Goal: Information Seeking & Learning: Learn about a topic

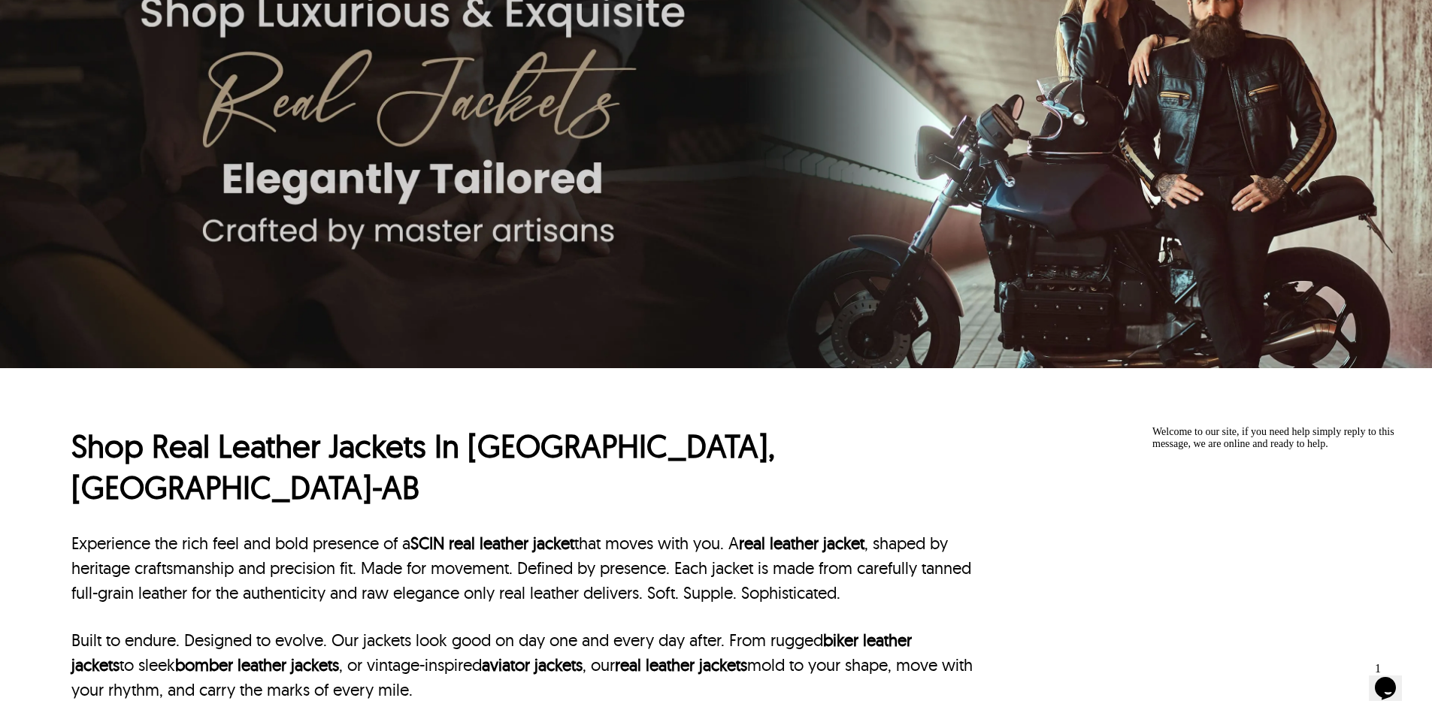
click at [607, 531] on p "Experience the rich feel and bold presence of a SCIN real leather jacket that m…" at bounding box center [522, 568] width 902 height 74
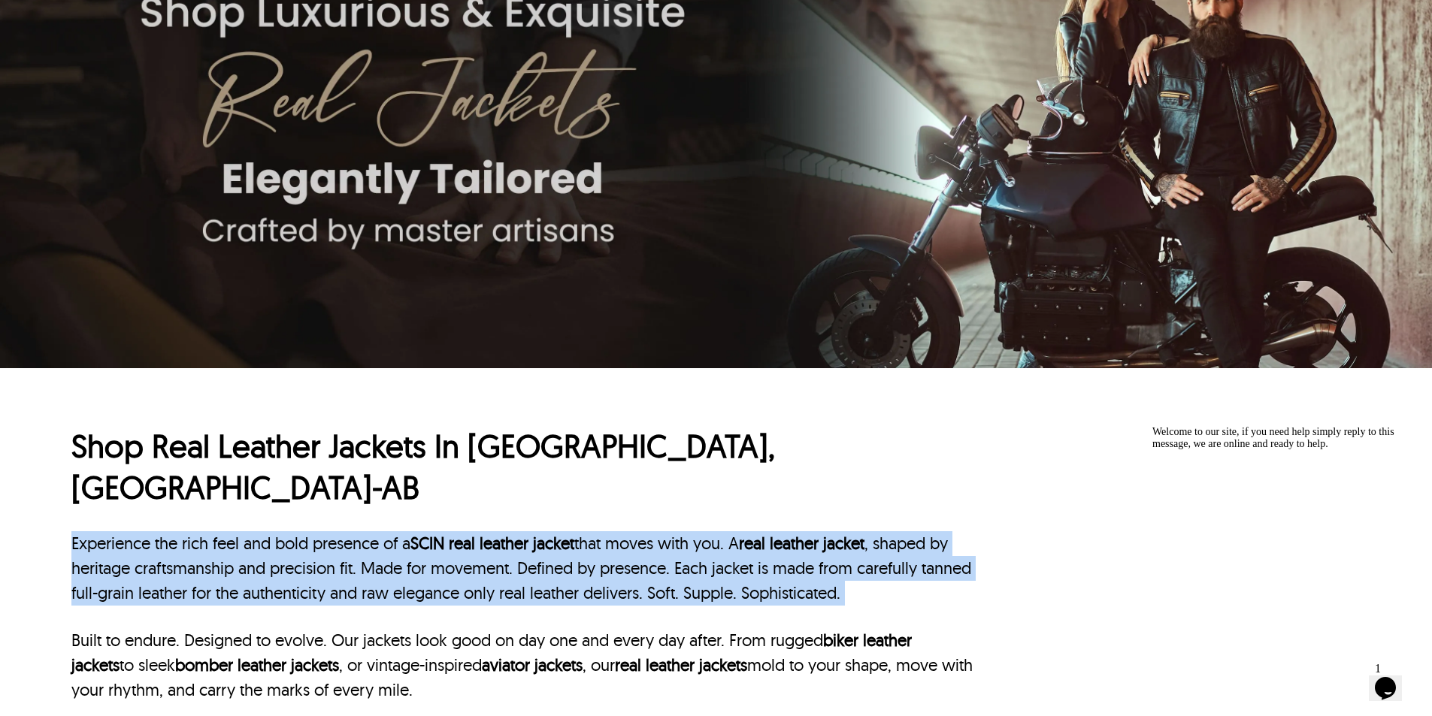
click at [607, 531] on p "Experience the rich feel and bold presence of a SCIN real leather jacket that m…" at bounding box center [522, 568] width 902 height 74
copy div "Experience the rich feel and bold presence of a SCIN real leather jacket that m…"
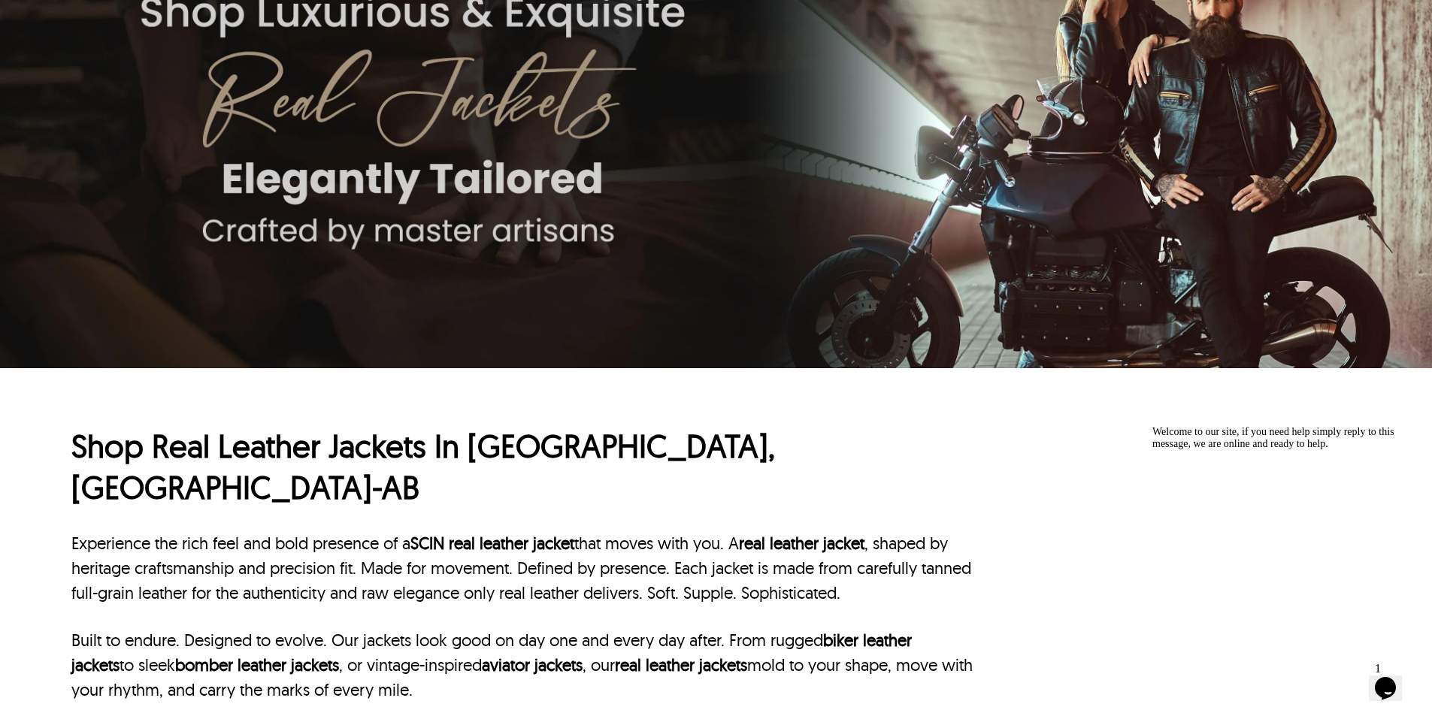
click at [507, 454] on h1 "Shop Real Leather Jackets In Christchurch, NZ-AB" at bounding box center [522, 467] width 902 height 82
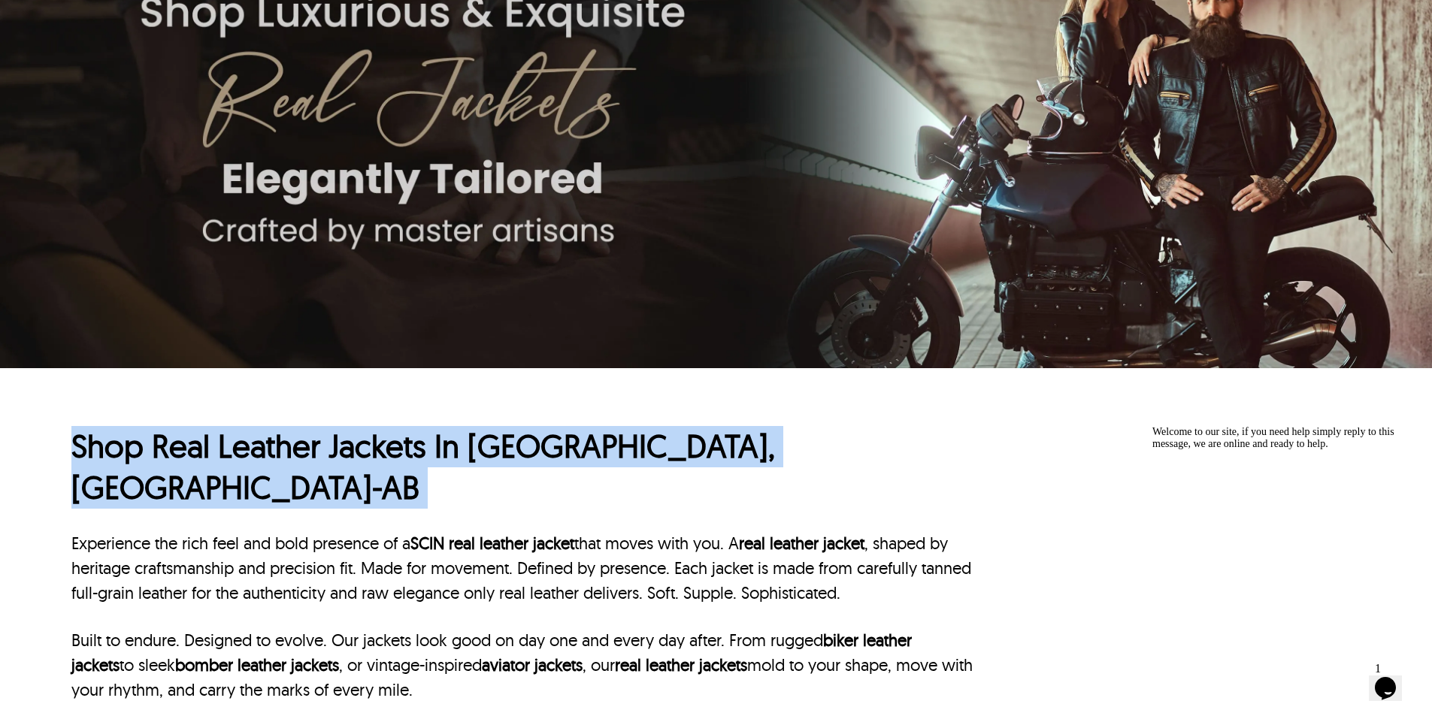
click at [507, 454] on h1 "Shop Real Leather Jackets In Christchurch, NZ-AB" at bounding box center [522, 467] width 902 height 82
copy h1 "Shop Real Leather Jackets In Christchurch, NZ-AB"
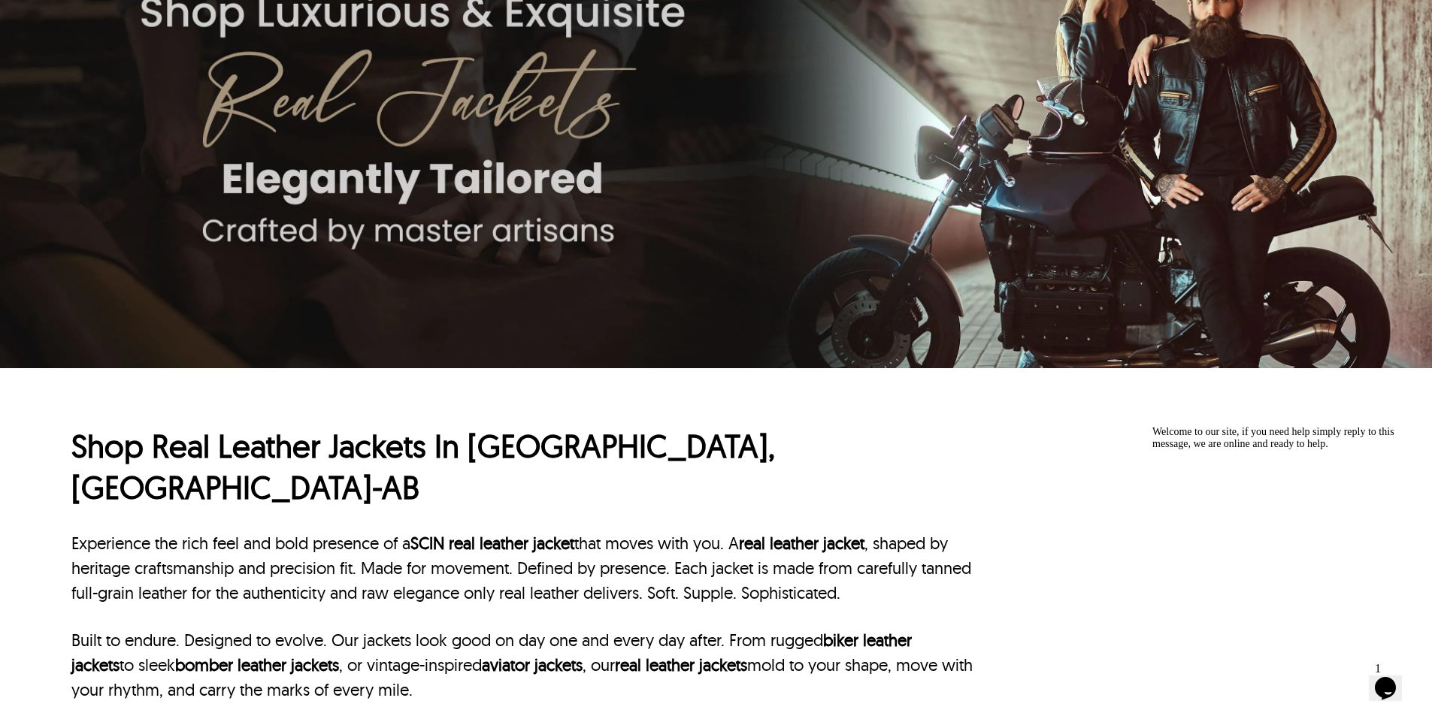
click at [337, 486] on div "Shop Real Leather Jackets In Christchurch, NZ-AB Experience the rich feel and b…" at bounding box center [522, 646] width 902 height 440
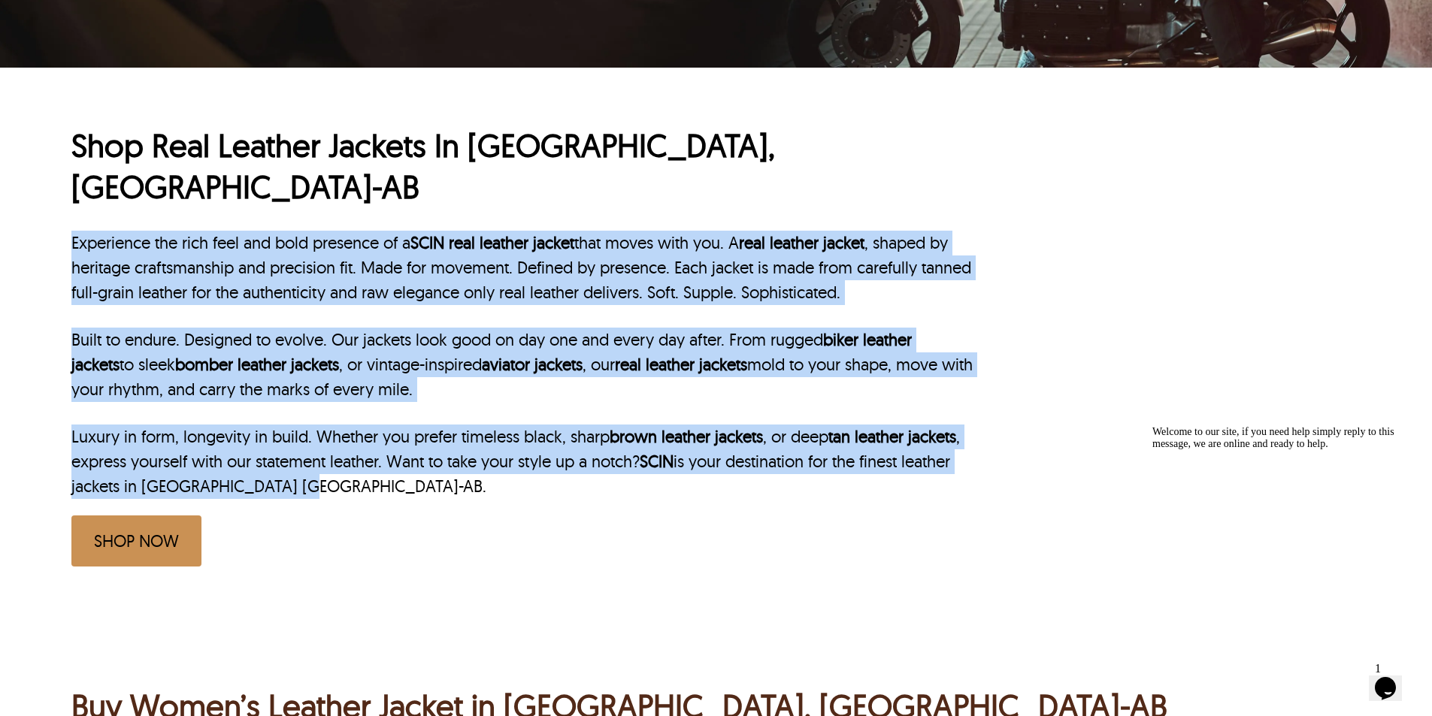
drag, startPoint x: 67, startPoint y: 195, endPoint x: 597, endPoint y: 457, distance: 591.2
click at [597, 457] on div "Shop Real Leather Jackets In Christchurch, NZ-AB Experience the rich feel and b…" at bounding box center [716, 338] width 1432 height 541
copy div "Experience the rich feel and bold presence of a SCIN real leather jacket that m…"
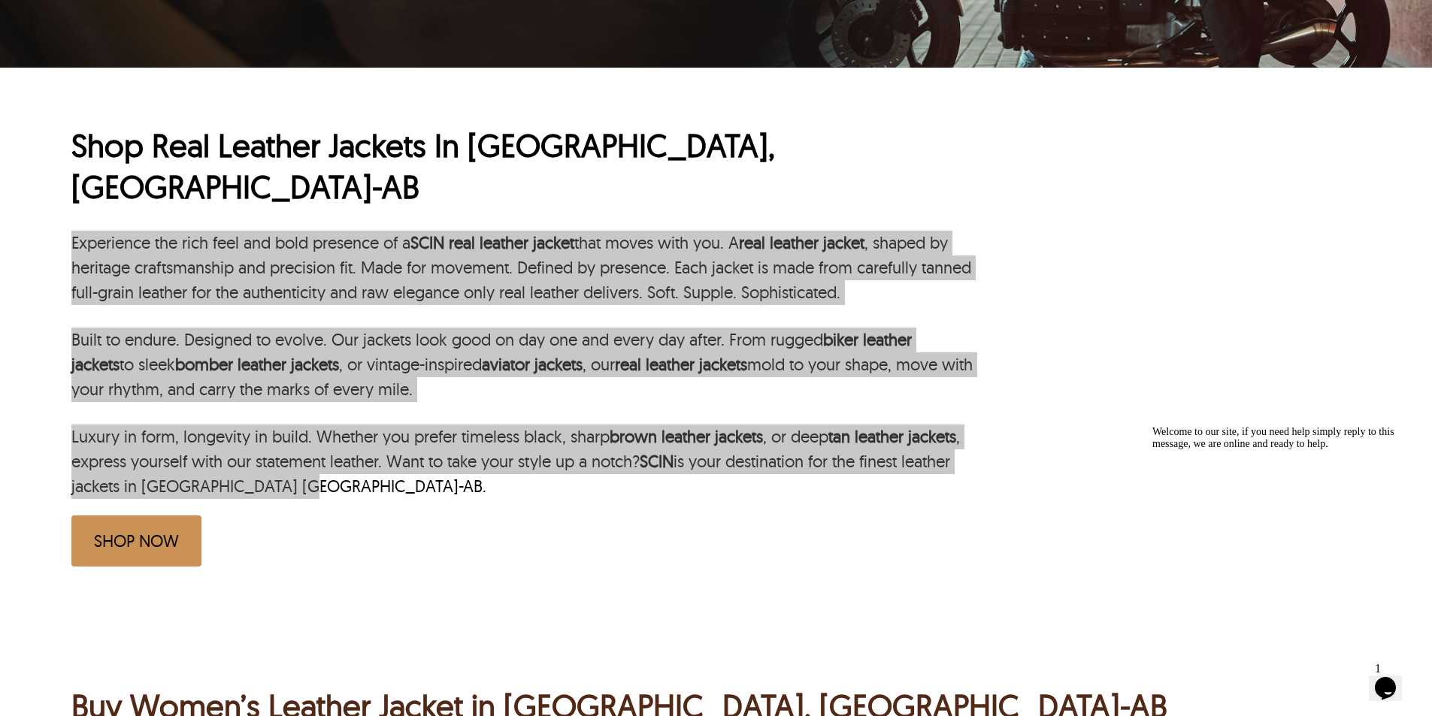
scroll to position [376, 0]
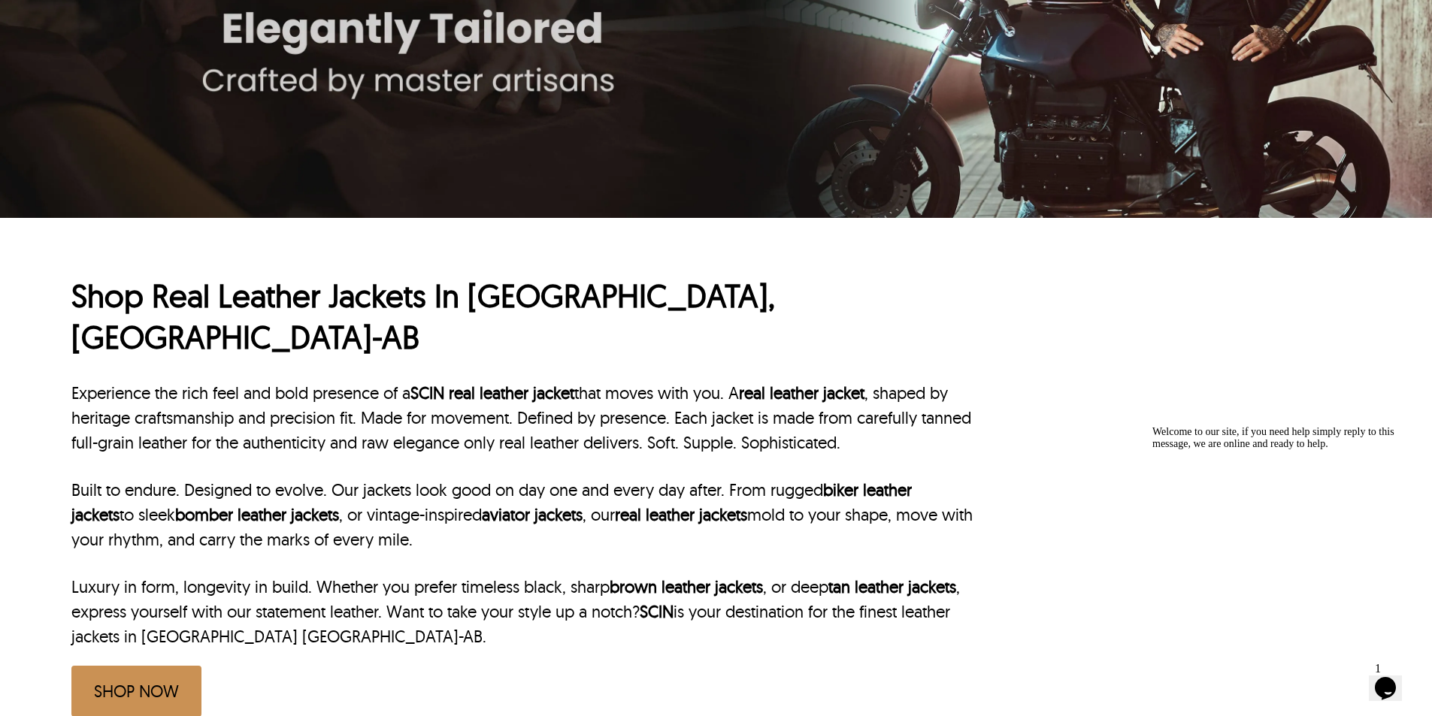
click at [53, 309] on div "Shop Real Leather Jackets In Christchurch, NZ-AB Experience the rich feel and b…" at bounding box center [716, 488] width 1432 height 541
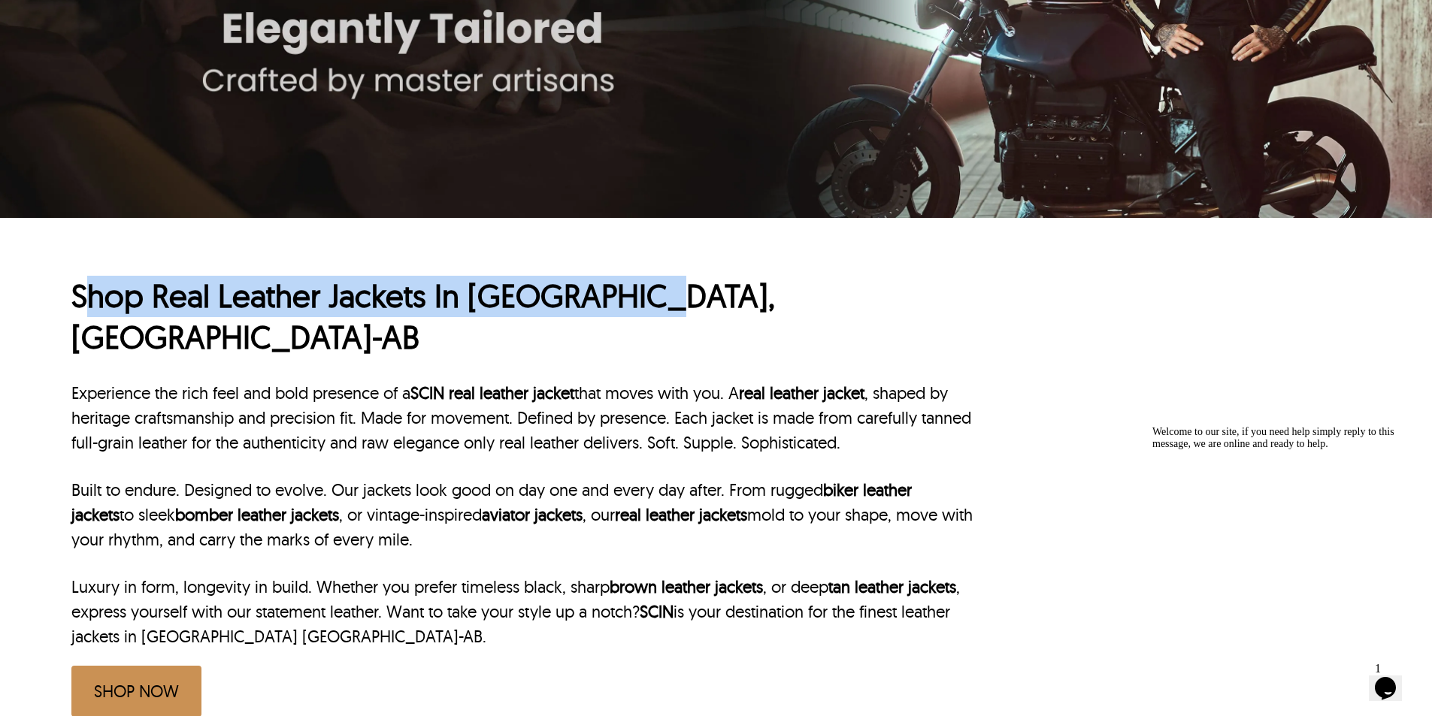
drag, startPoint x: 80, startPoint y: 296, endPoint x: 634, endPoint y: 302, distance: 553.2
click at [634, 303] on h1 "Shop Real Leather Jackets In Christchurch, NZ-AB" at bounding box center [522, 317] width 902 height 82
click at [184, 299] on h1 "Shop Real Leather Jackets In Christchurch, NZ-AB" at bounding box center [522, 317] width 902 height 82
drag, startPoint x: 104, startPoint y: 294, endPoint x: 643, endPoint y: 294, distance: 538.9
click at [643, 294] on div "Shop Real Leather Jackets In Christchurch, NZ-AB Experience the rich feel and b…" at bounding box center [716, 488] width 1432 height 541
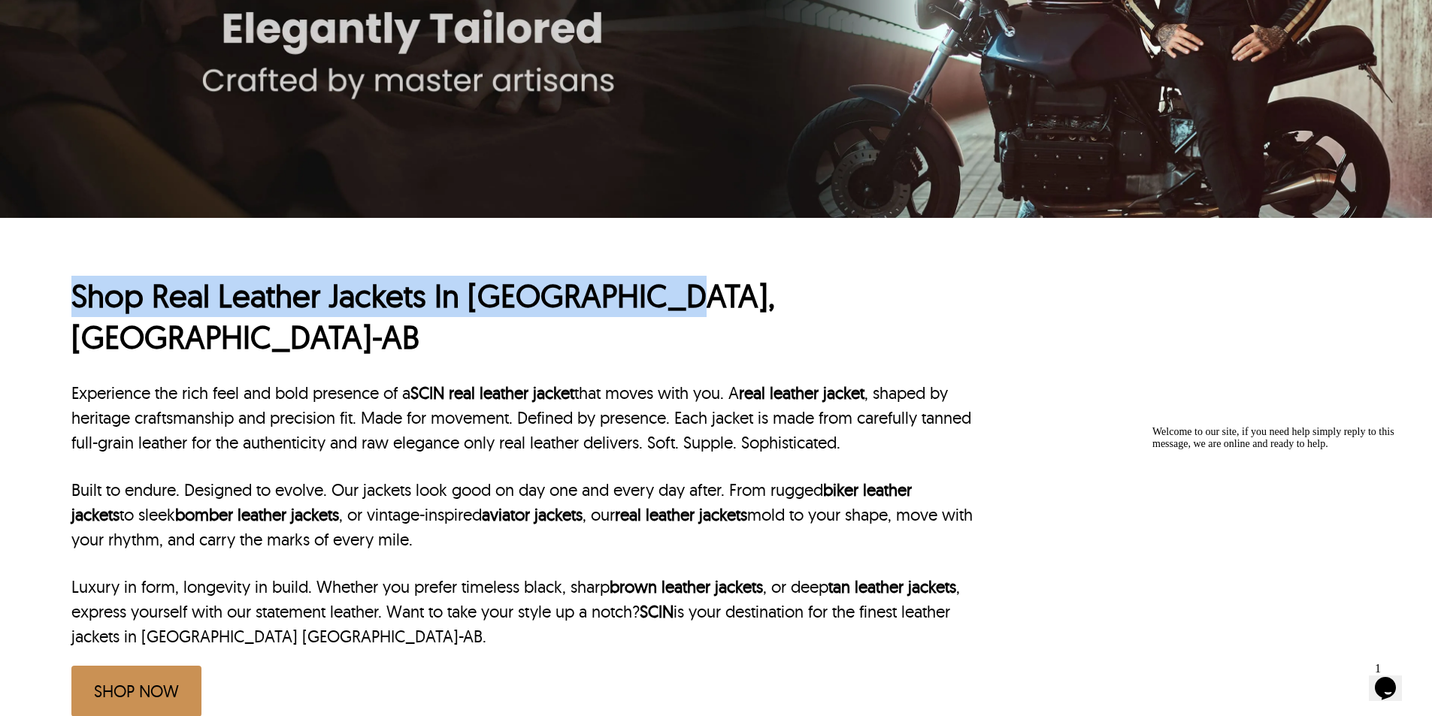
copy h1 "Shop Real Leather Jackets In Christchurch,"
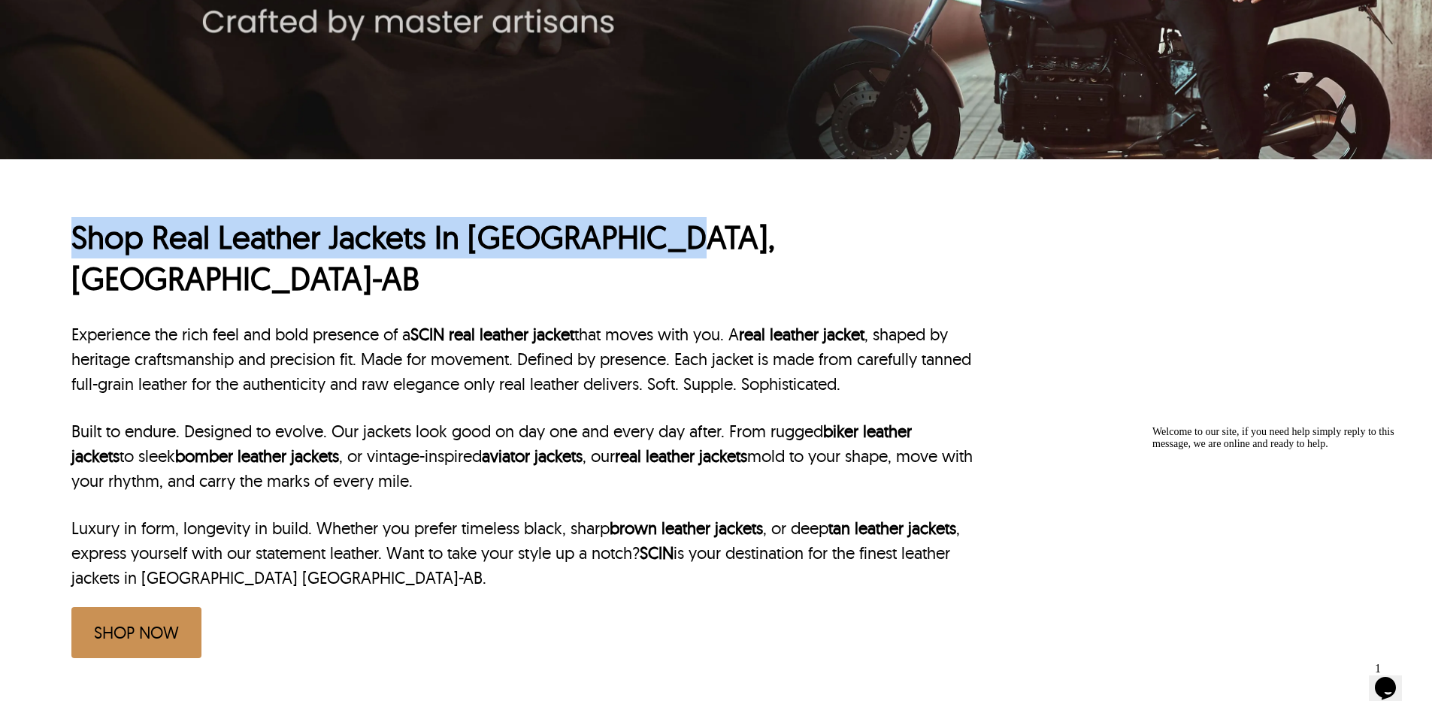
scroll to position [451, 0]
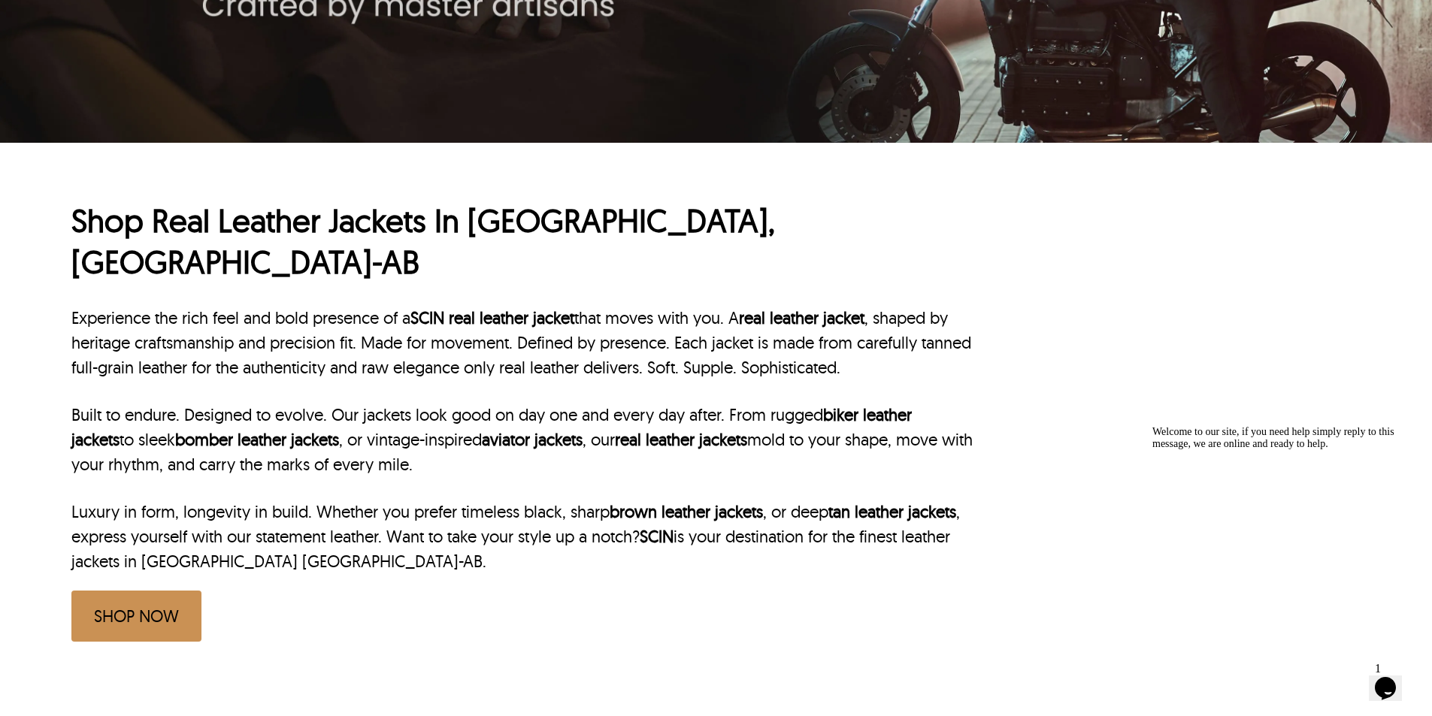
click at [59, 309] on div "Shop Real Leather Jackets In Christchurch, NZ-AB Experience the rich feel and b…" at bounding box center [716, 413] width 1432 height 541
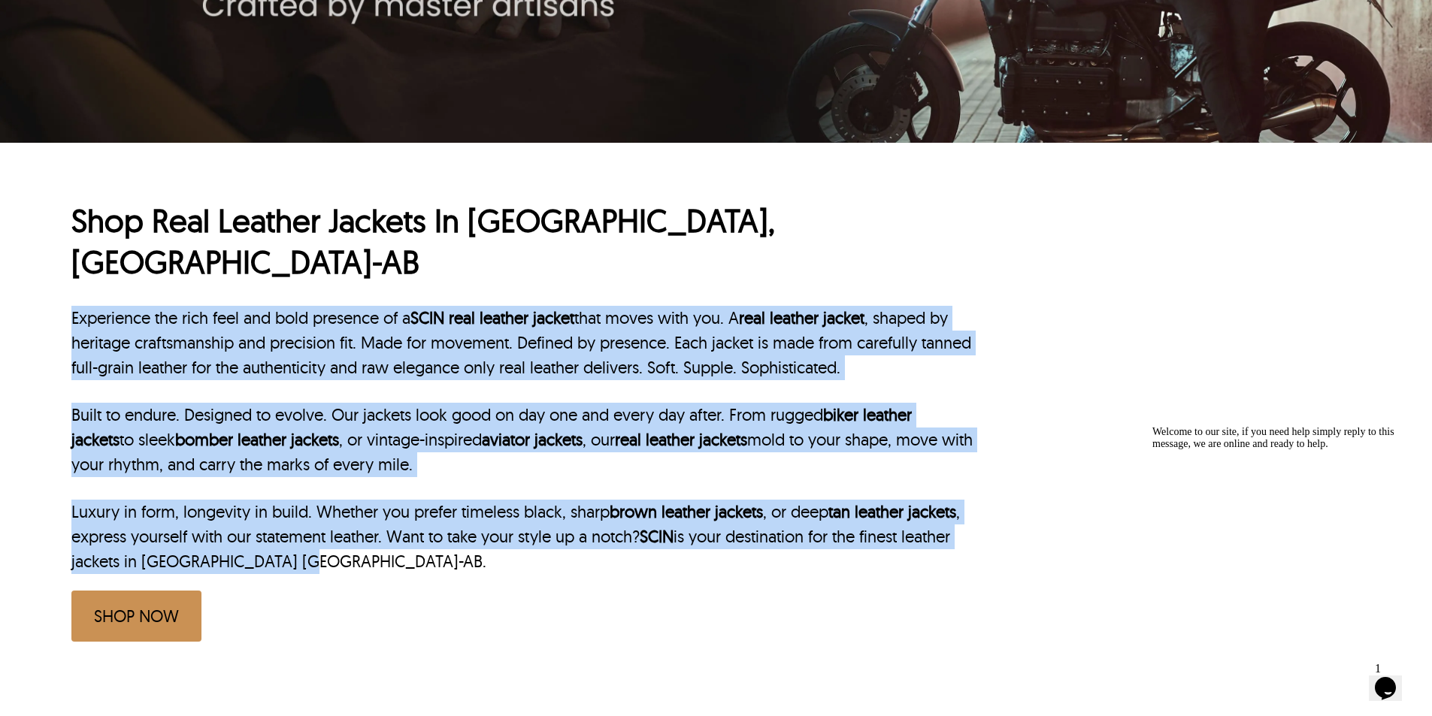
drag, startPoint x: 65, startPoint y: 280, endPoint x: 495, endPoint y: 525, distance: 494.2
click at [495, 525] on div "Shop Real Leather Jackets In Christchurch, NZ-AB Experience the rich feel and b…" at bounding box center [716, 413] width 1432 height 541
copy div "Experience the rich feel and bold presence of a SCIN real leather jacket that m…"
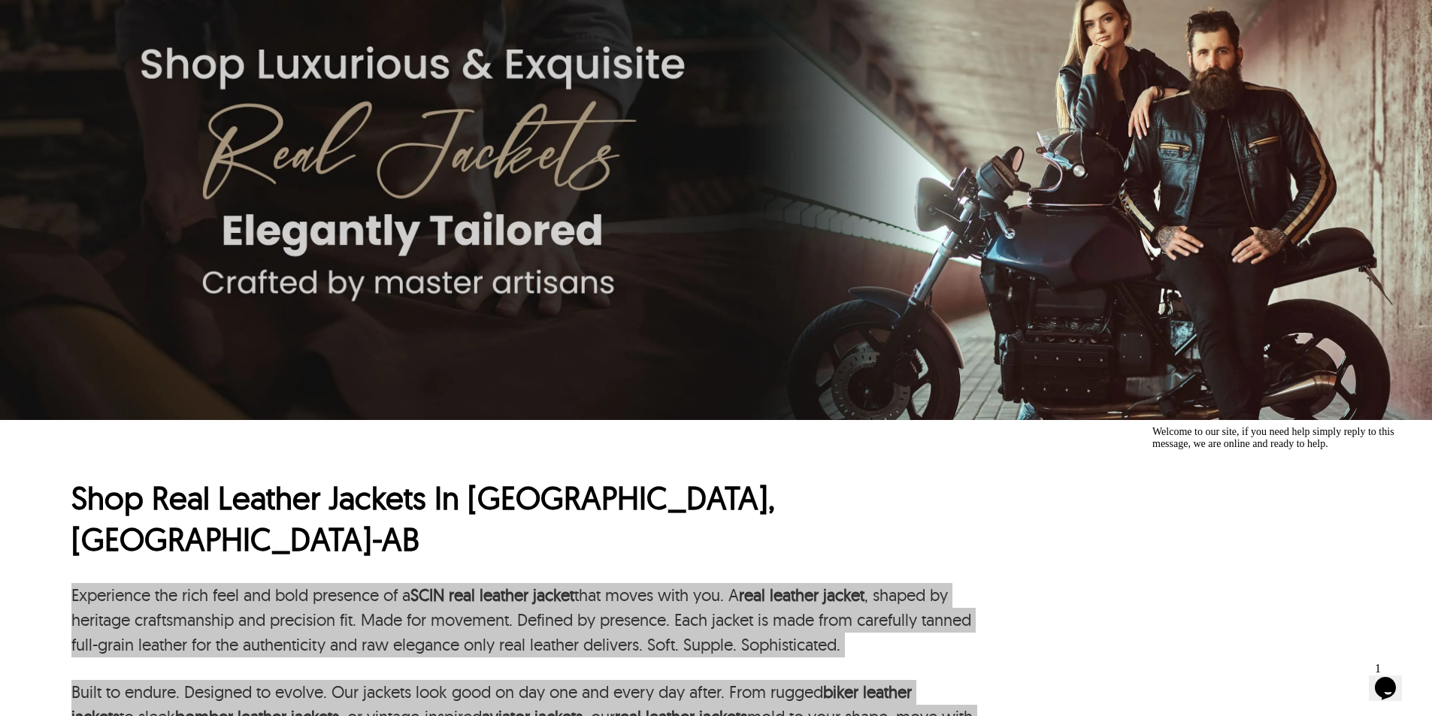
scroll to position [0, 0]
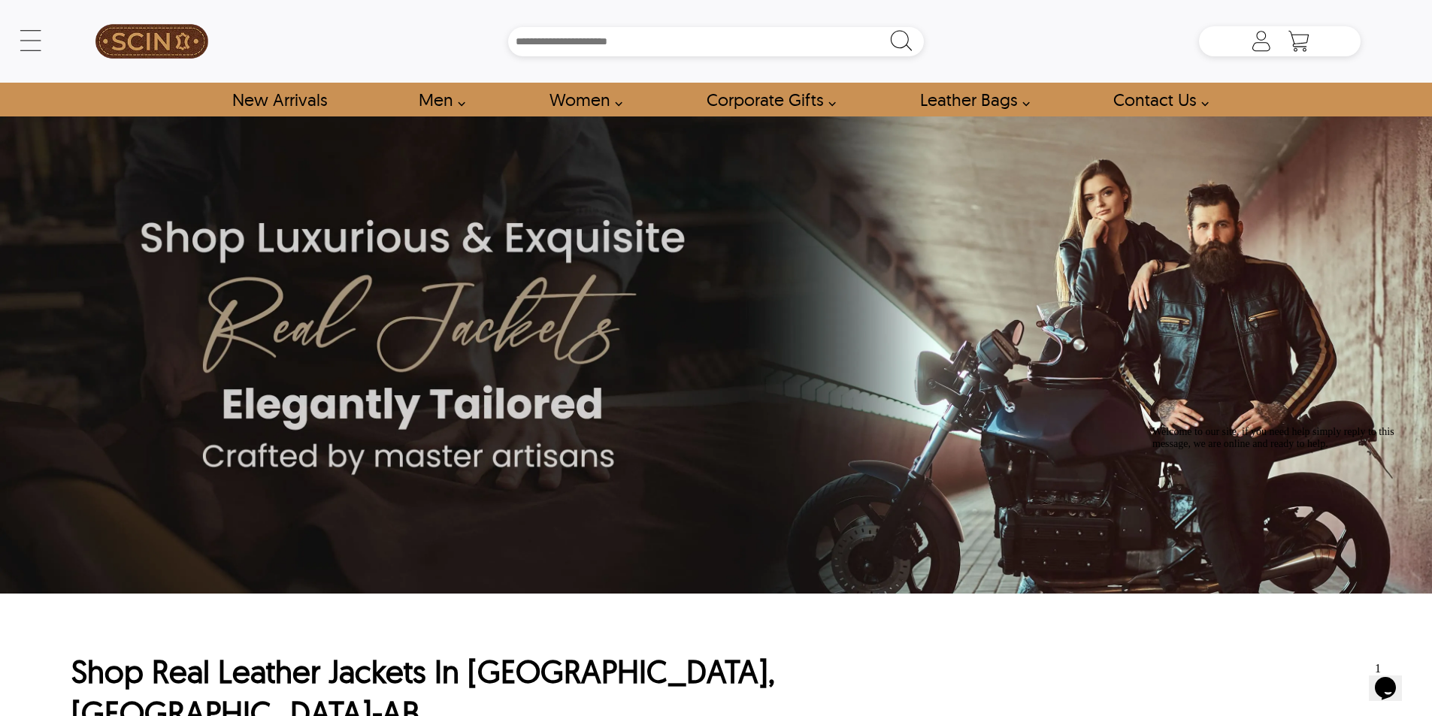
click at [340, 41] on div "Search Box" at bounding box center [716, 41] width 967 height 29
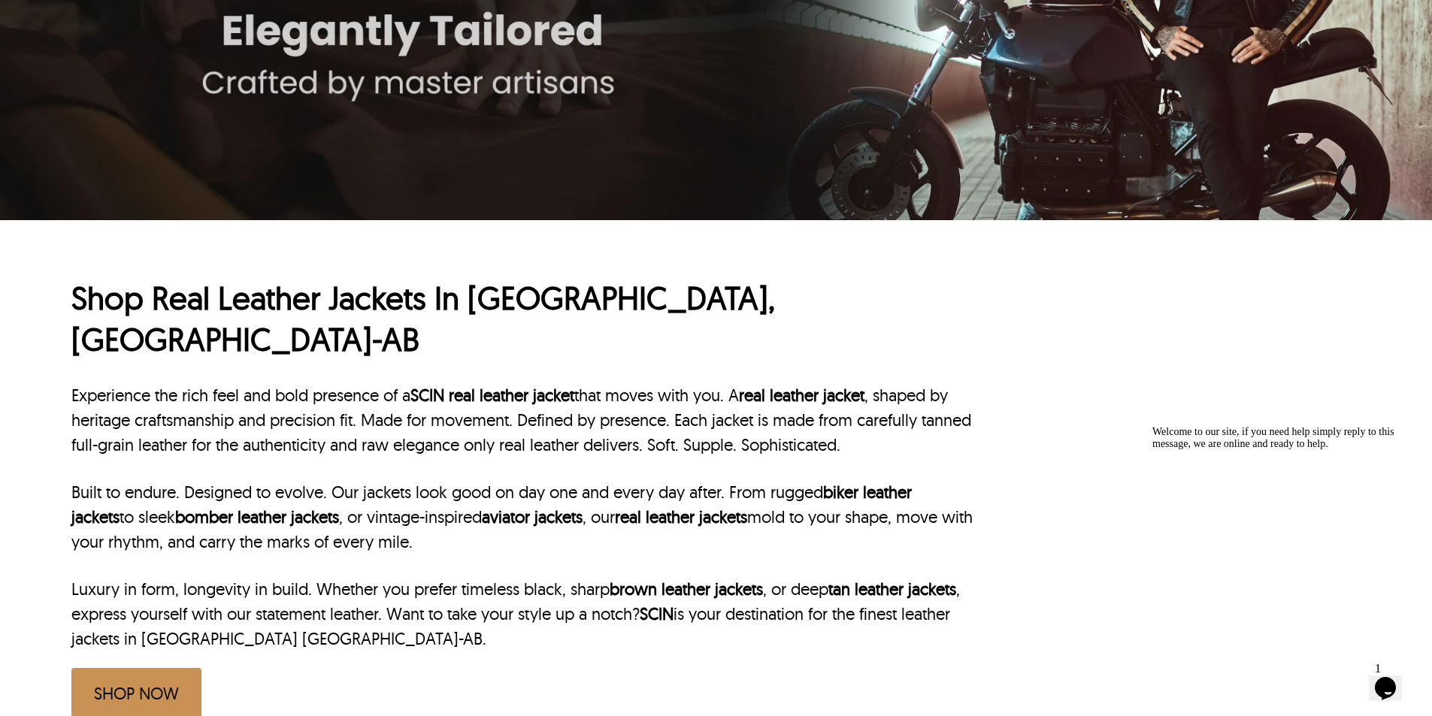
scroll to position [376, 0]
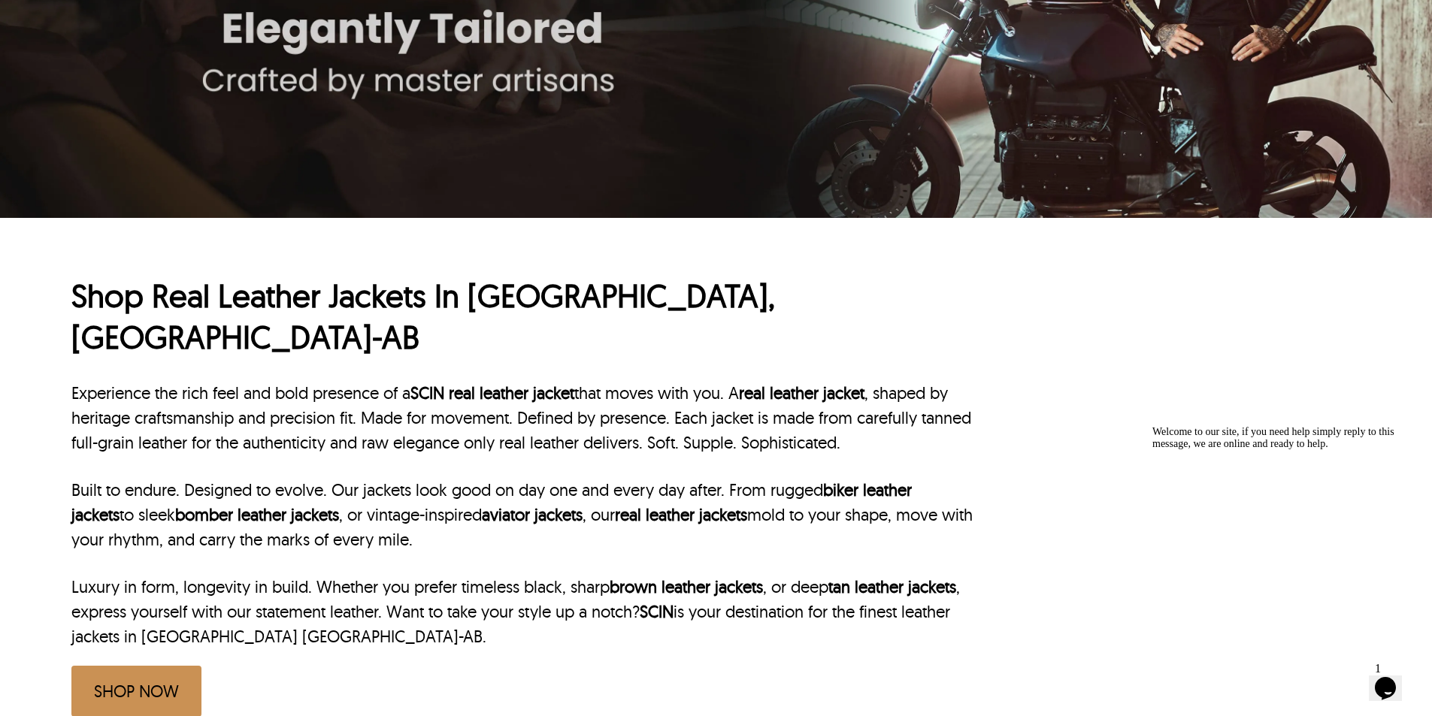
click at [425, 407] on p "Experience the rich feel and bold presence of a SCIN real leather jacket that m…" at bounding box center [522, 418] width 902 height 74
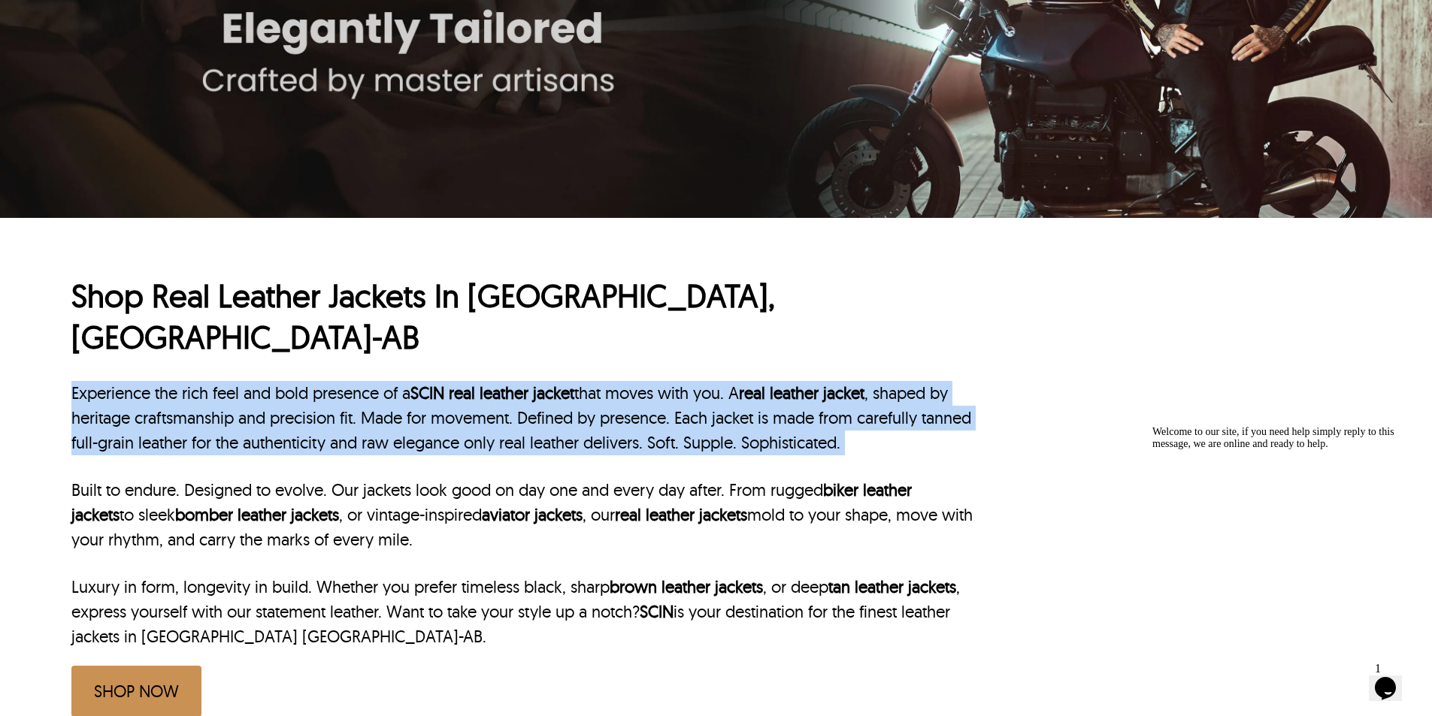
click at [425, 407] on p "Experience the rich feel and bold presence of a SCIN real leather jacket that m…" at bounding box center [522, 418] width 902 height 74
copy div "Experience the rich feel and bold presence of a SCIN real leather jacket that m…"
click at [341, 413] on p "Experience the rich feel and bold presence of a SCIN real leather jacket that m…" at bounding box center [522, 418] width 902 height 74
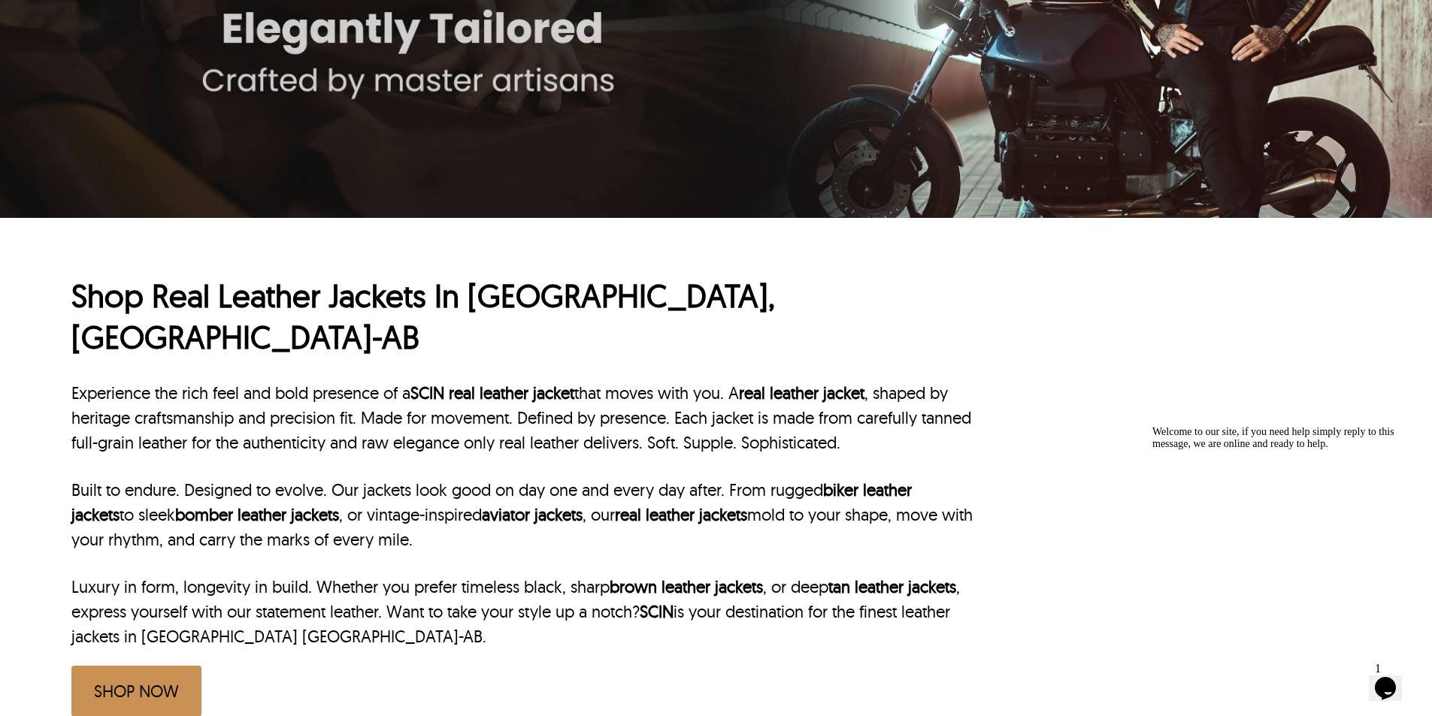
click at [341, 413] on p "Experience the rich feel and bold presence of a SCIN real leather jacket that m…" at bounding box center [522, 418] width 902 height 74
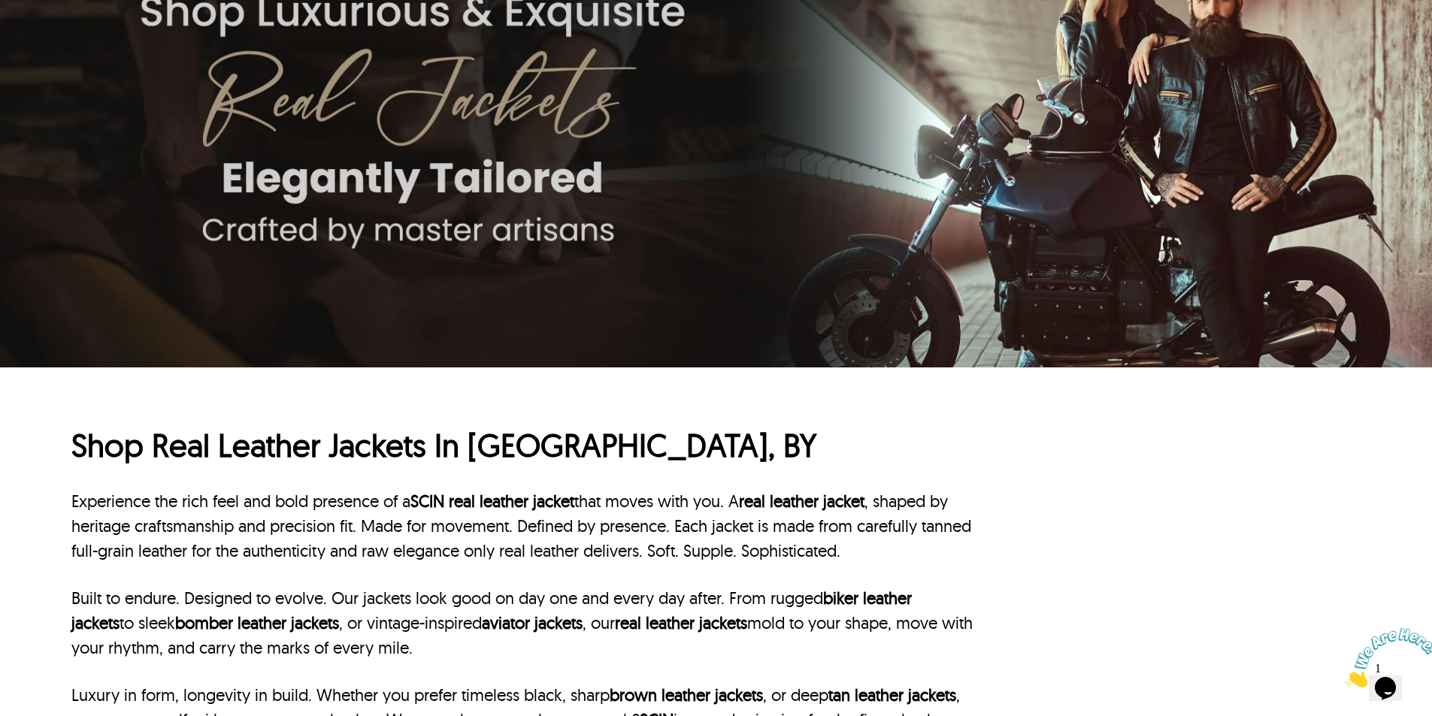
scroll to position [451, 0]
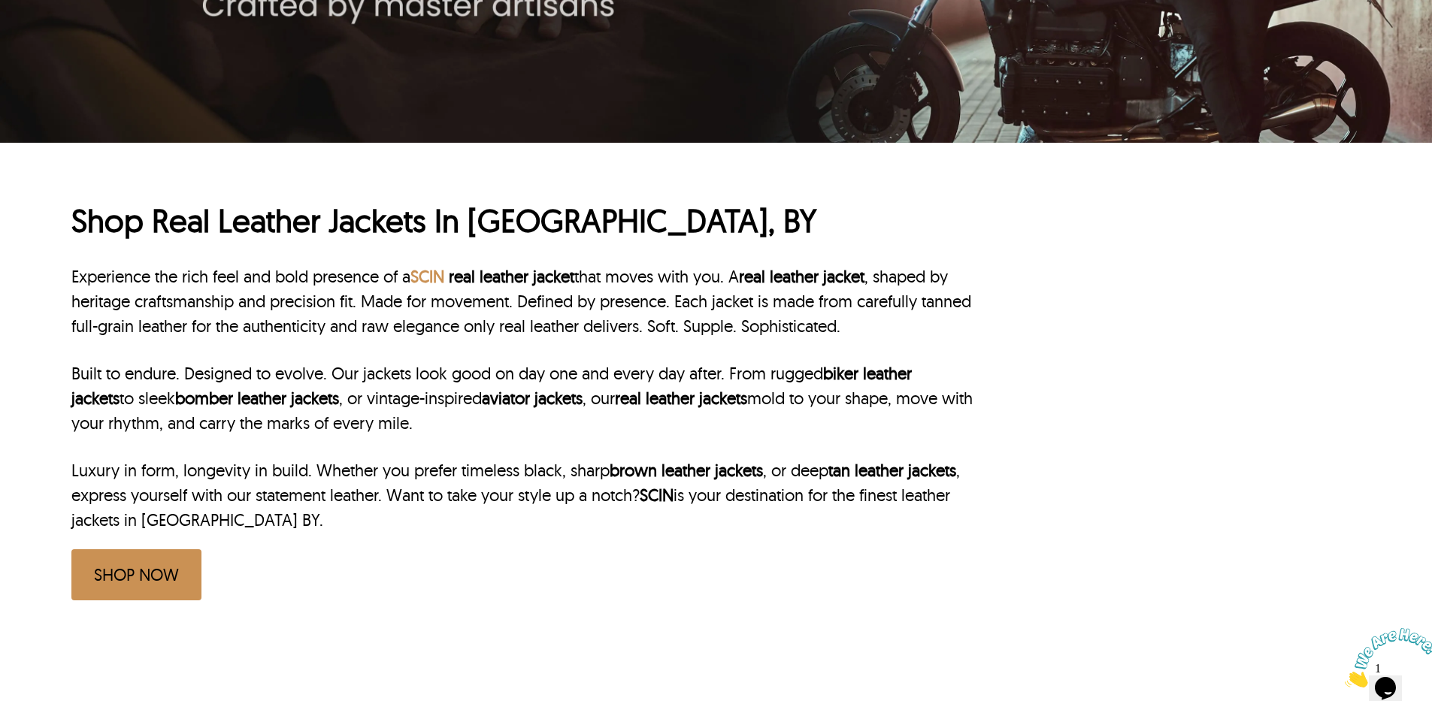
click at [444, 287] on link "SCIN" at bounding box center [427, 276] width 34 height 21
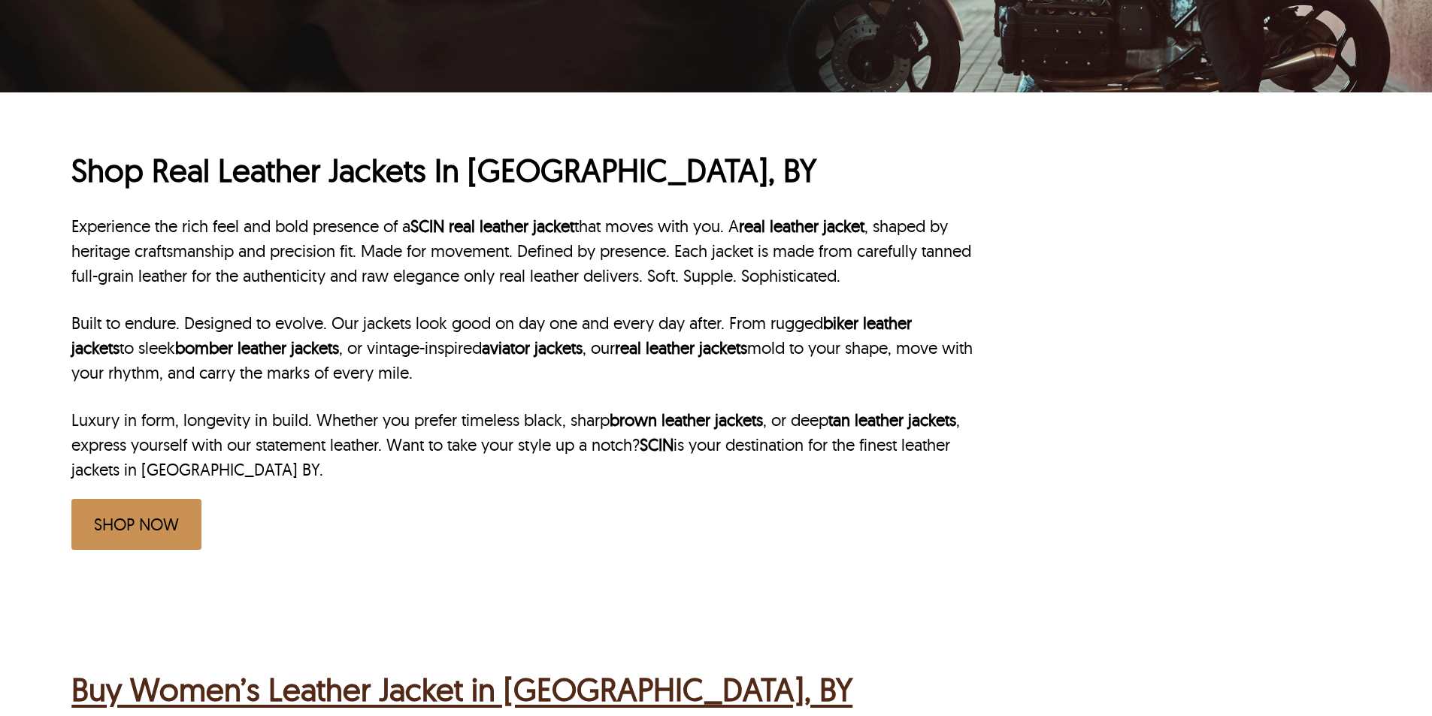
scroll to position [601, 0]
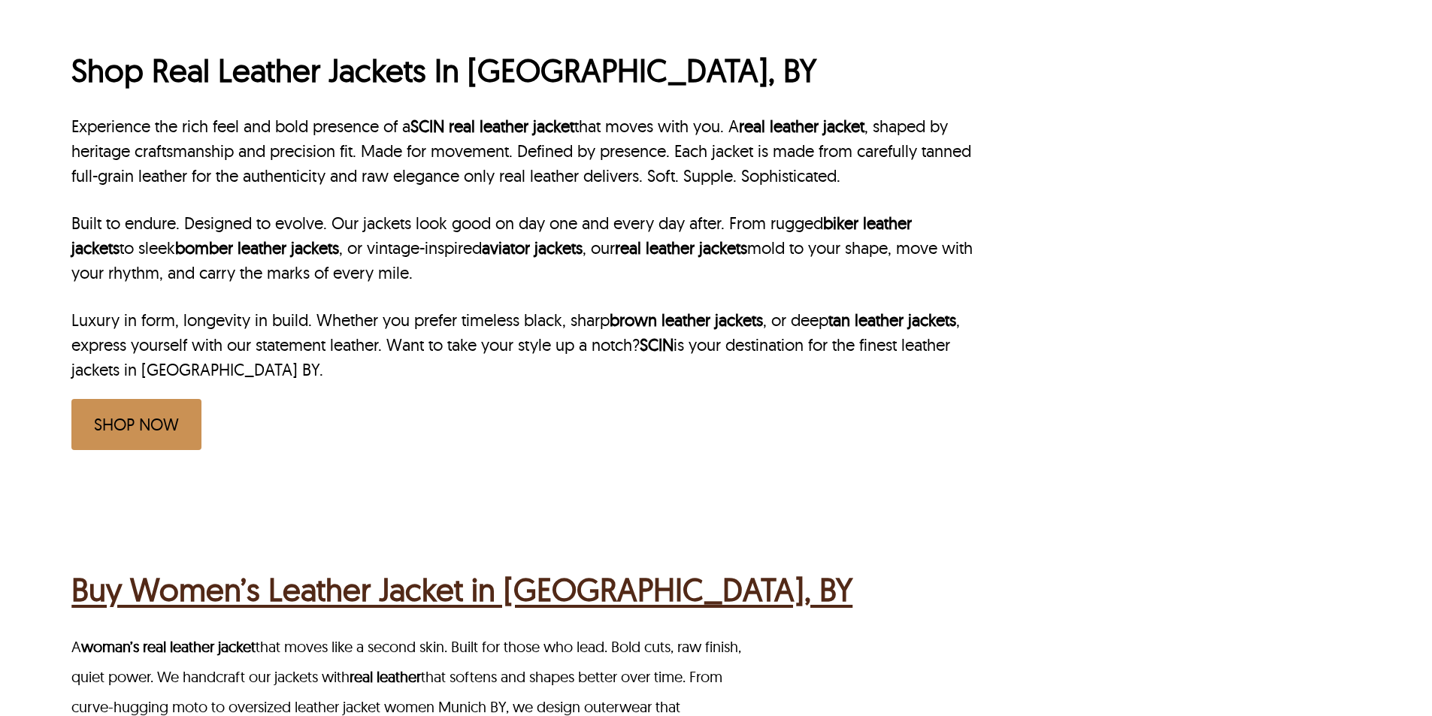
click at [375, 269] on p "Built to endure. Designed to evolve. Our jackets look good on day one and every…" at bounding box center [522, 248] width 902 height 74
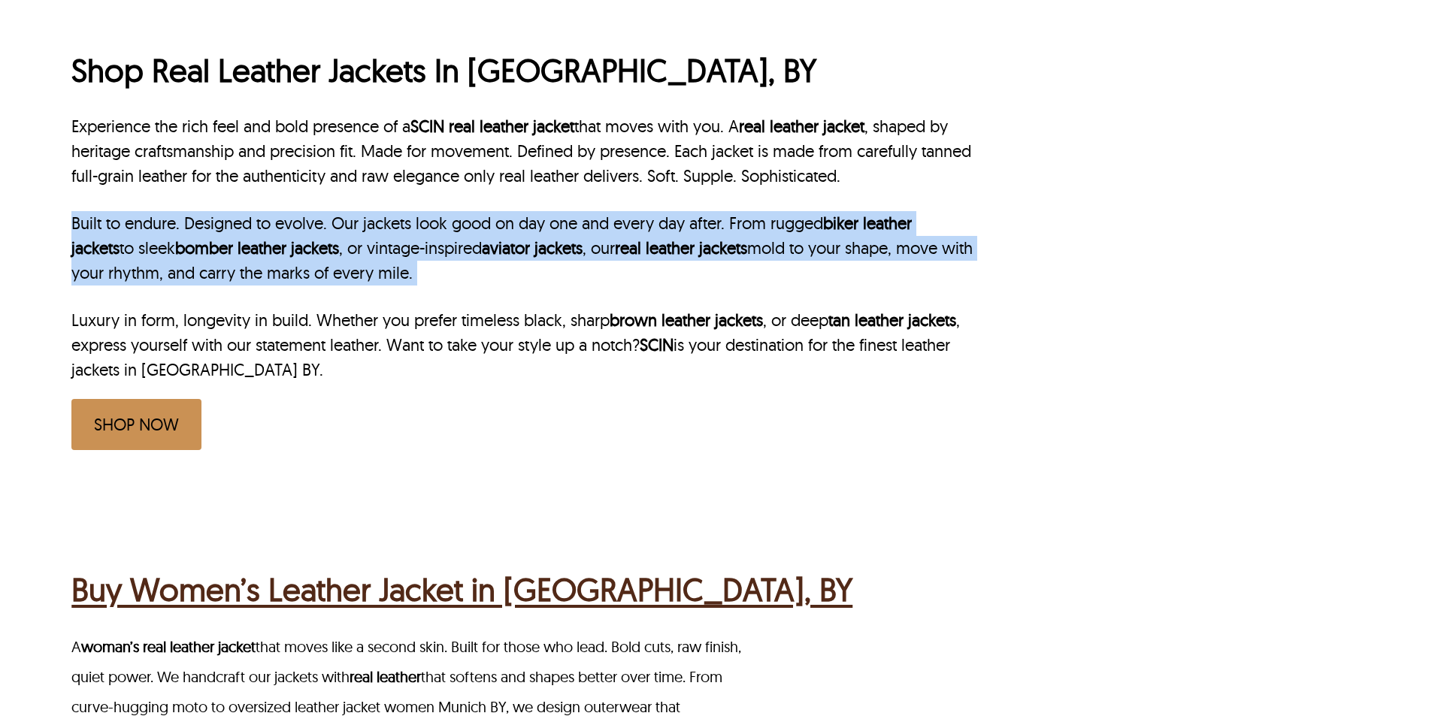
click at [375, 269] on p "Built to endure. Designed to evolve. Our jackets look good on day one and every…" at bounding box center [522, 248] width 902 height 74
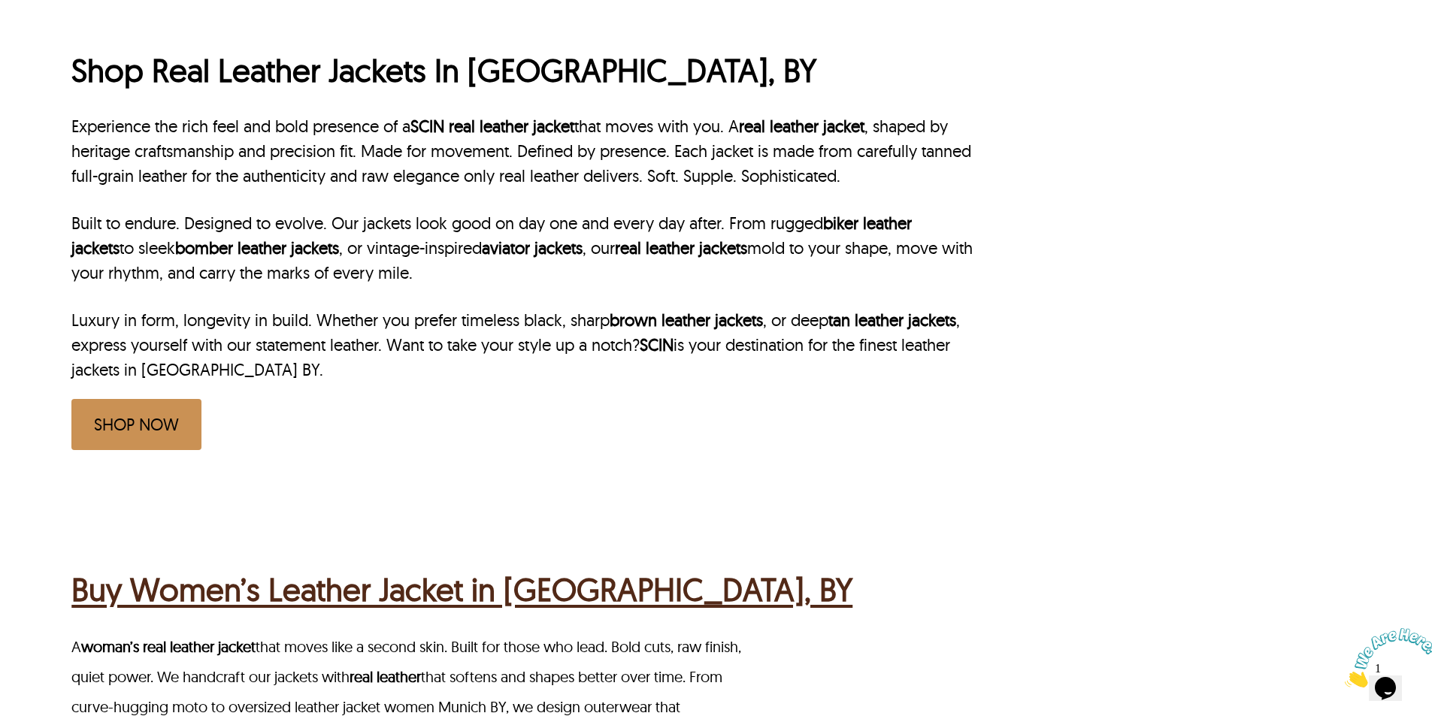
scroll to position [0, 0]
click at [377, 321] on p "Luxury in form, longevity in build. Whether you prefer timeless black, sharp br…" at bounding box center [522, 345] width 902 height 74
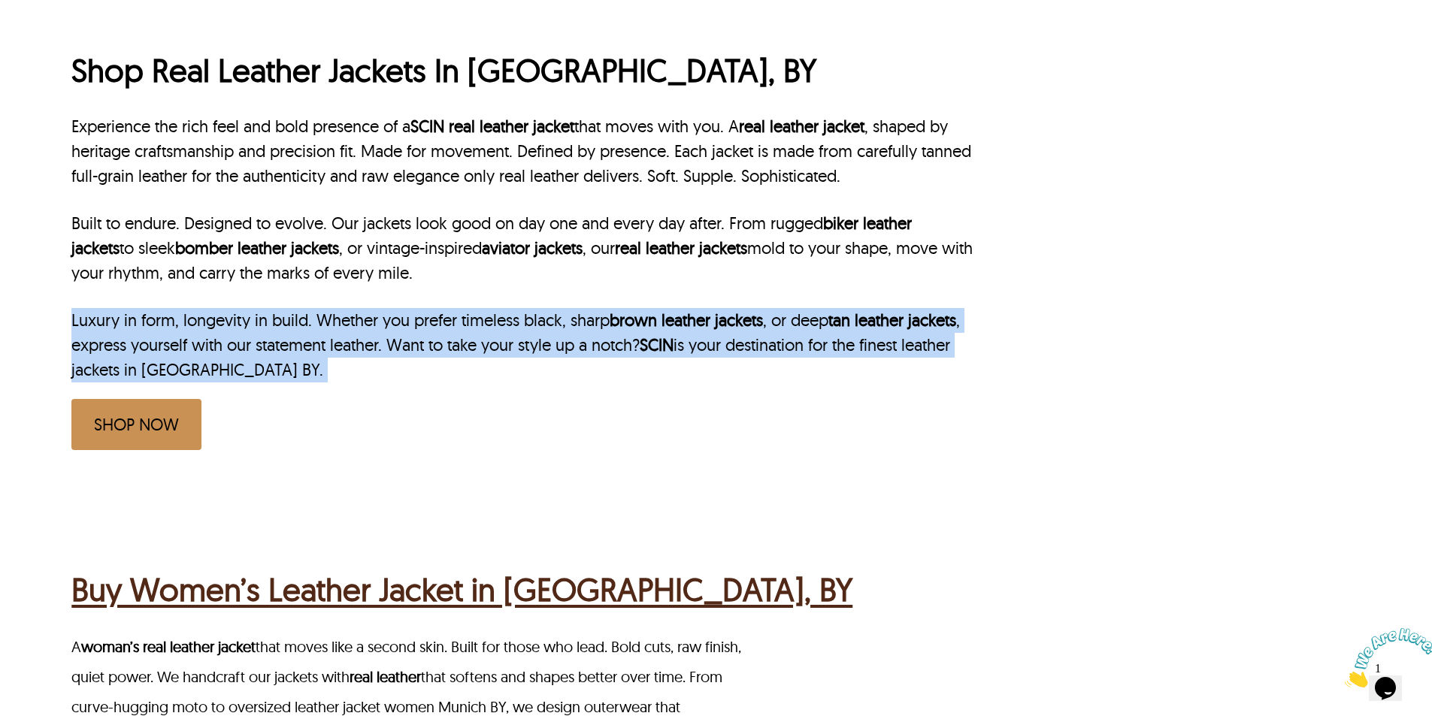
click at [377, 321] on p "Luxury in form, longevity in build. Whether you prefer timeless black, sharp br…" at bounding box center [522, 345] width 902 height 74
copy p "Luxury in form, longevity in build. Whether you prefer timeless black, sharp br…"
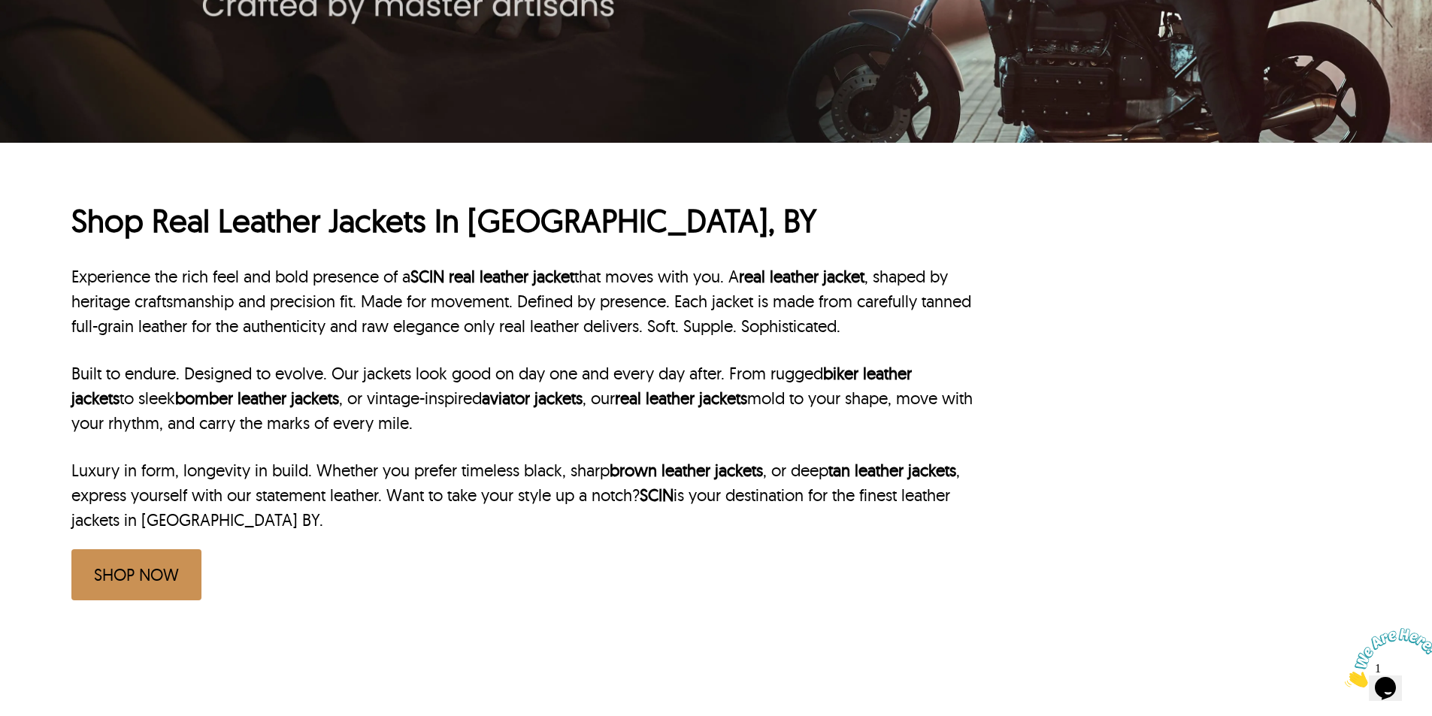
click at [500, 216] on h1 "Shop Real Leather Jackets In Munich, BY" at bounding box center [522, 221] width 902 height 41
copy h1 "Munich"
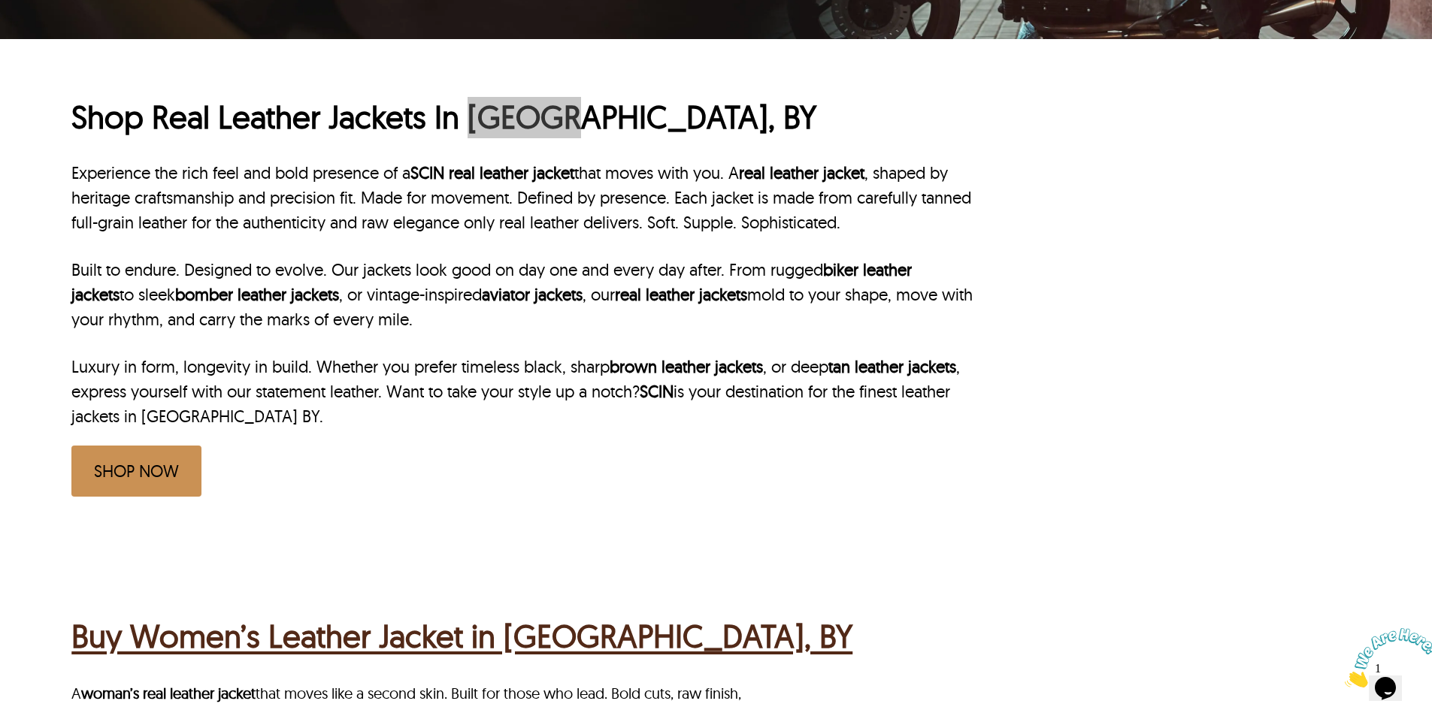
scroll to position [526, 0]
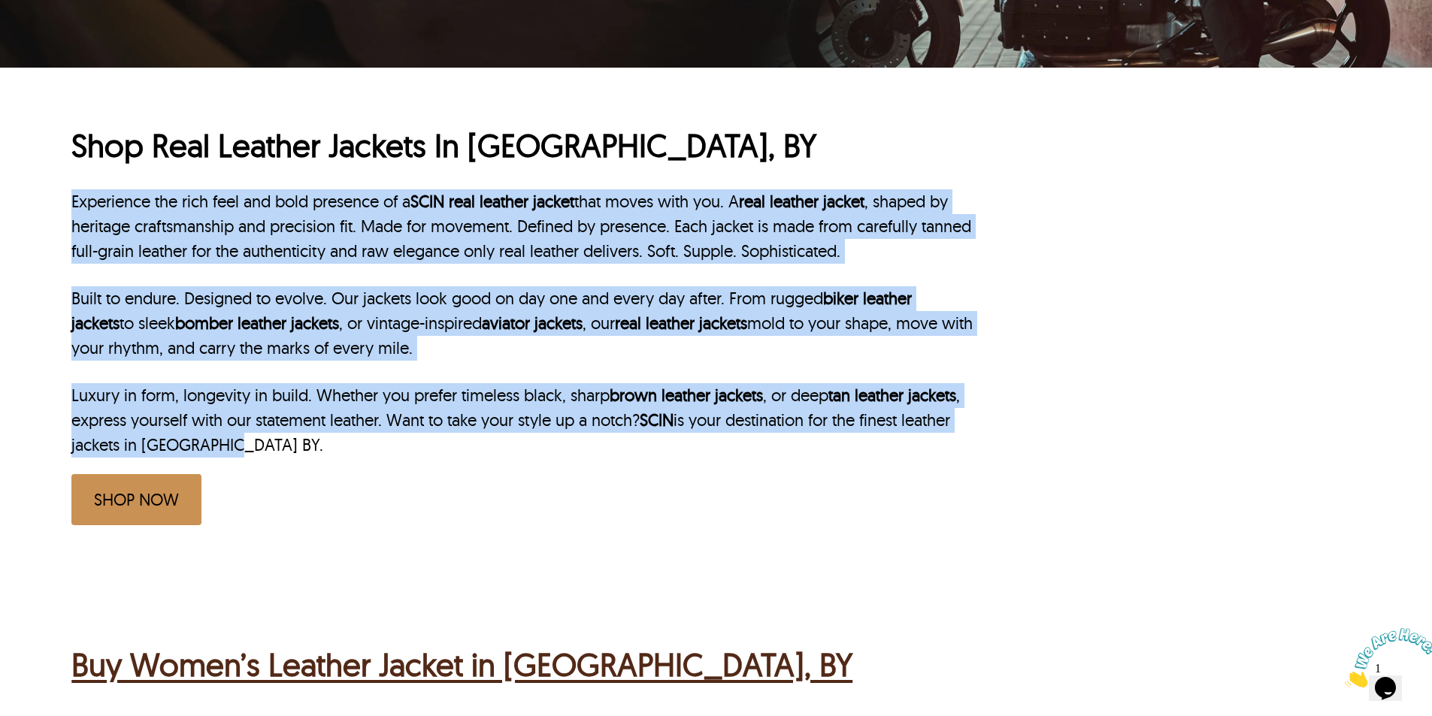
drag, startPoint x: 65, startPoint y: 192, endPoint x: 600, endPoint y: 437, distance: 588.8
click at [600, 437] on div "Shop Real Leather Jackets In Munich, BY Experience the rich feel and bold prese…" at bounding box center [716, 318] width 1432 height 501
copy div "Experience the rich feel and bold presence of a SCIN real leather jacket that m…"
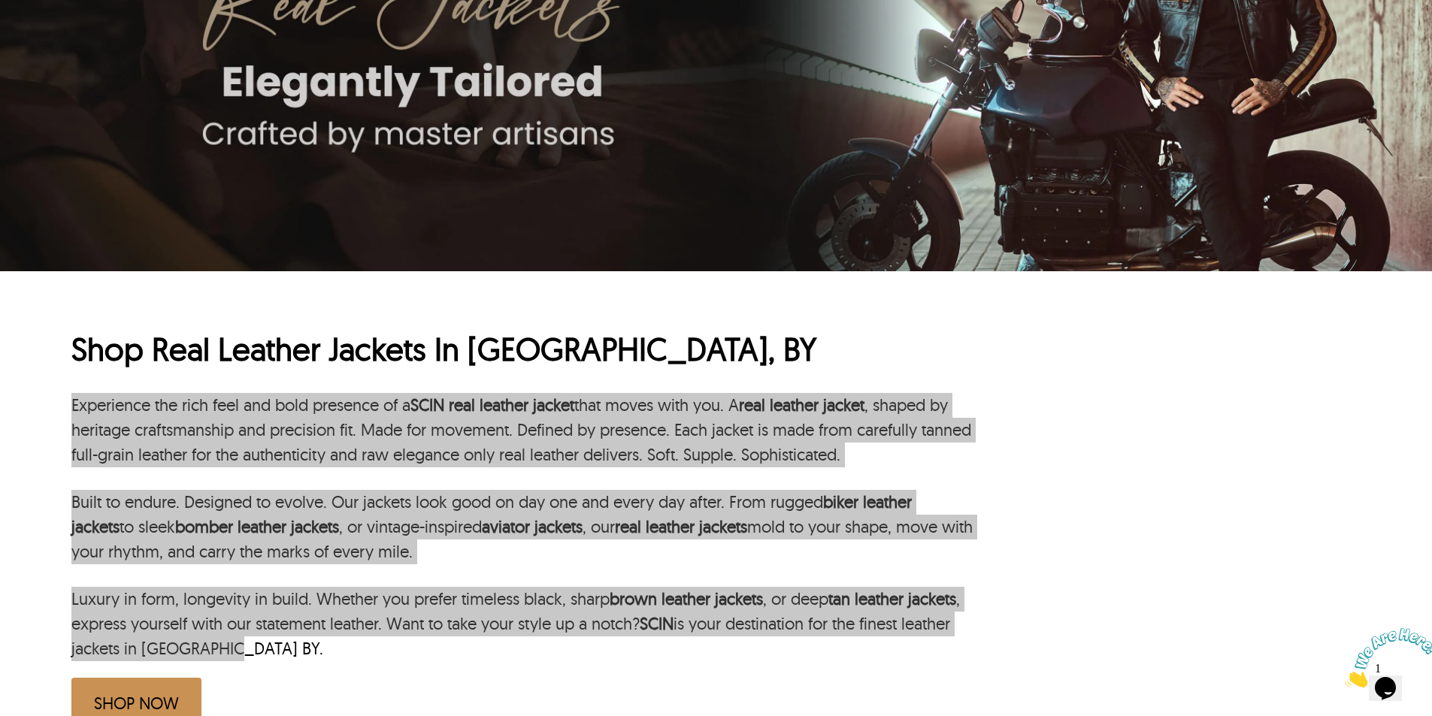
scroll to position [301, 0]
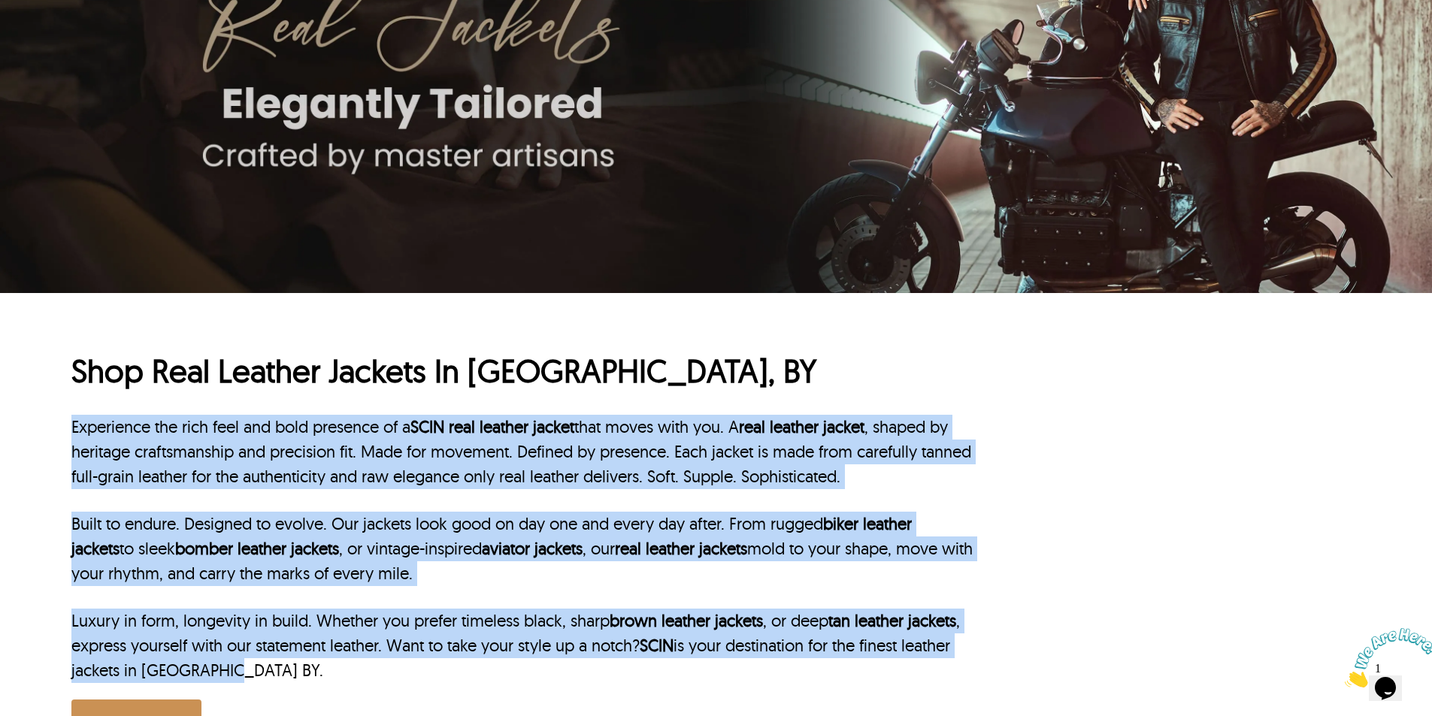
click at [340, 476] on p "Experience the rich feel and bold presence of a SCIN real leather jacket that m…" at bounding box center [522, 452] width 902 height 74
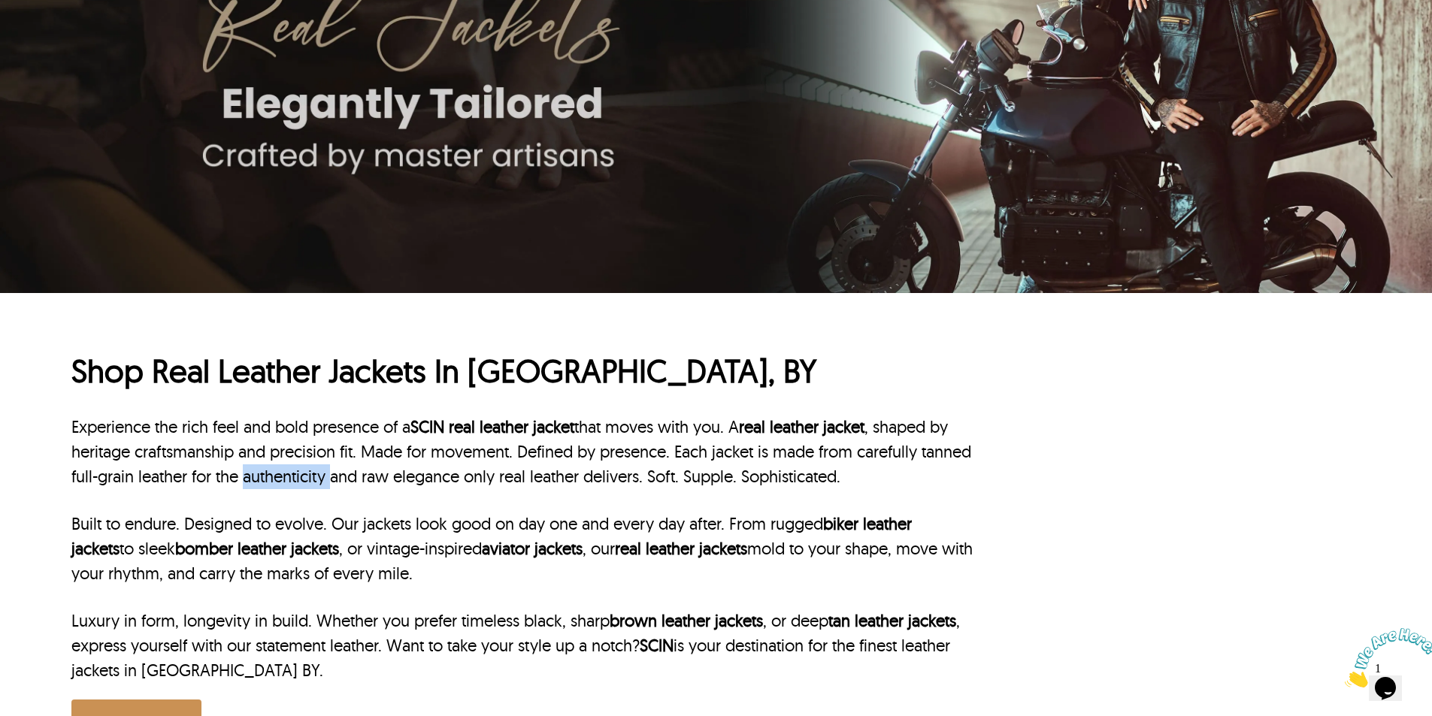
click at [340, 476] on p "Experience the rich feel and bold presence of a SCIN real leather jacket that m…" at bounding box center [522, 452] width 902 height 74
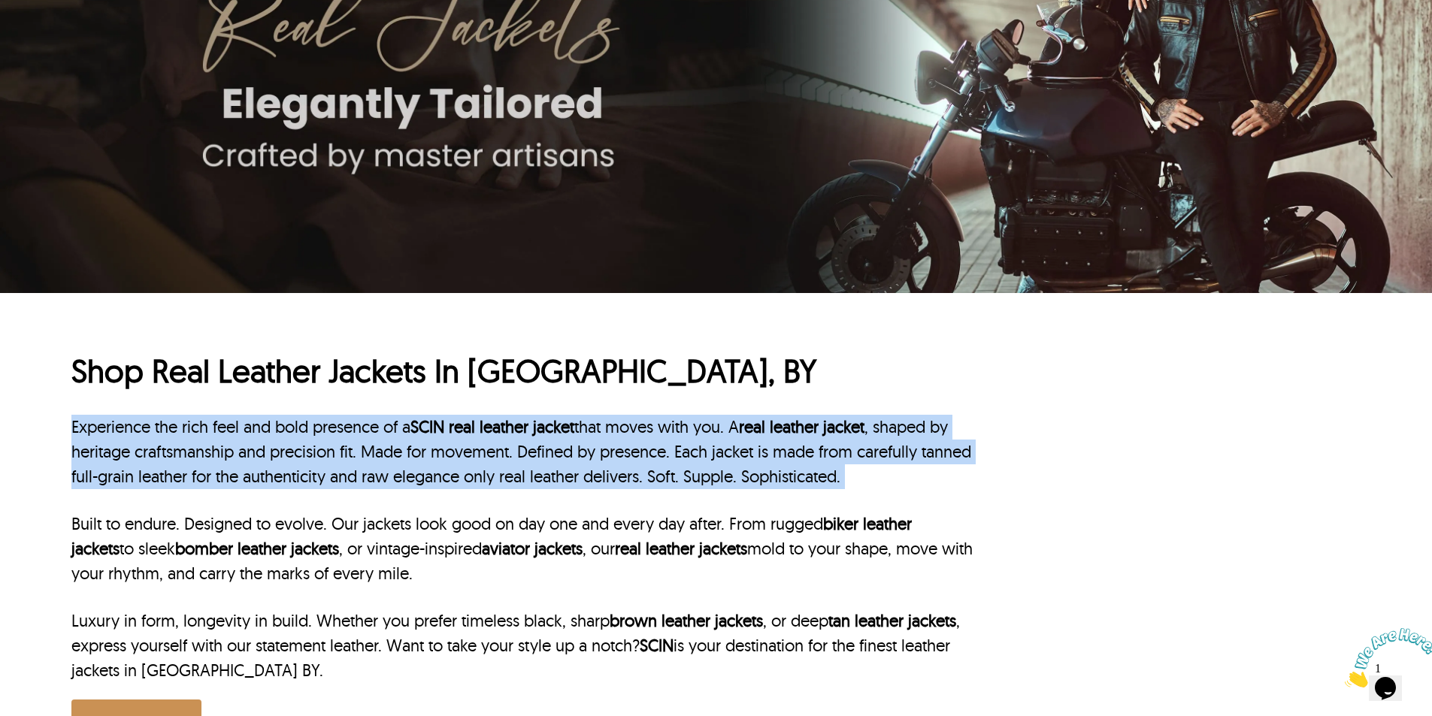
click at [340, 476] on p "Experience the rich feel and bold presence of a SCIN real leather jacket that m…" at bounding box center [522, 452] width 902 height 74
click at [634, 467] on p "Experience the rich feel and bold presence of a SCIN real leather jacket that m…" at bounding box center [522, 452] width 902 height 74
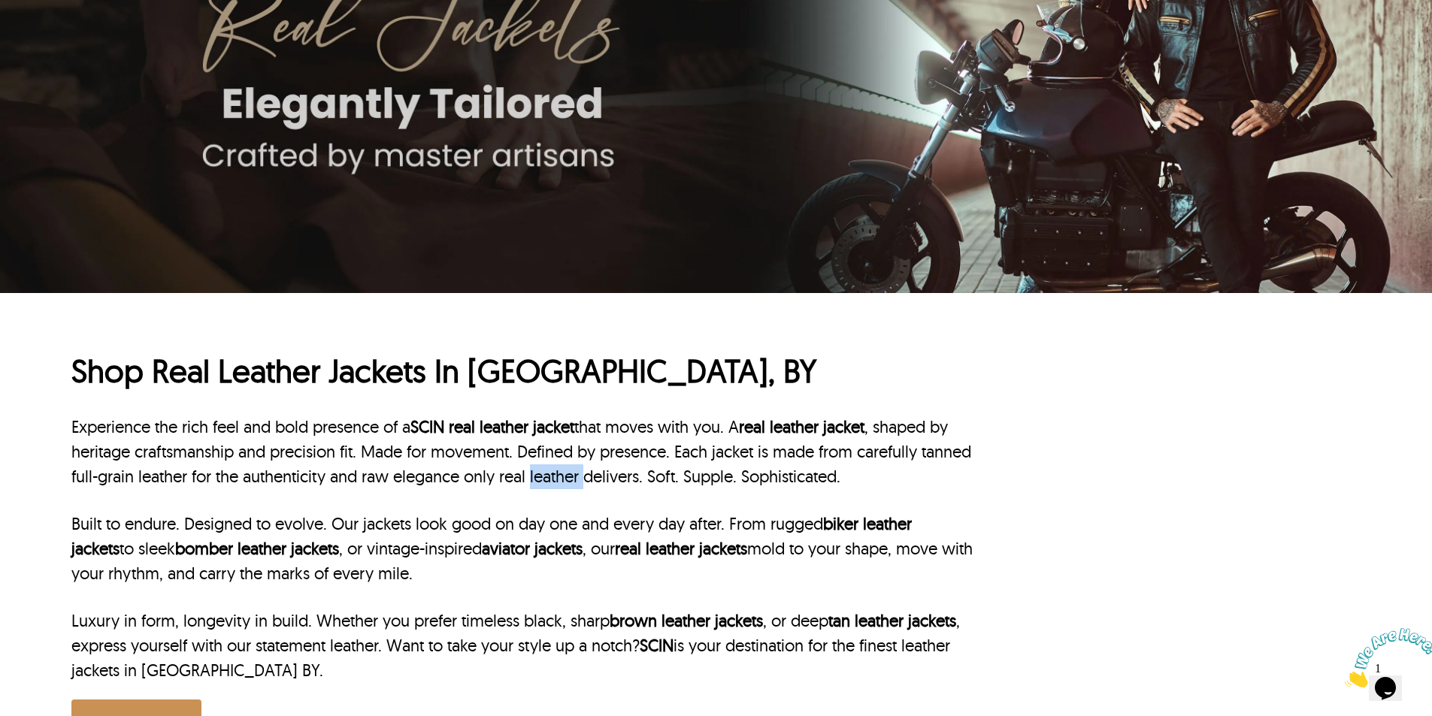
click at [634, 467] on p "Experience the rich feel and bold presence of a SCIN real leather jacket that m…" at bounding box center [522, 452] width 902 height 74
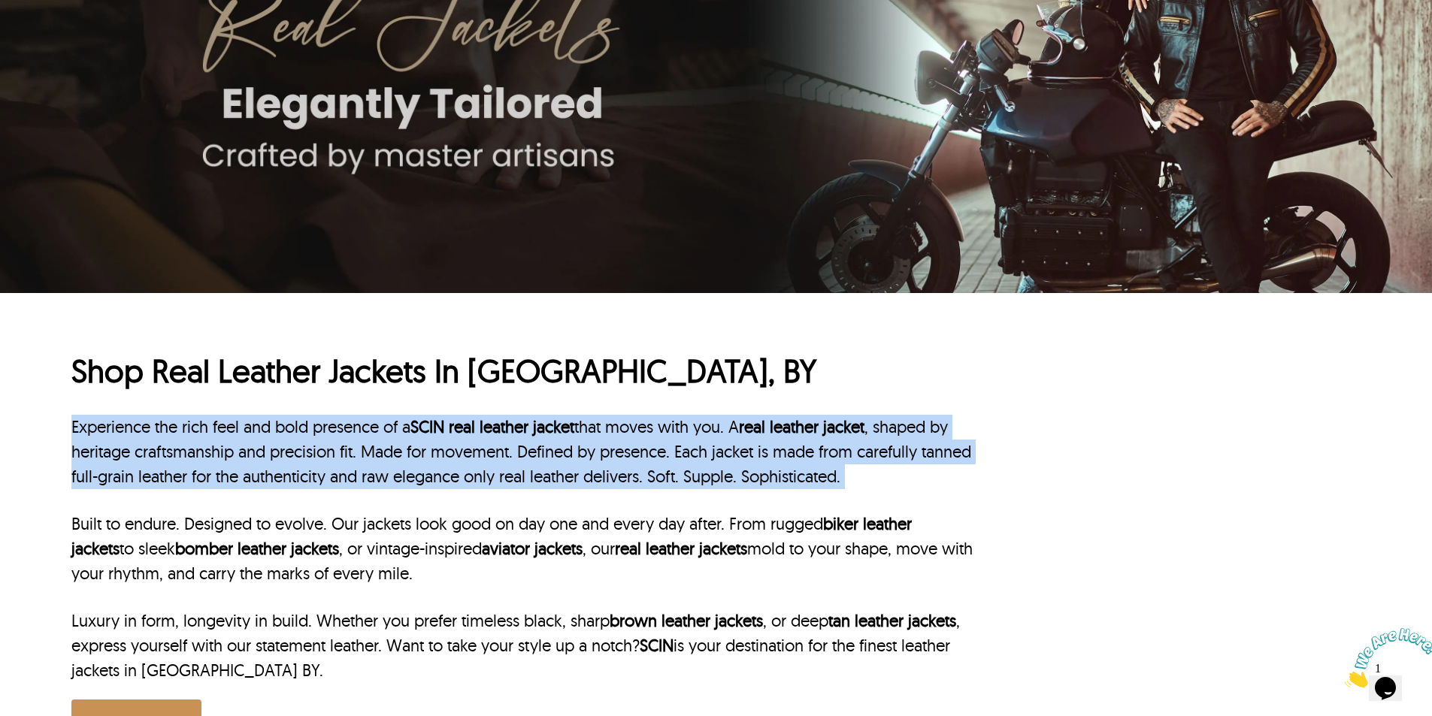
click at [634, 467] on p "Experience the rich feel and bold presence of a SCIN real leather jacket that m…" at bounding box center [522, 452] width 902 height 74
click at [137, 477] on p "Experience the rich feel and bold presence of a SCIN real leather jacket that m…" at bounding box center [522, 452] width 902 height 74
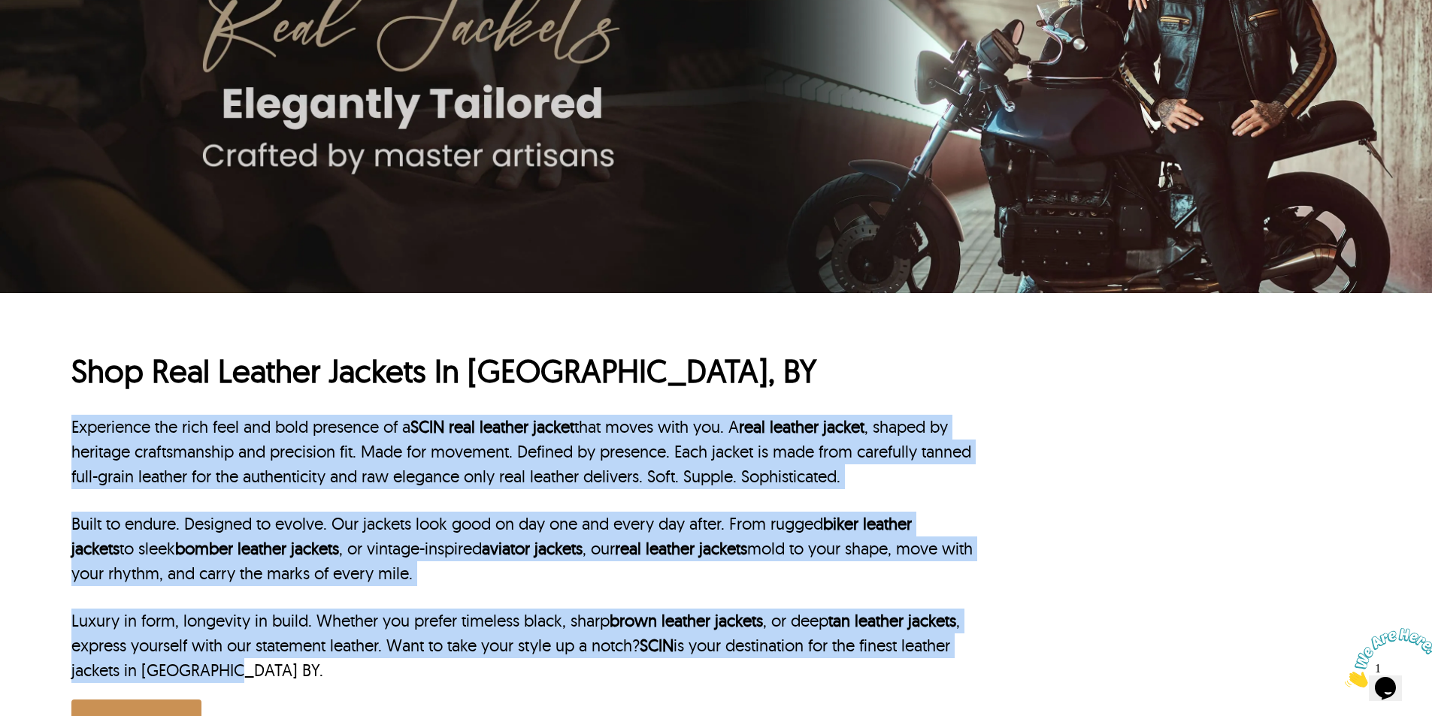
drag, startPoint x: 48, startPoint y: 419, endPoint x: 781, endPoint y: 668, distance: 773.8
click at [781, 668] on div "Shop Real Leather Jackets In Munich, BY Experience the rich feel and bold prese…" at bounding box center [716, 543] width 1432 height 501
copy div "Experience the rich feel and bold presence of a SCIN real leather jacket that m…"
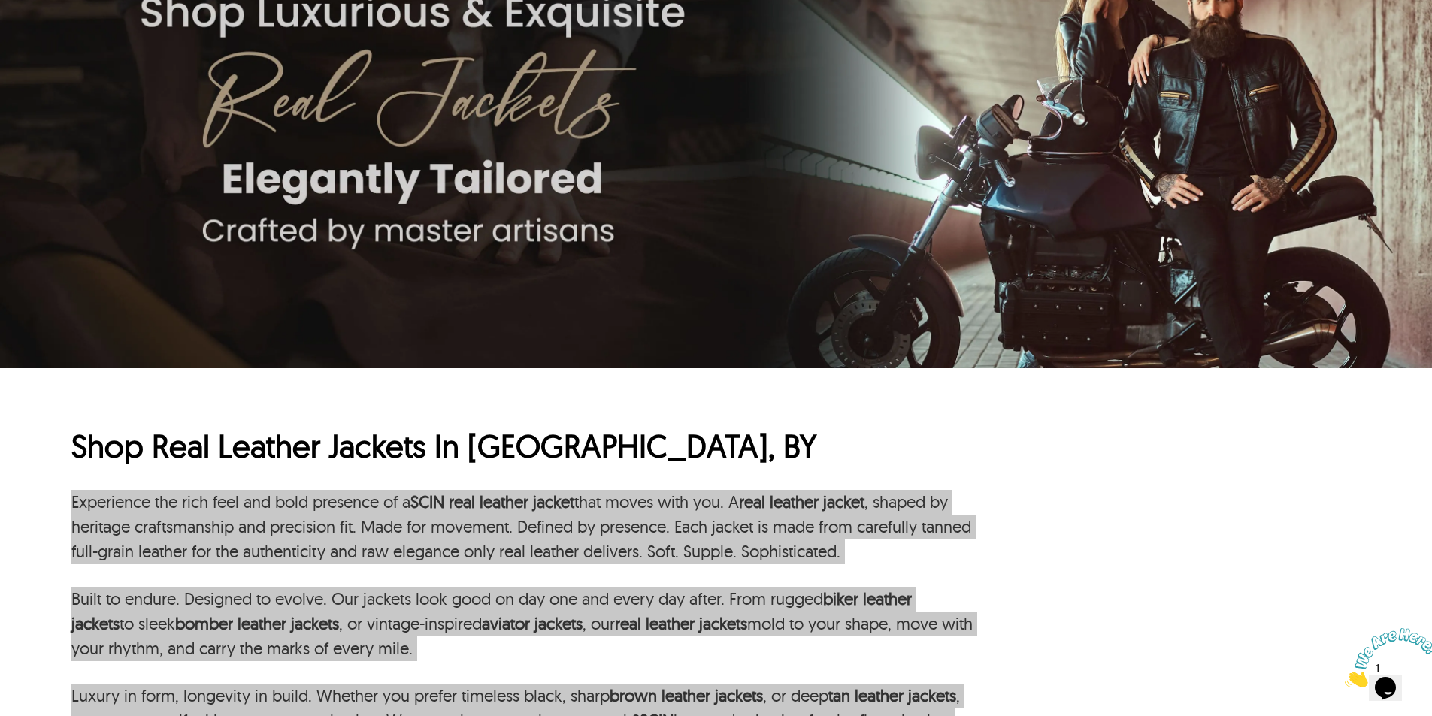
scroll to position [376, 0]
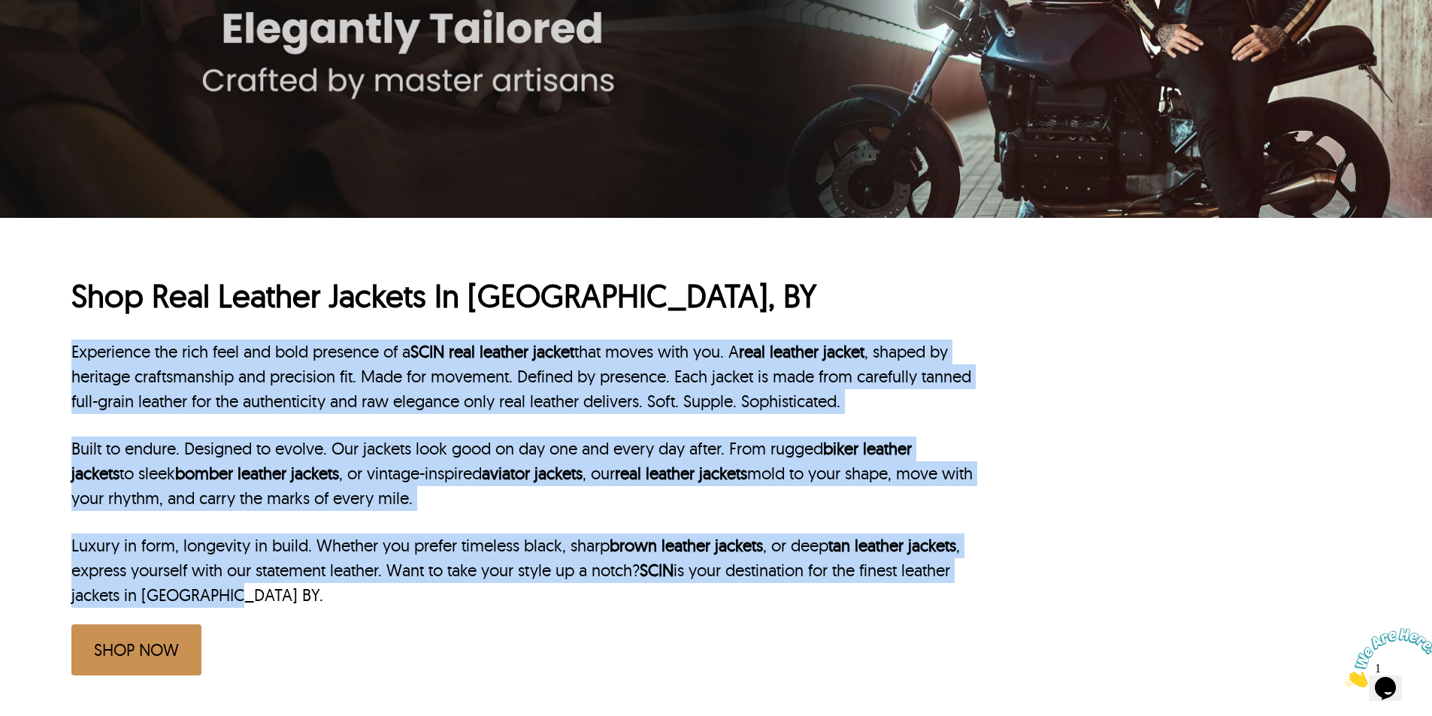
click at [379, 352] on p "Experience the rich feel and bold presence of a SCIN real leather jacket that m…" at bounding box center [522, 377] width 902 height 74
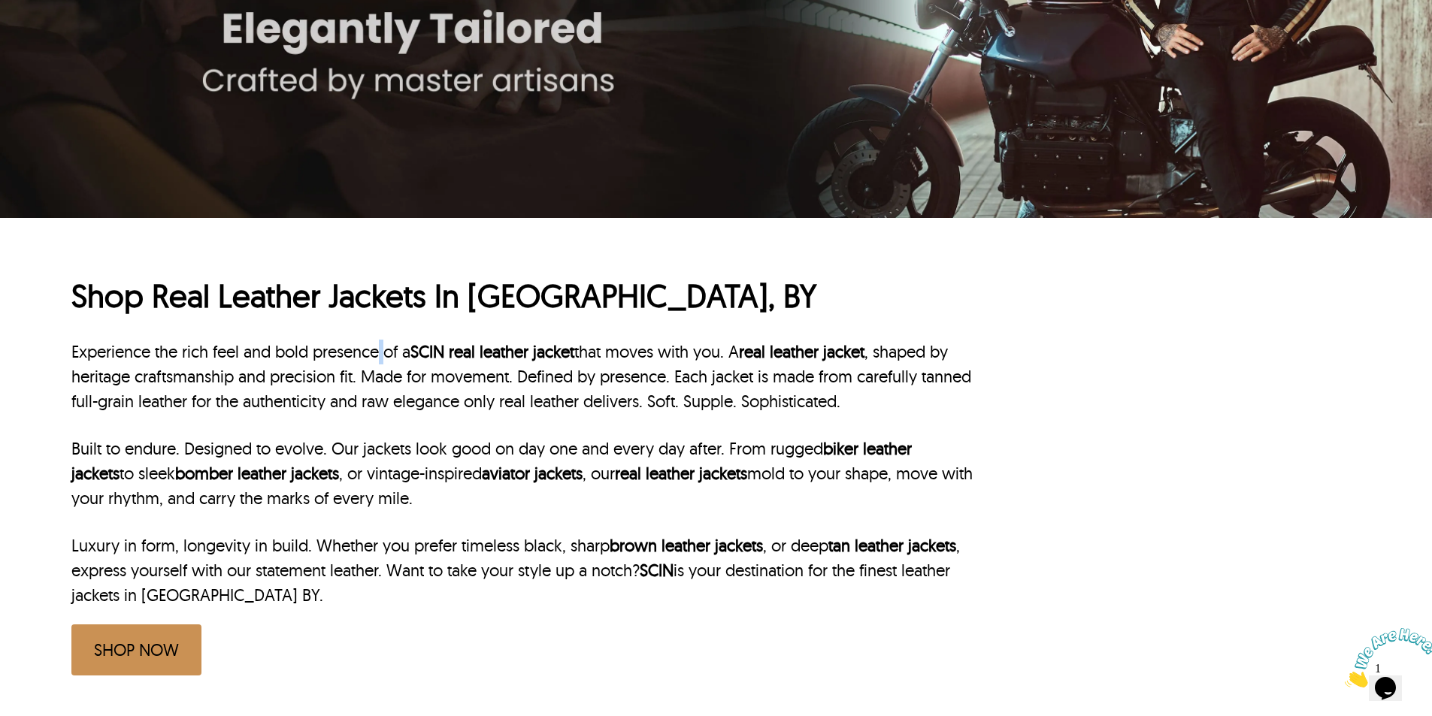
click at [379, 352] on p "Experience the rich feel and bold presence of a SCIN real leather jacket that m…" at bounding box center [522, 377] width 902 height 74
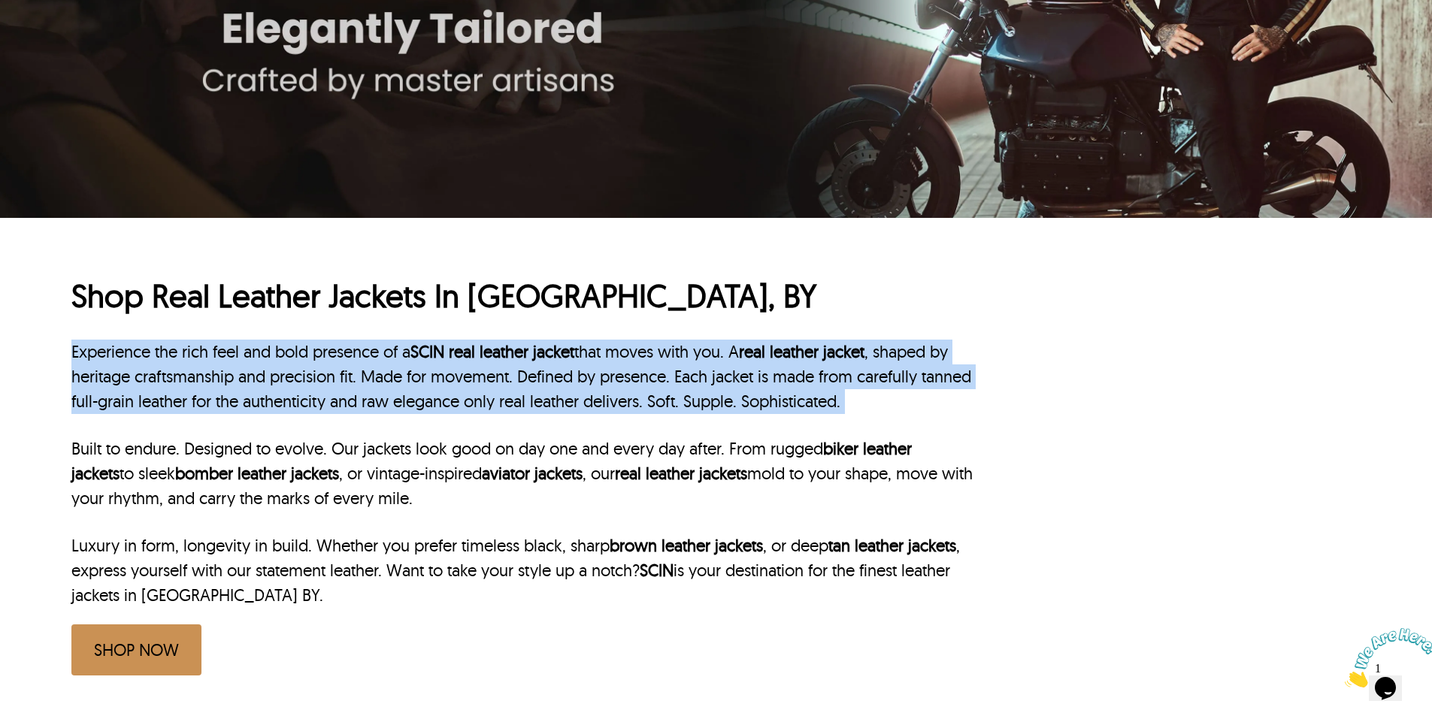
click at [379, 352] on p "Experience the rich feel and bold presence of a SCIN real leather jacket that m…" at bounding box center [522, 377] width 902 height 74
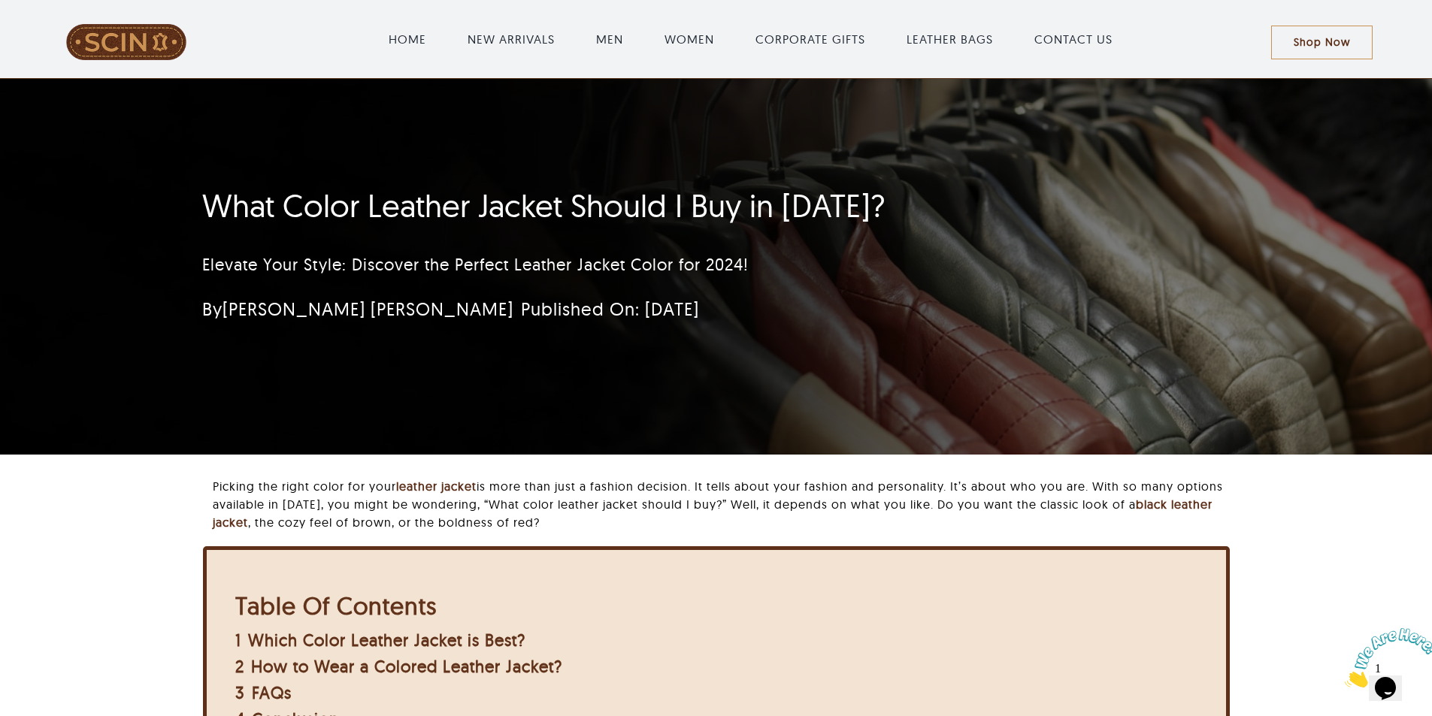
click at [369, 225] on h1 "What Color Leather Jacket Should I Buy in [DATE]?" at bounding box center [626, 206] width 849 height 38
click at [369, 225] on h1 "What Color Leather Jacket Should I Buy in 2024?" at bounding box center [626, 206] width 849 height 38
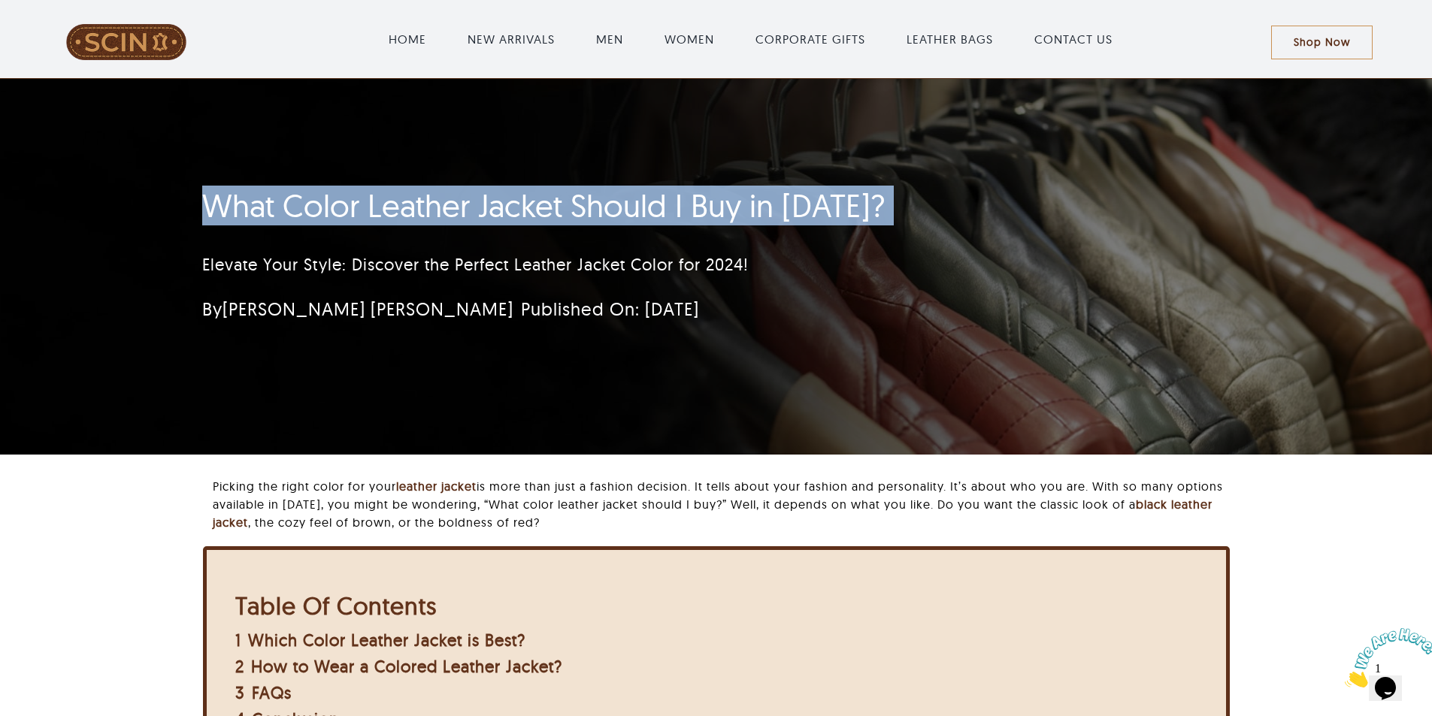
click at [369, 225] on h1 "What Color Leather Jacket Should I Buy in 2024?" at bounding box center [626, 206] width 849 height 38
copy h1 "What Color Leather Jacket Should I Buy in 2024?"
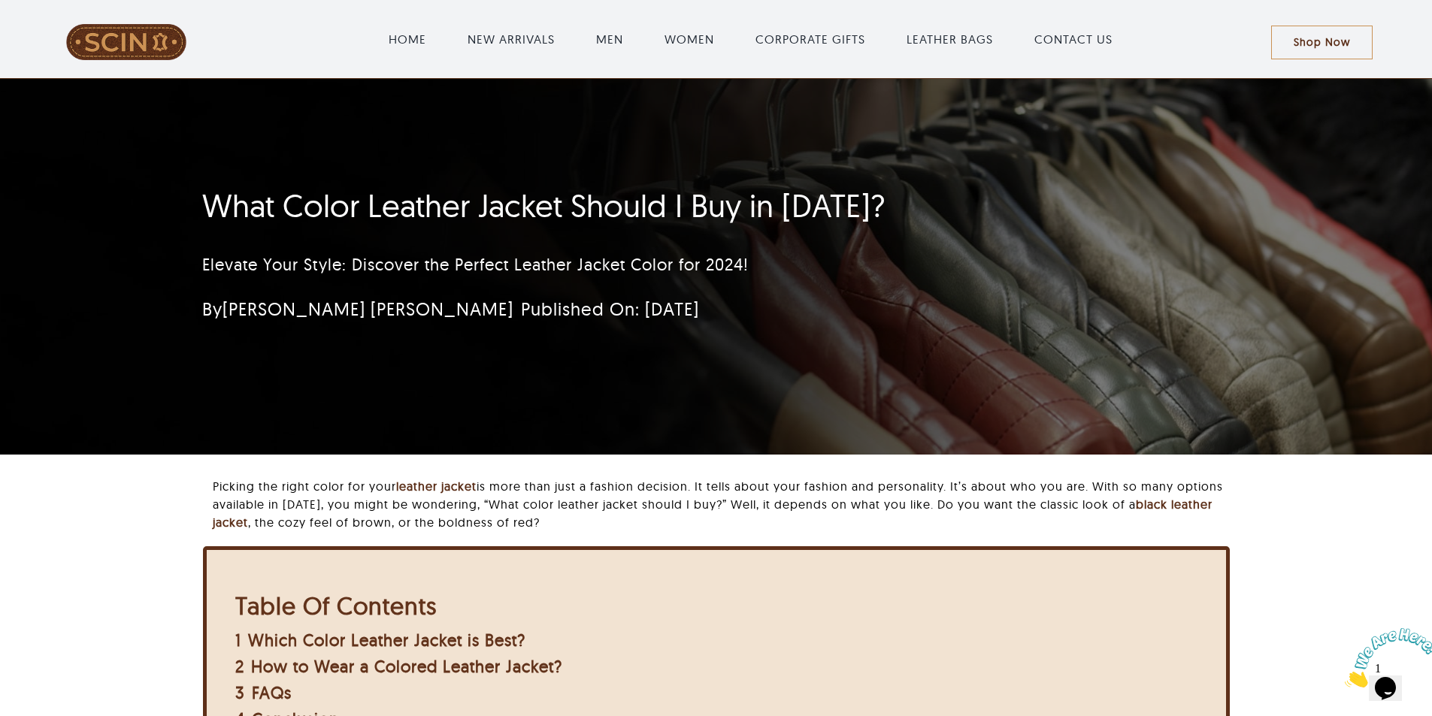
click at [477, 256] on p "Elevate Your Style: Discover the Perfect Leather Jacket Color for 2024!" at bounding box center [626, 265] width 849 height 25
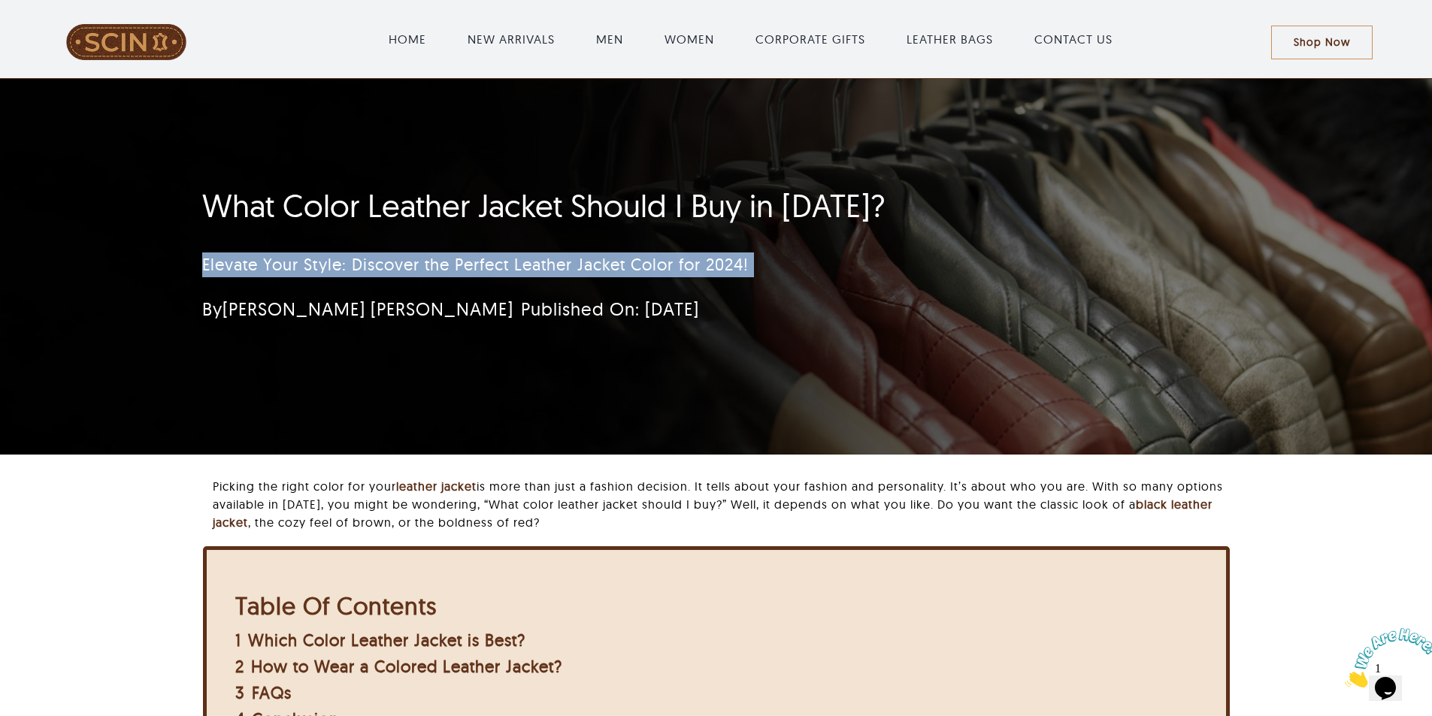
click at [477, 256] on p "Elevate Your Style: Discover the Perfect Leather Jacket Color for 2024!" at bounding box center [626, 265] width 849 height 25
copy div "Elevate Your Style: Discover the Perfect Leather Jacket Color for 2024!"
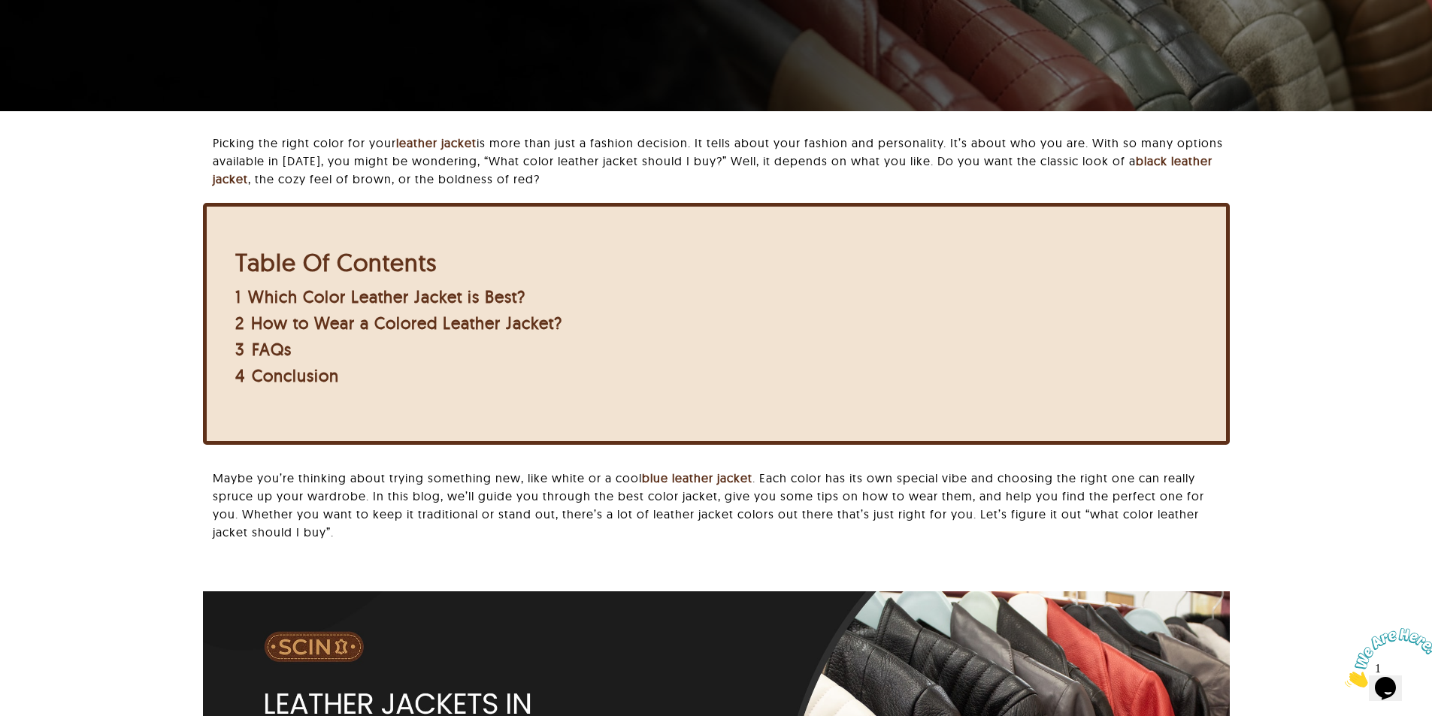
scroll to position [225, 0]
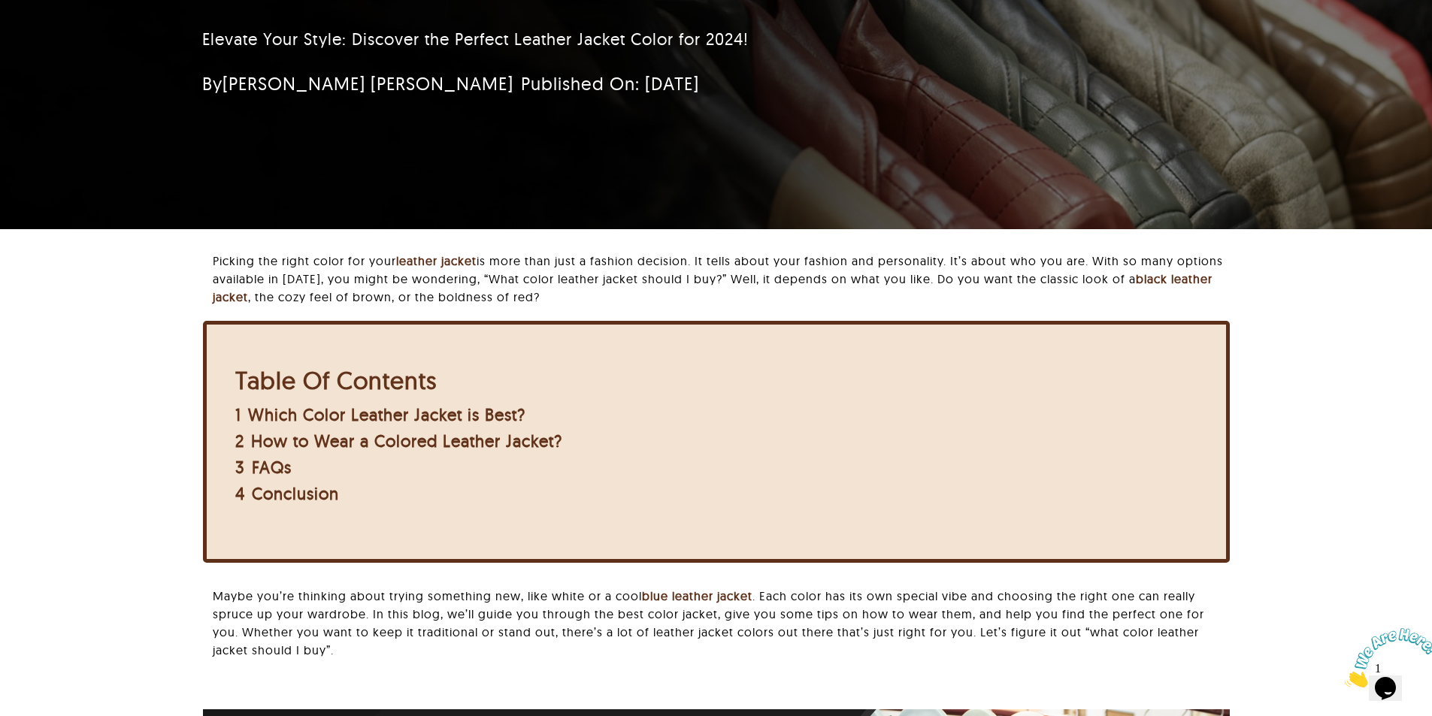
click at [319, 277] on p "Picking the right color for your leather jacket is more than just a fashion dec…" at bounding box center [721, 279] width 1016 height 54
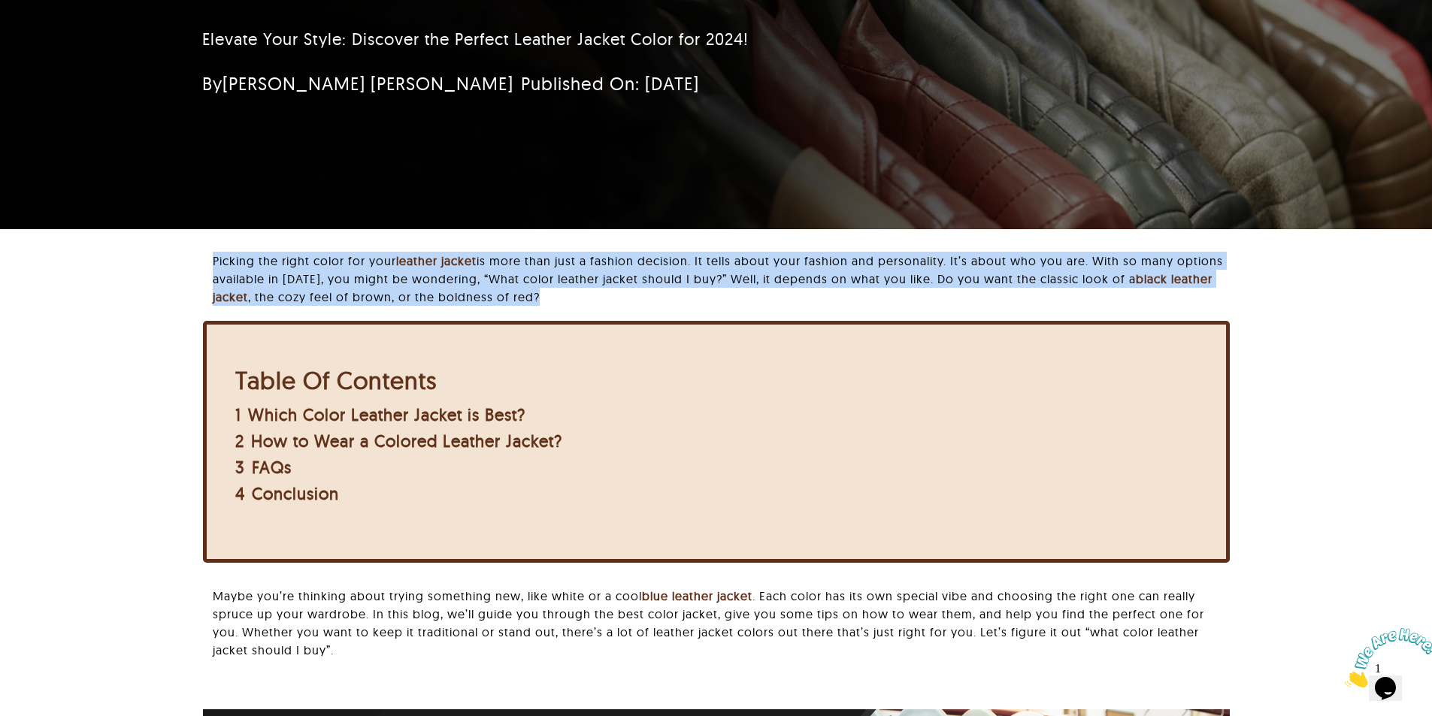
click at [319, 277] on p "Picking the right color for your leather jacket is more than just a fashion dec…" at bounding box center [721, 279] width 1016 height 54
copy div "Picking the right color for your leather jacket is more than just a fashion dec…"
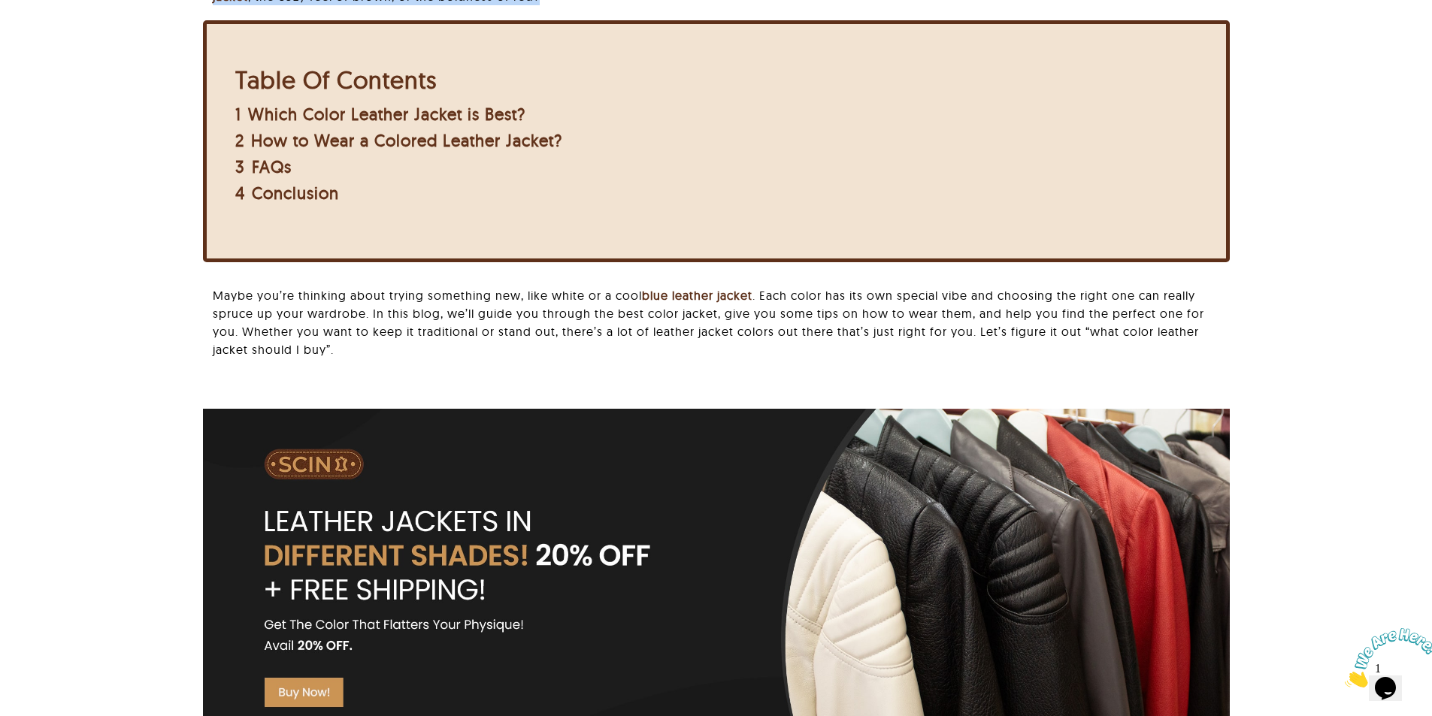
scroll to position [75, 0]
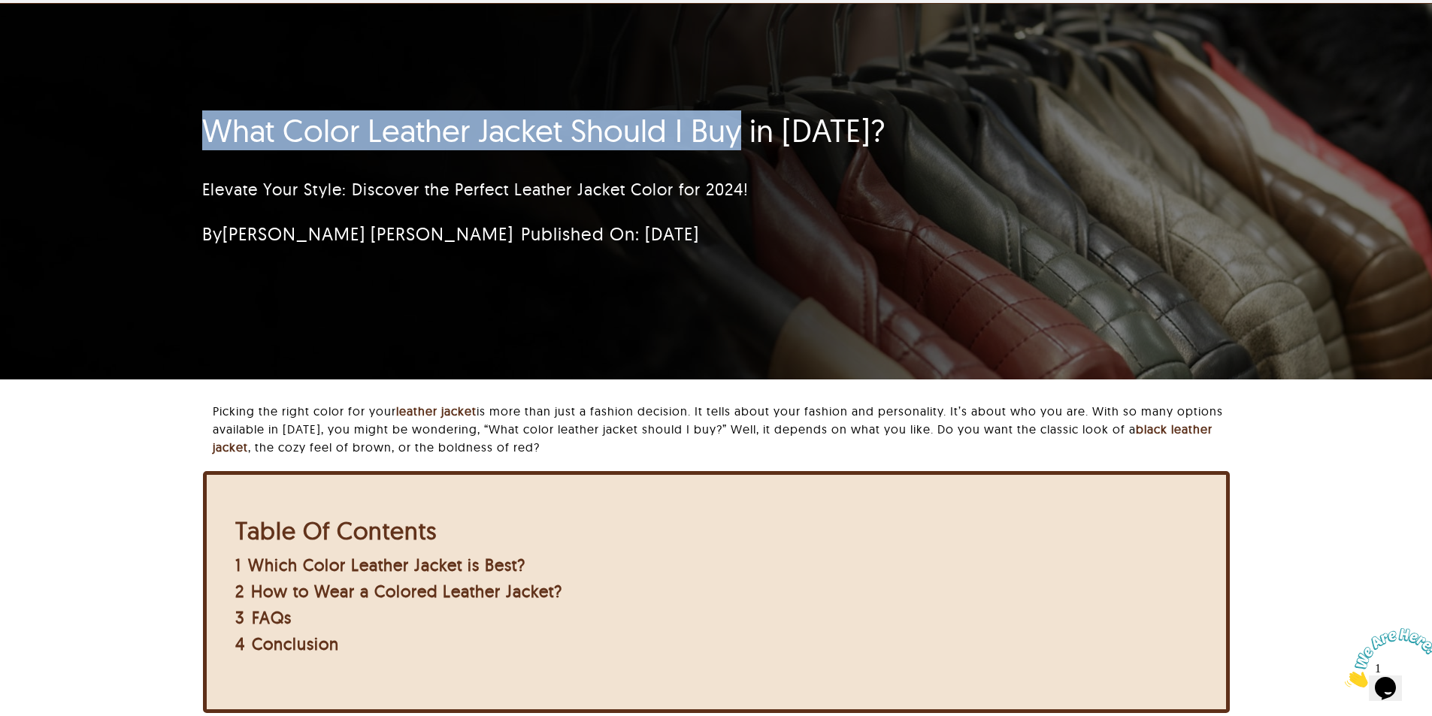
drag, startPoint x: 283, startPoint y: 132, endPoint x: 743, endPoint y: 129, distance: 460.0
click at [743, 129] on div "What Color Leather Jacket Should I Buy in 2024? Elevate Your Style: Discover th…" at bounding box center [627, 183] width 890 height 159
copy h1 "What Color Leather Jacket Should I Buy"
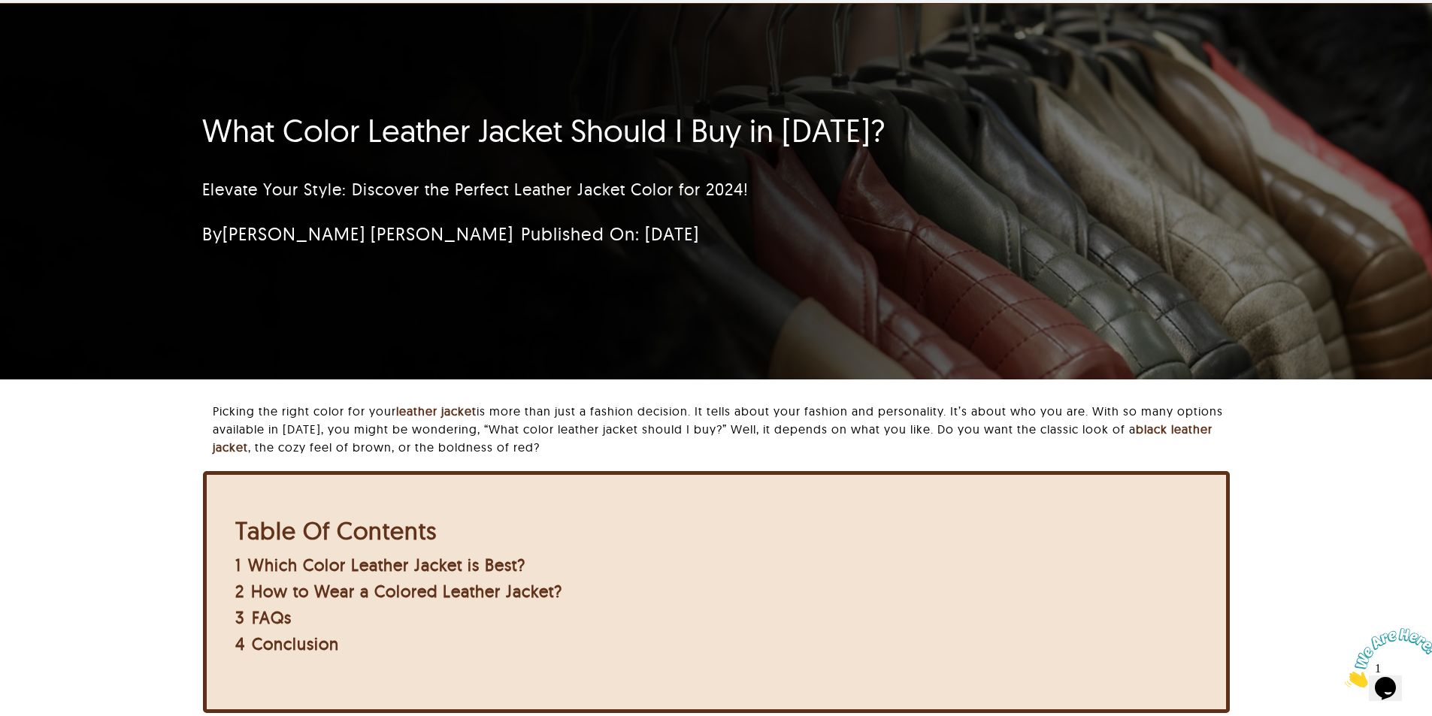
click at [506, 423] on p "Picking the right color for your leather jacket is more than just a fashion dec…" at bounding box center [721, 429] width 1016 height 54
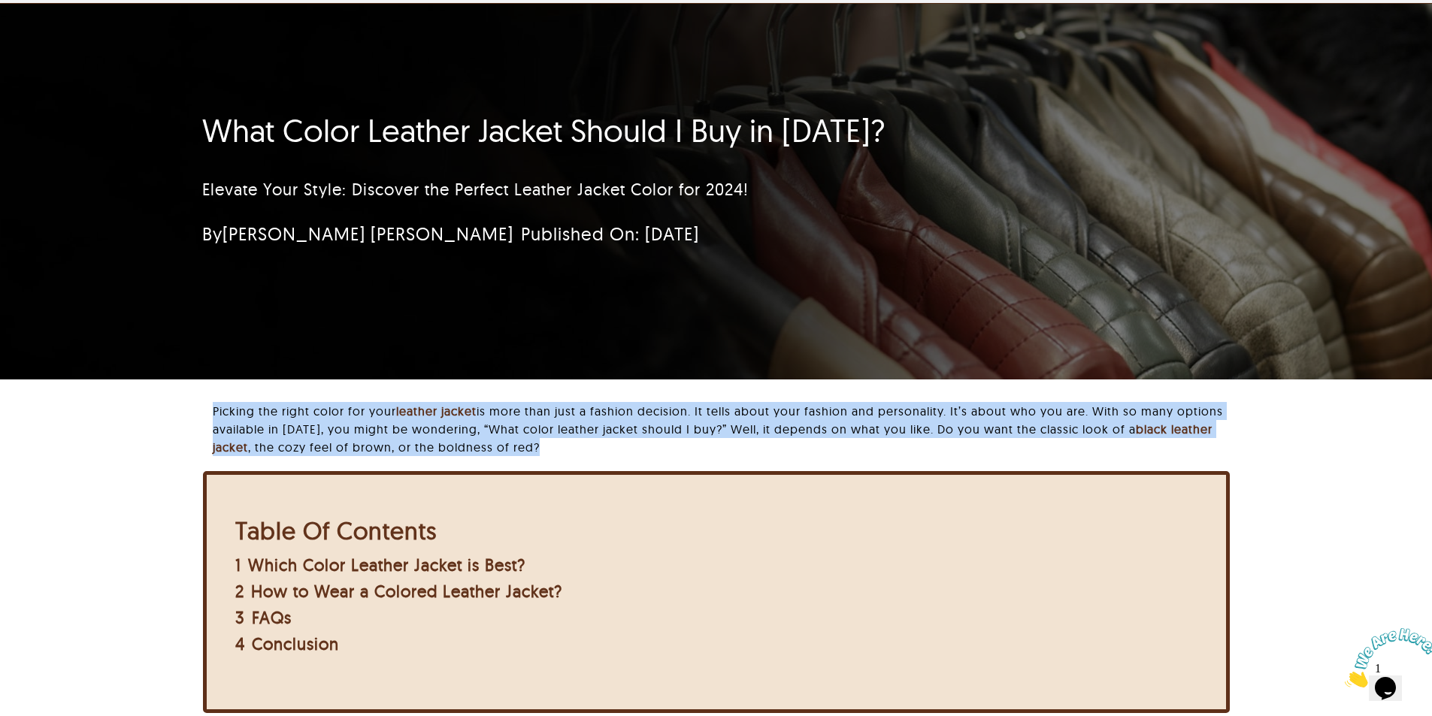
click at [506, 423] on p "Picking the right color for your leather jacket is more than just a fashion dec…" at bounding box center [721, 429] width 1016 height 54
copy div "Picking the right color for your leather jacket is more than just a fashion dec…"
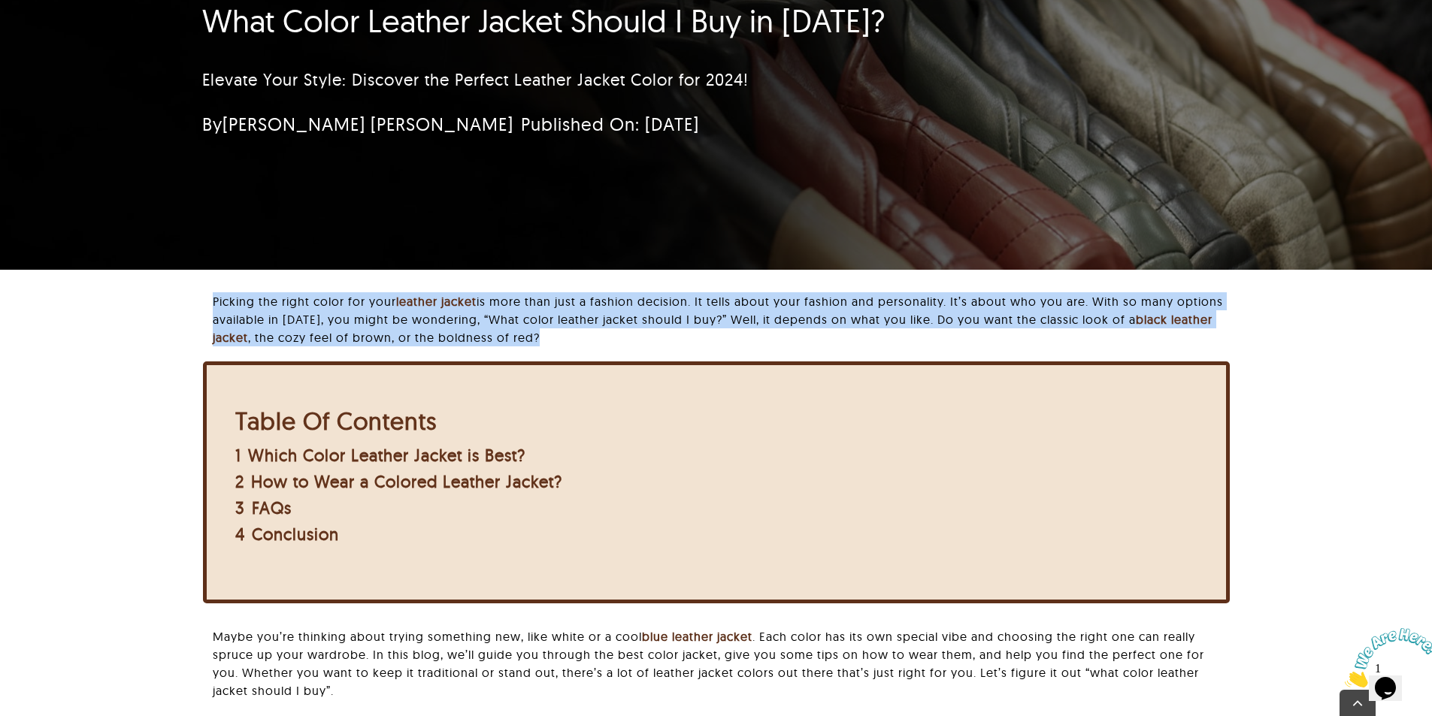
scroll to position [526, 0]
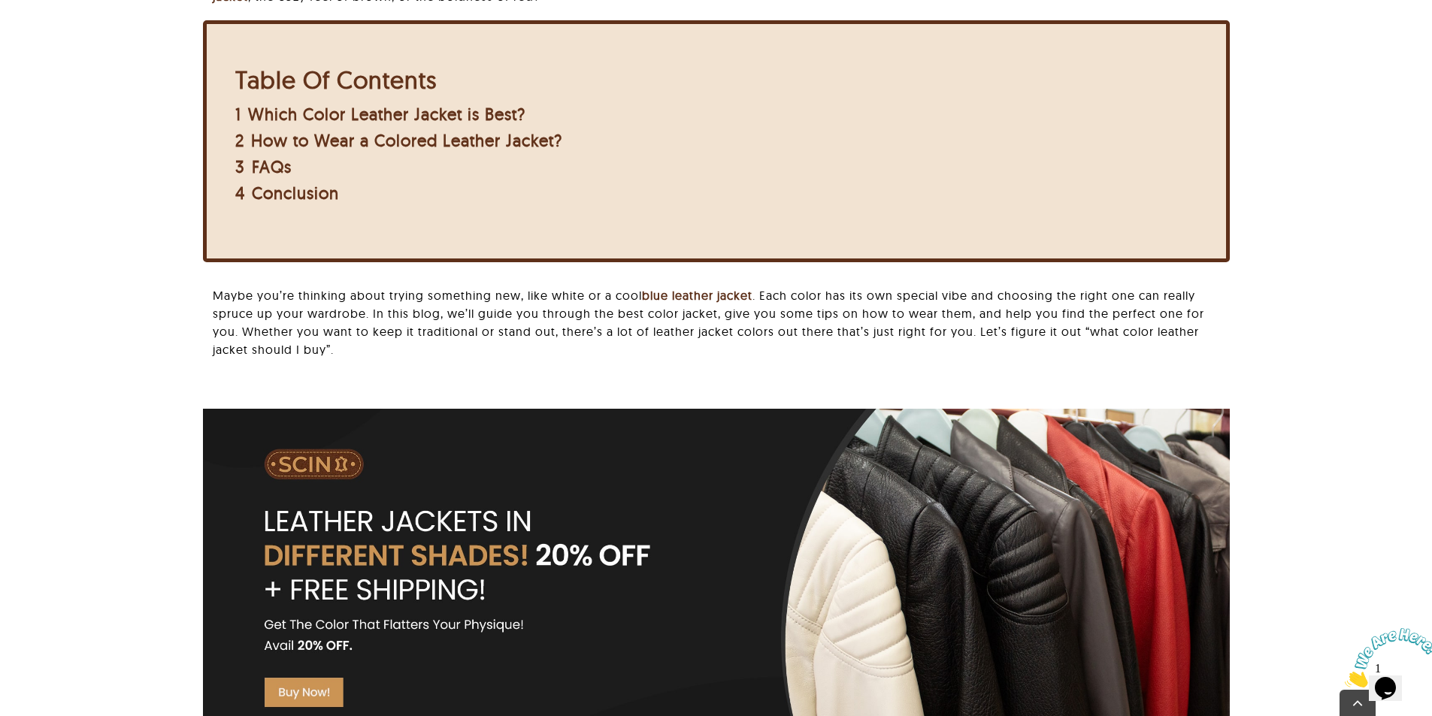
click at [286, 355] on p "Maybe you’re thinking about trying something new, like white or a cool blue lea…" at bounding box center [721, 322] width 1016 height 72
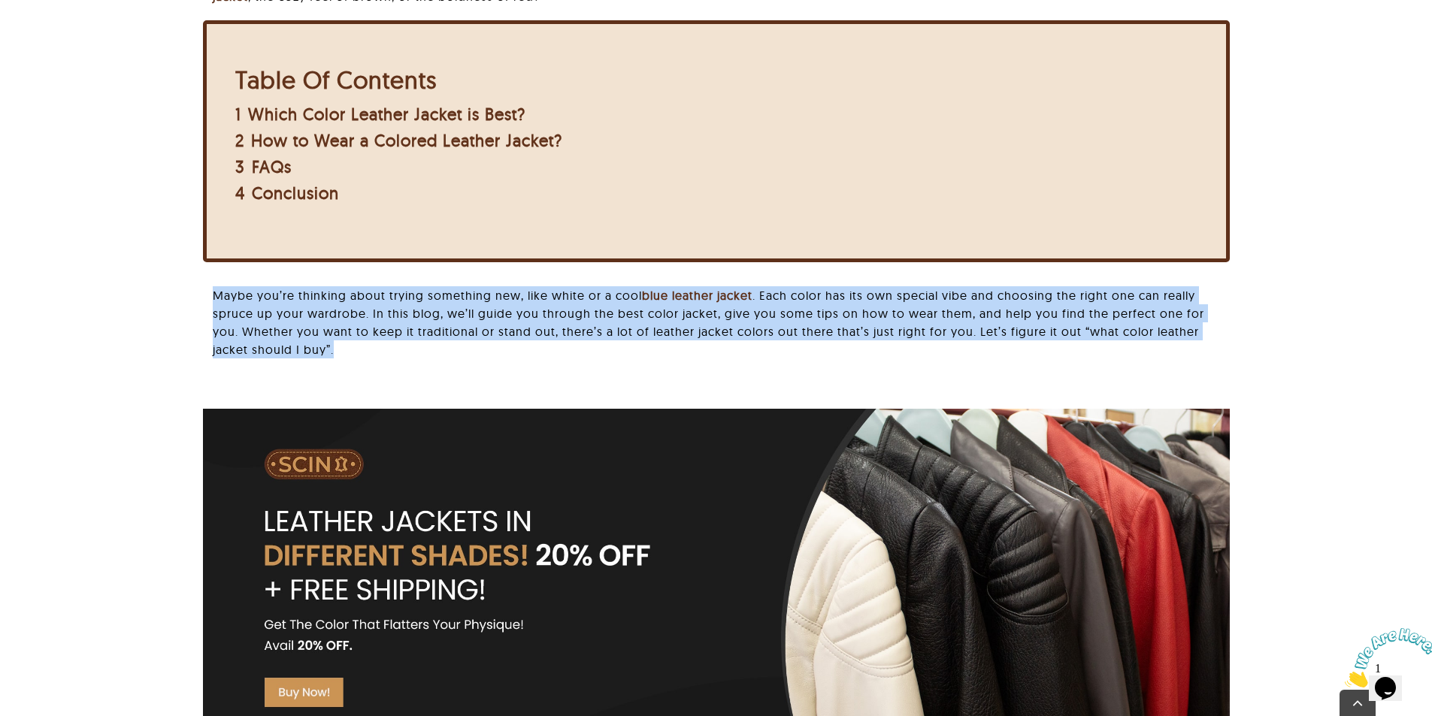
click at [286, 355] on p "Maybe you’re thinking about trying something new, like white or a cool blue lea…" at bounding box center [721, 322] width 1016 height 72
copy div "Maybe you’re thinking about trying something new, like white or a cool blue lea…"
click at [484, 323] on p "Maybe you’re thinking about trying something new, like white or a cool blue lea…" at bounding box center [721, 322] width 1016 height 72
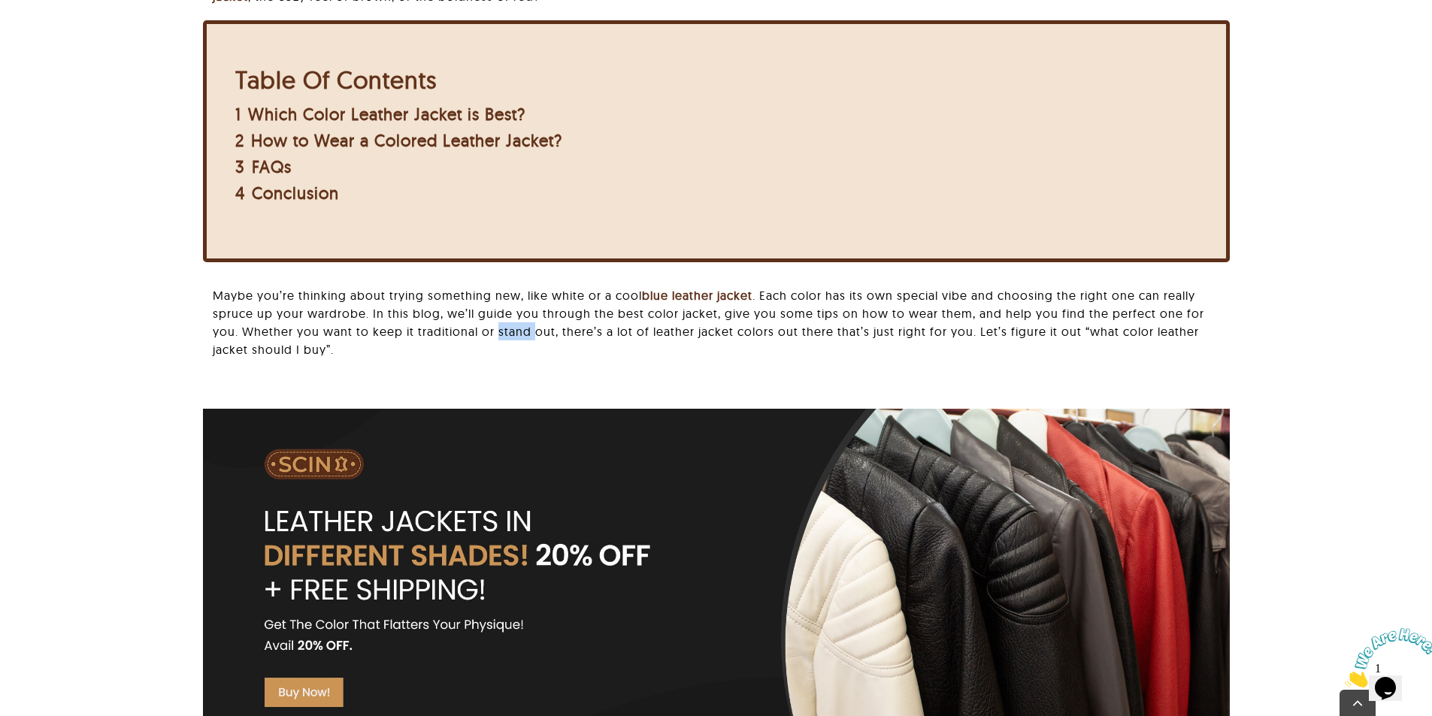
click at [484, 323] on p "Maybe you’re thinking about trying something new, like white or a cool blue lea…" at bounding box center [721, 322] width 1016 height 72
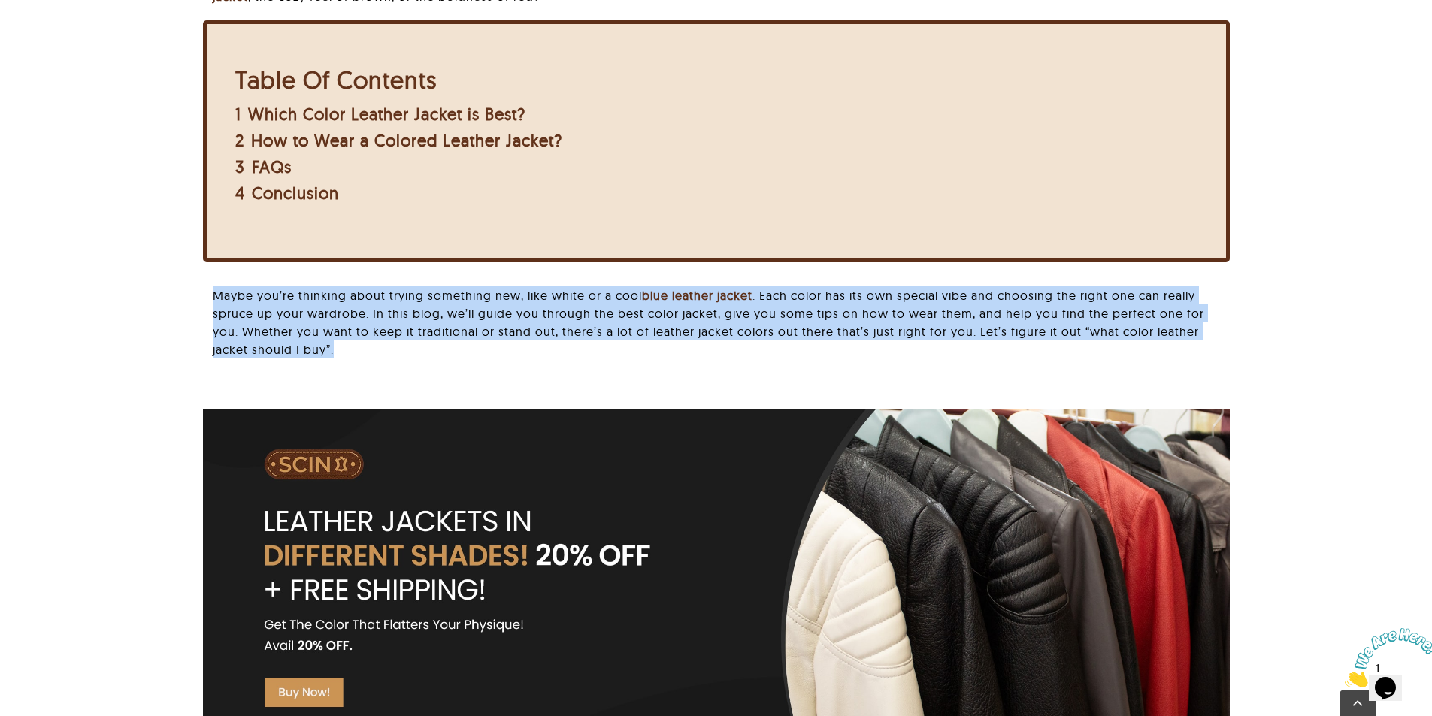
click at [484, 323] on p "Maybe you’re thinking about trying something new, like white or a cool blue lea…" at bounding box center [721, 322] width 1016 height 72
click at [636, 315] on p "Maybe you’re thinking about trying something new, like white or a cool blue lea…" at bounding box center [721, 322] width 1016 height 72
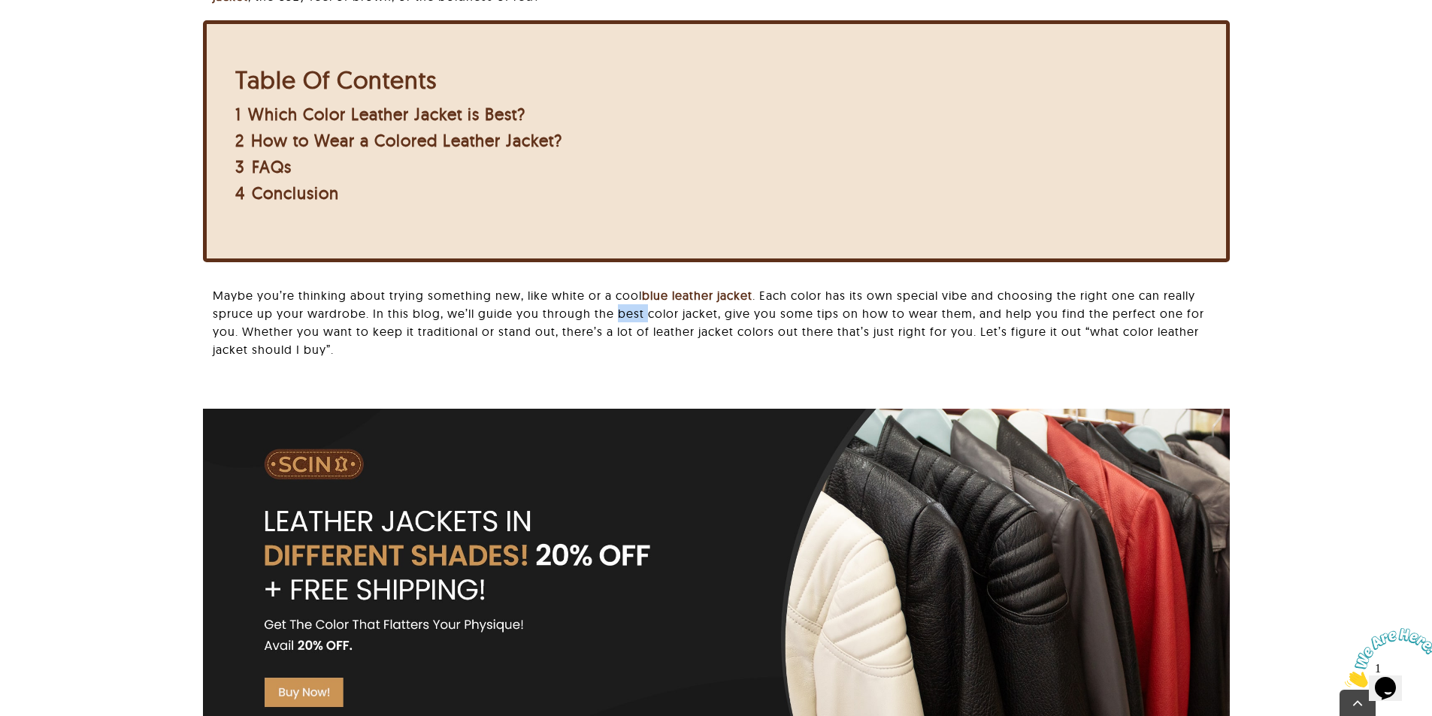
click at [636, 315] on p "Maybe you’re thinking about trying something new, like white or a cool blue lea…" at bounding box center [721, 322] width 1016 height 72
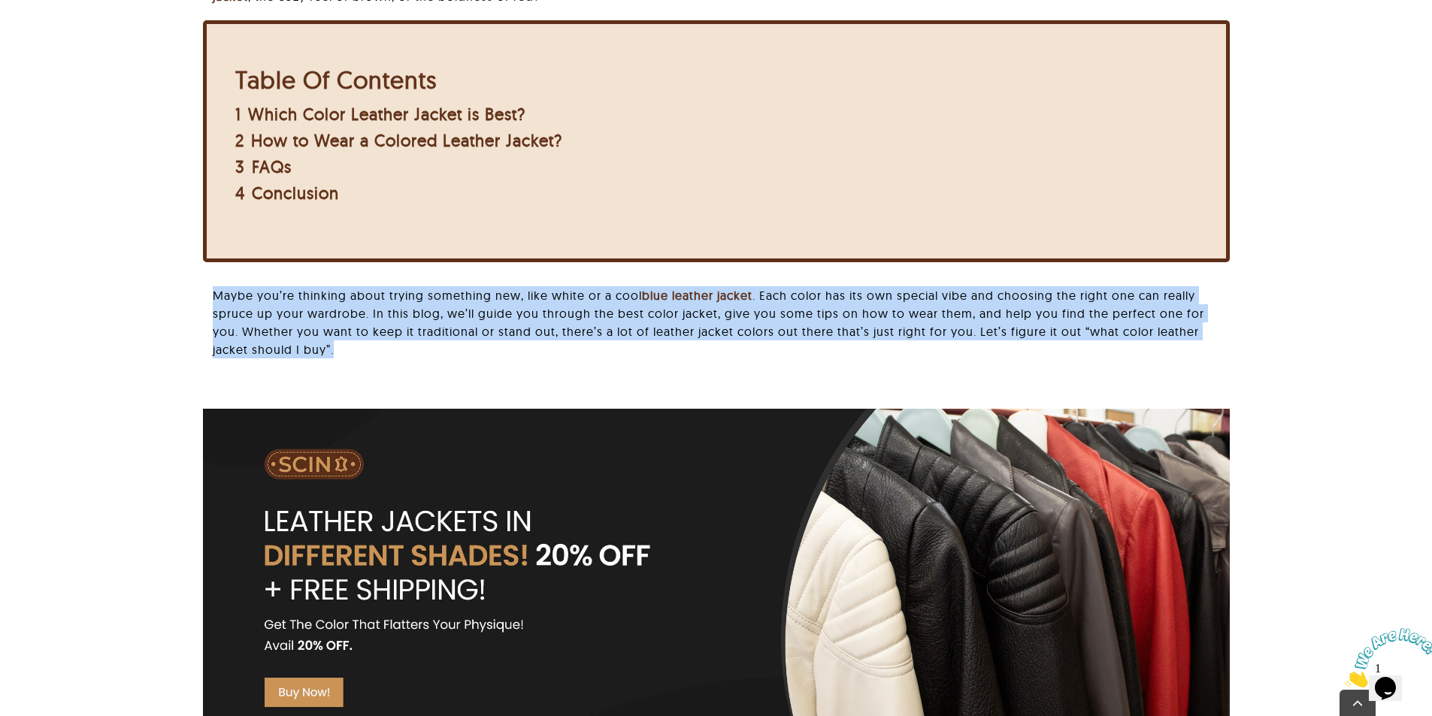
click at [636, 315] on p "Maybe you’re thinking about trying something new, like white or a cool blue lea…" at bounding box center [721, 322] width 1016 height 72
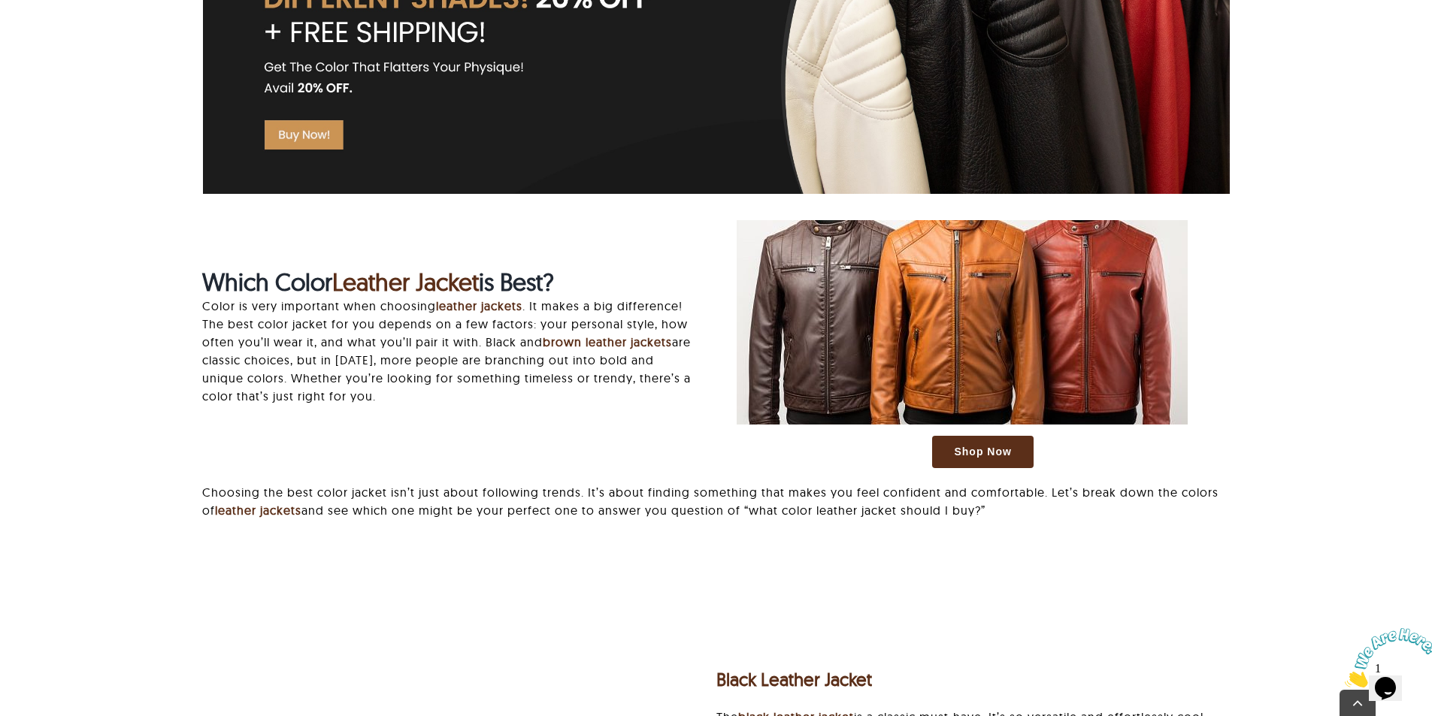
scroll to position [1202, 0]
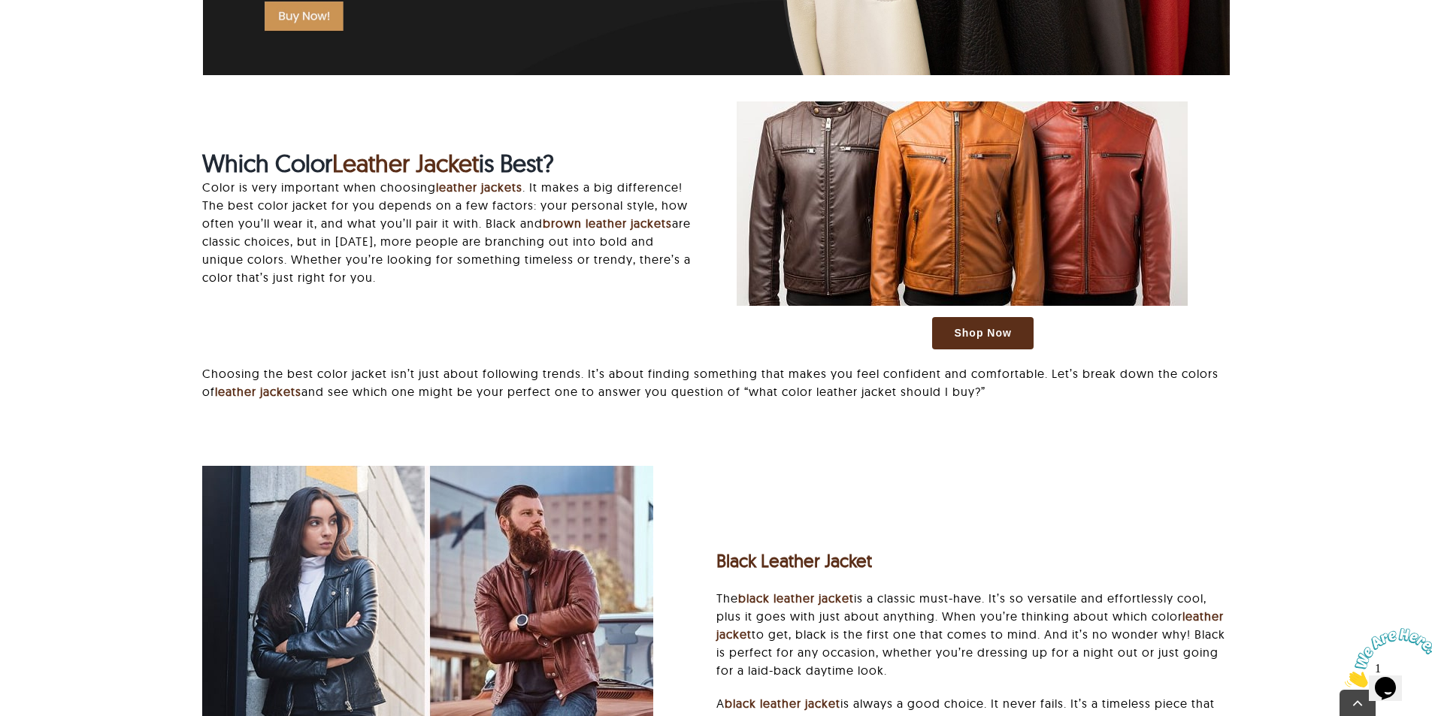
click at [315, 227] on p "Color is very important when choosing leather jackets . It makes a big differen…" at bounding box center [448, 232] width 493 height 108
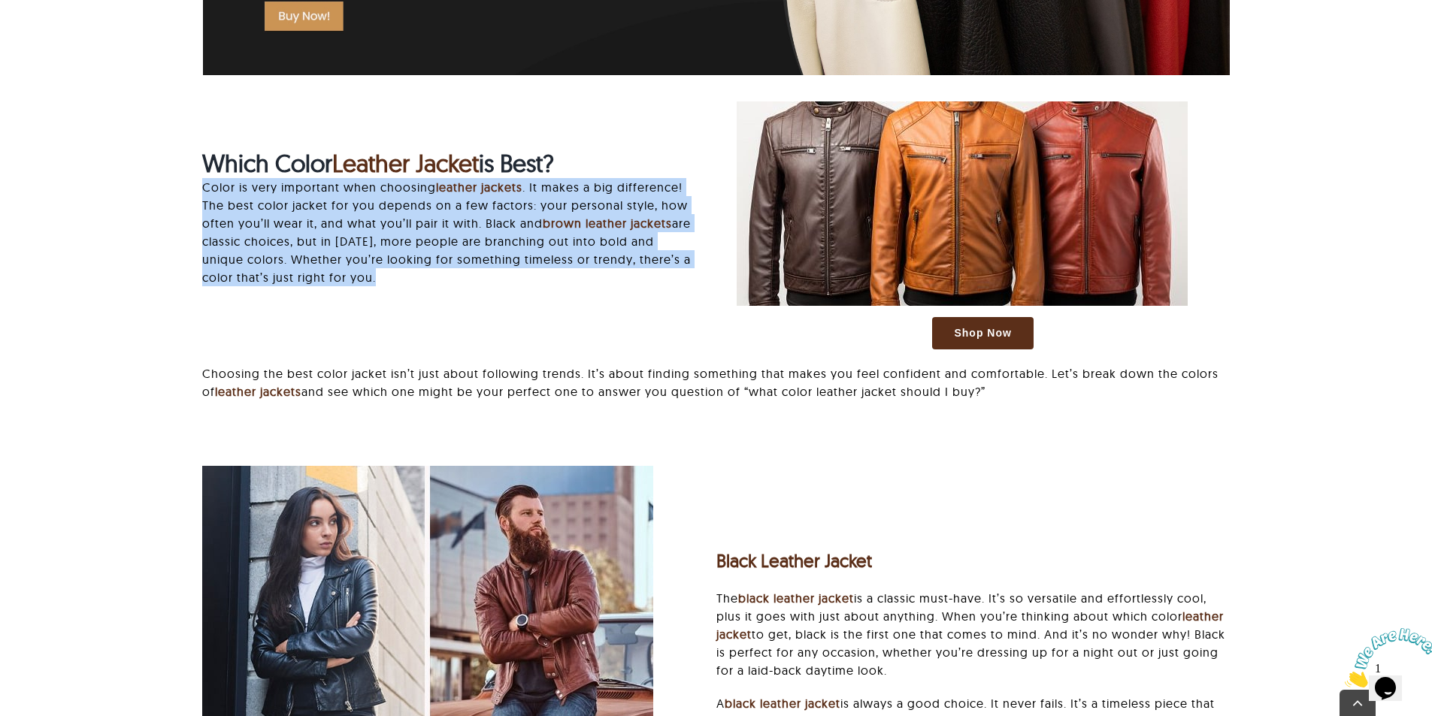
click at [315, 227] on p "Color is very important when choosing leather jackets . It makes a big differen…" at bounding box center [448, 232] width 493 height 108
copy div "Color is very important when choosing leather jackets . It makes a big differen…"
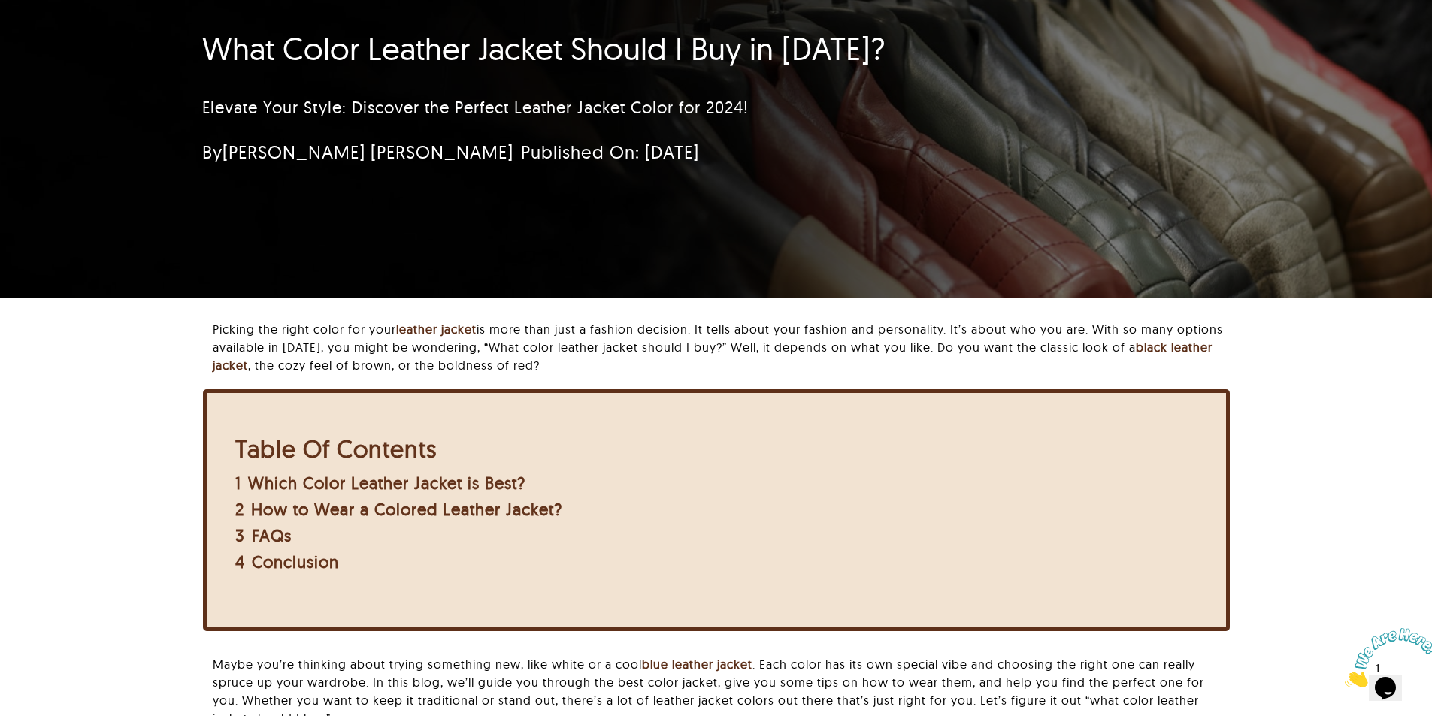
scroll to position [0, 0]
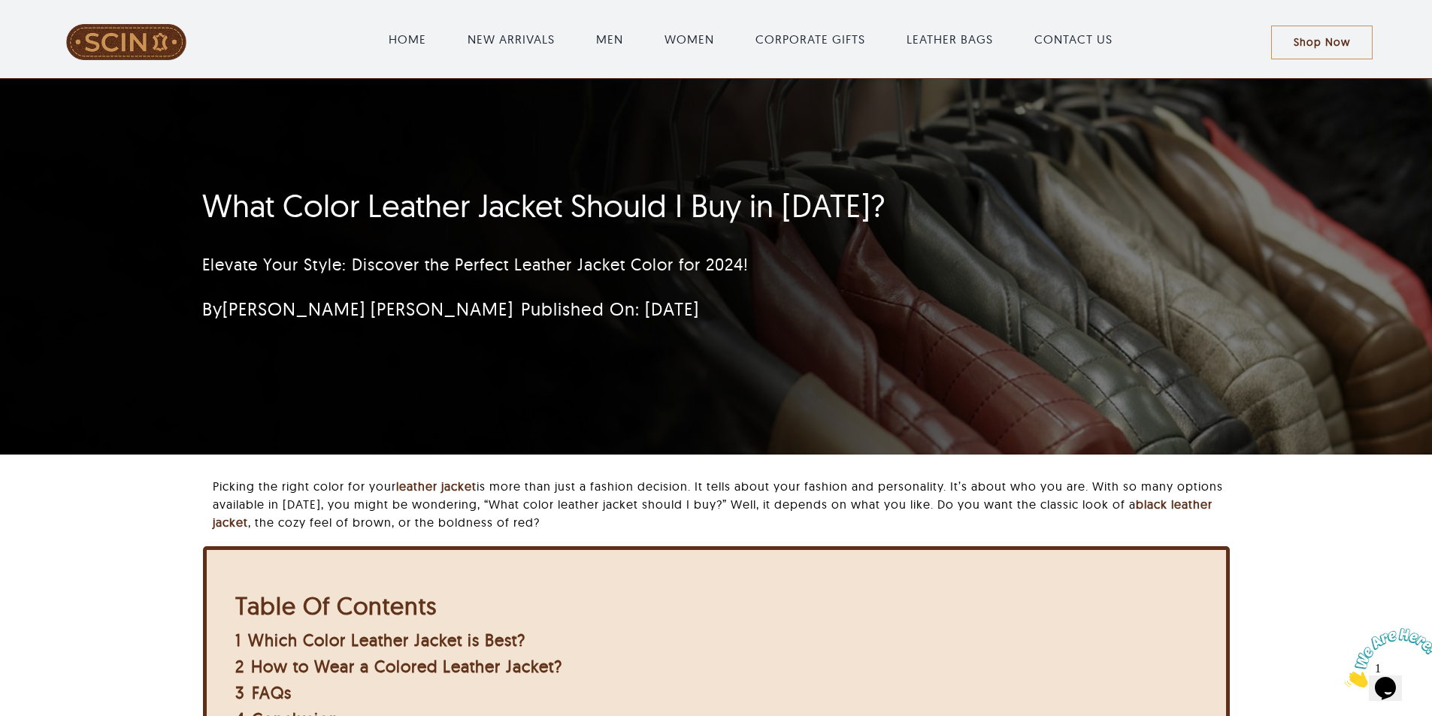
click at [1151, 316] on div "What Color Leather Jacket Should I Buy in 2024? Elevate Your Style: Discover th…" at bounding box center [716, 267] width 1068 height 376
click at [785, 214] on h1 "What Color Leather Jacket Should I Buy in 2024?" at bounding box center [626, 206] width 849 height 38
copy h1 "2024"
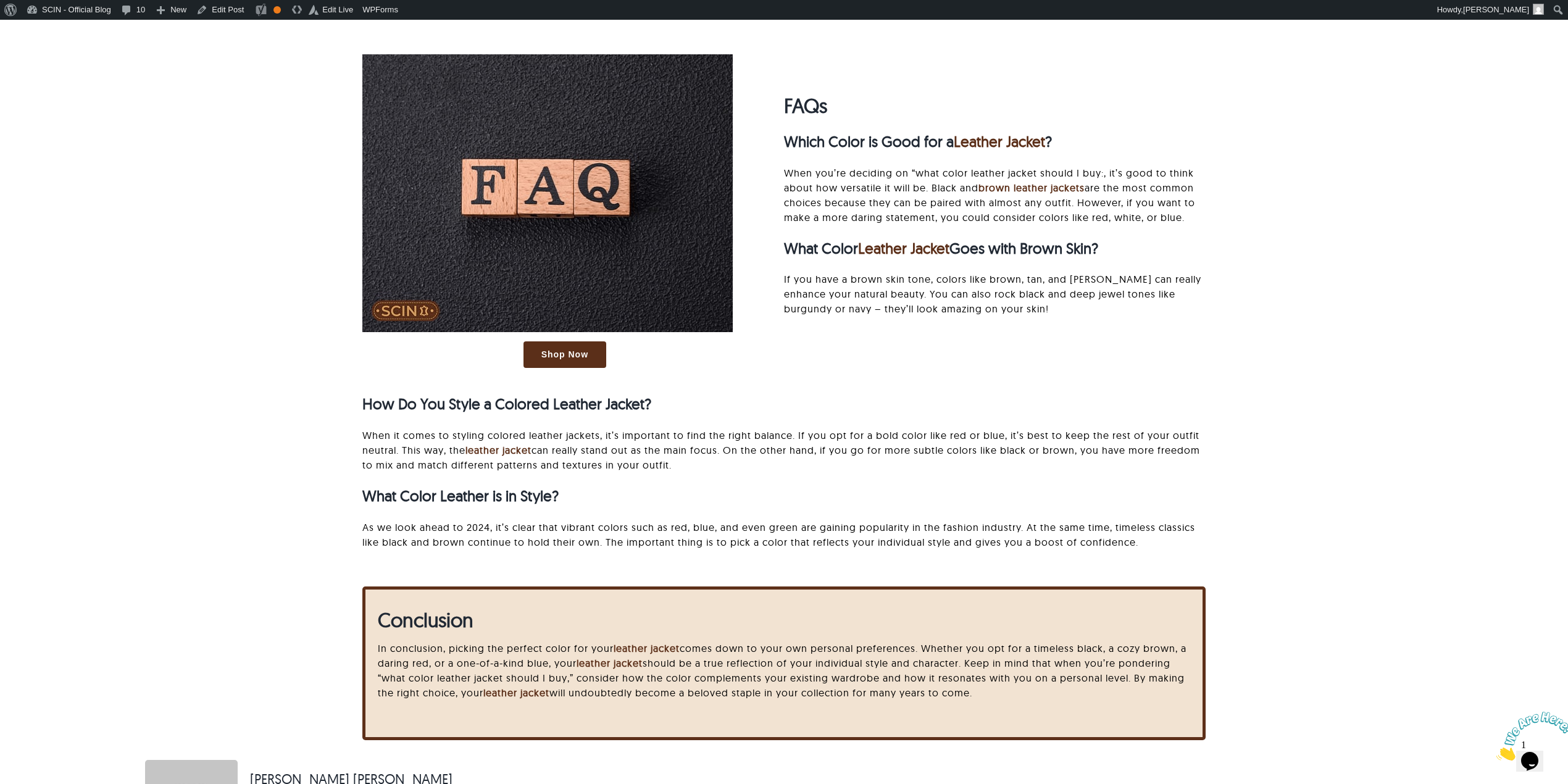
scroll to position [4986, 0]
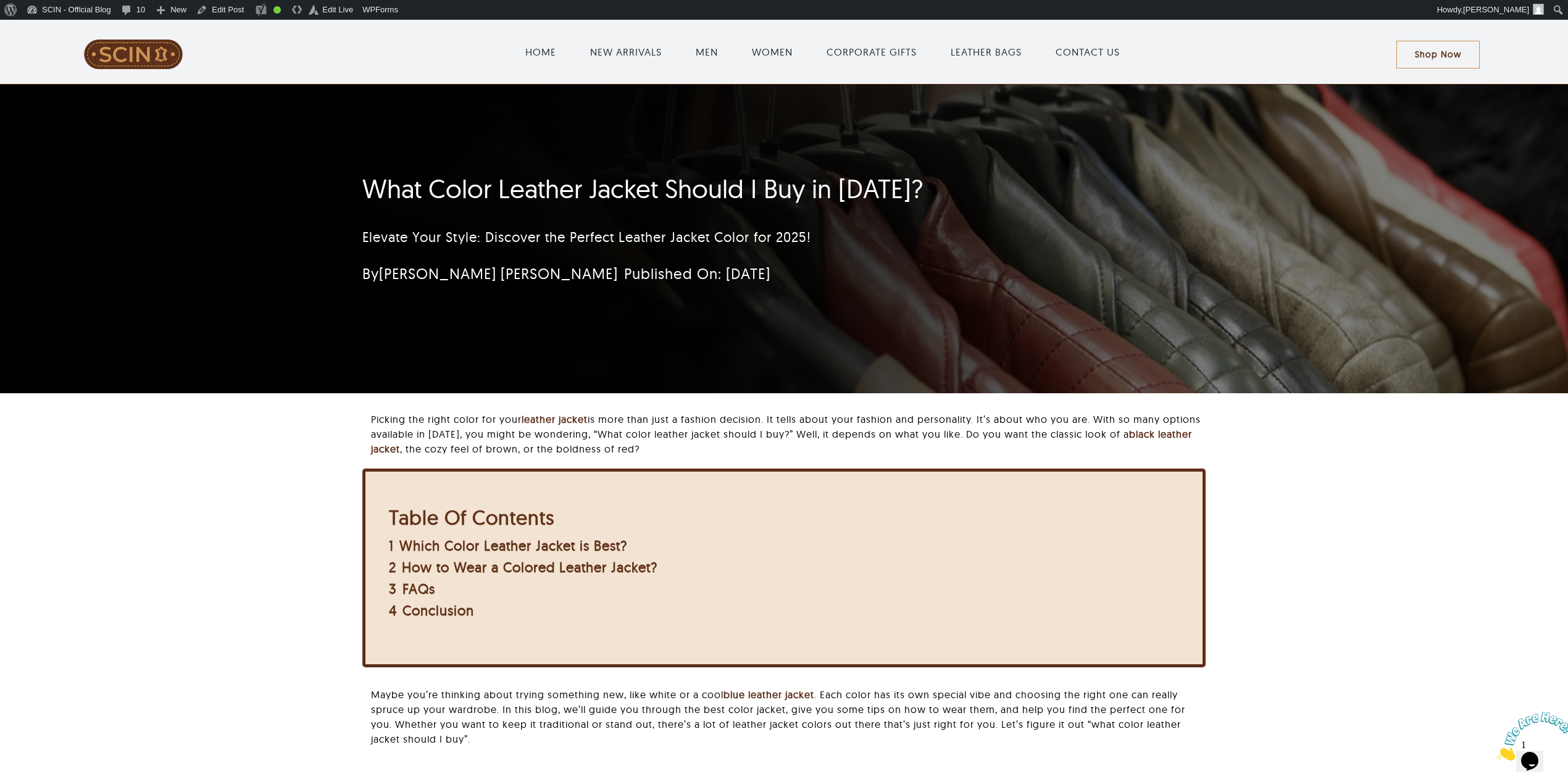
click at [1185, 289] on div "What Color Leather Jacket Should I Buy in [DATE]? Elevate Your Style: Discover …" at bounding box center [784, 239] width 877 height 309
click at [637, 257] on div "Elevate Your Style: Discover the Perfect Leather Jacket Color for 2025!" at bounding box center [710, 238] width 697 height 48
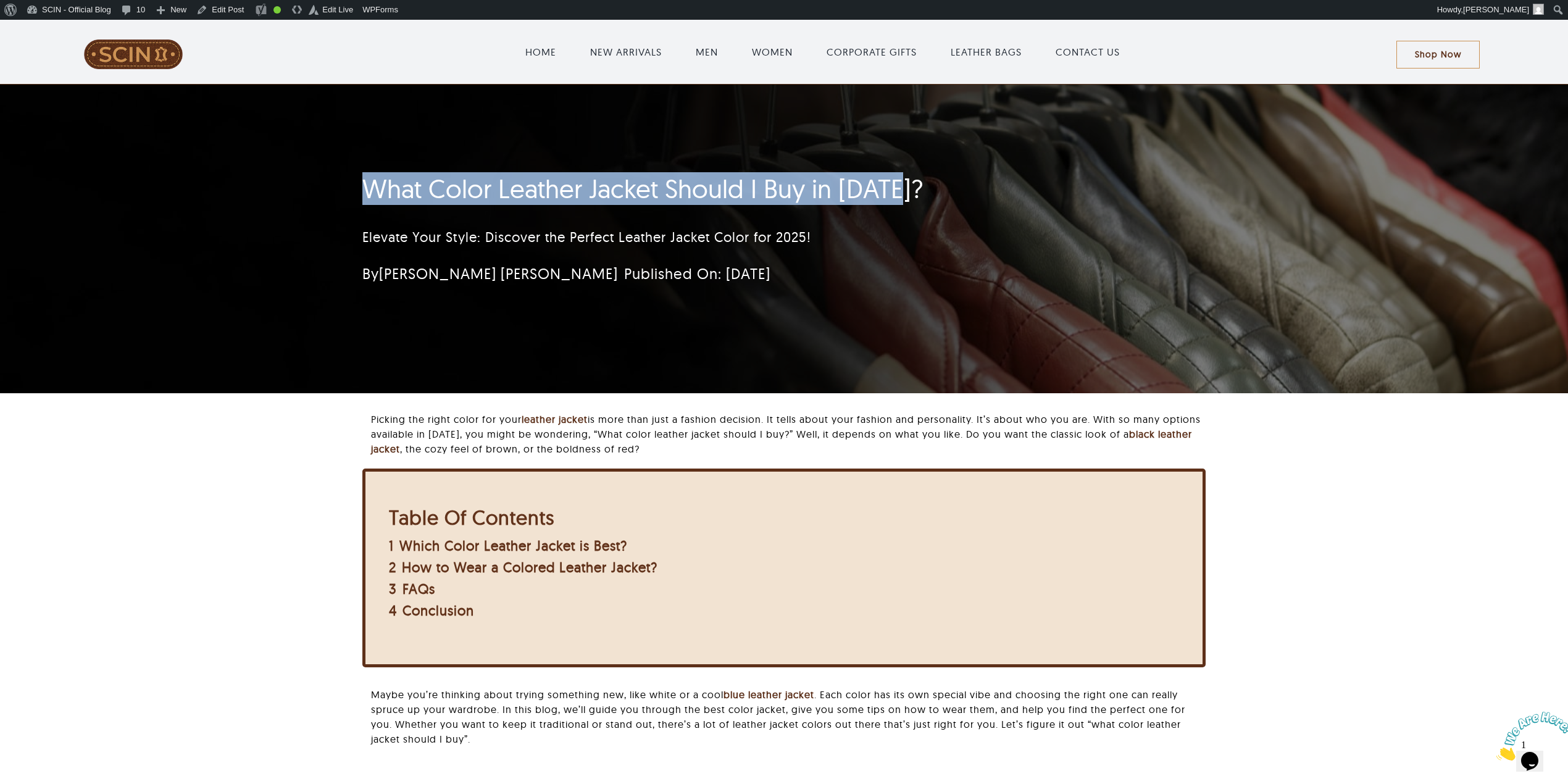
drag, startPoint x: 366, startPoint y: 190, endPoint x: 960, endPoint y: 154, distance: 595.1
click at [960, 154] on div "What Color Leather Jacket Should I Buy in 2025? Elevate Your Style: Discover th…" at bounding box center [784, 239] width 877 height 309
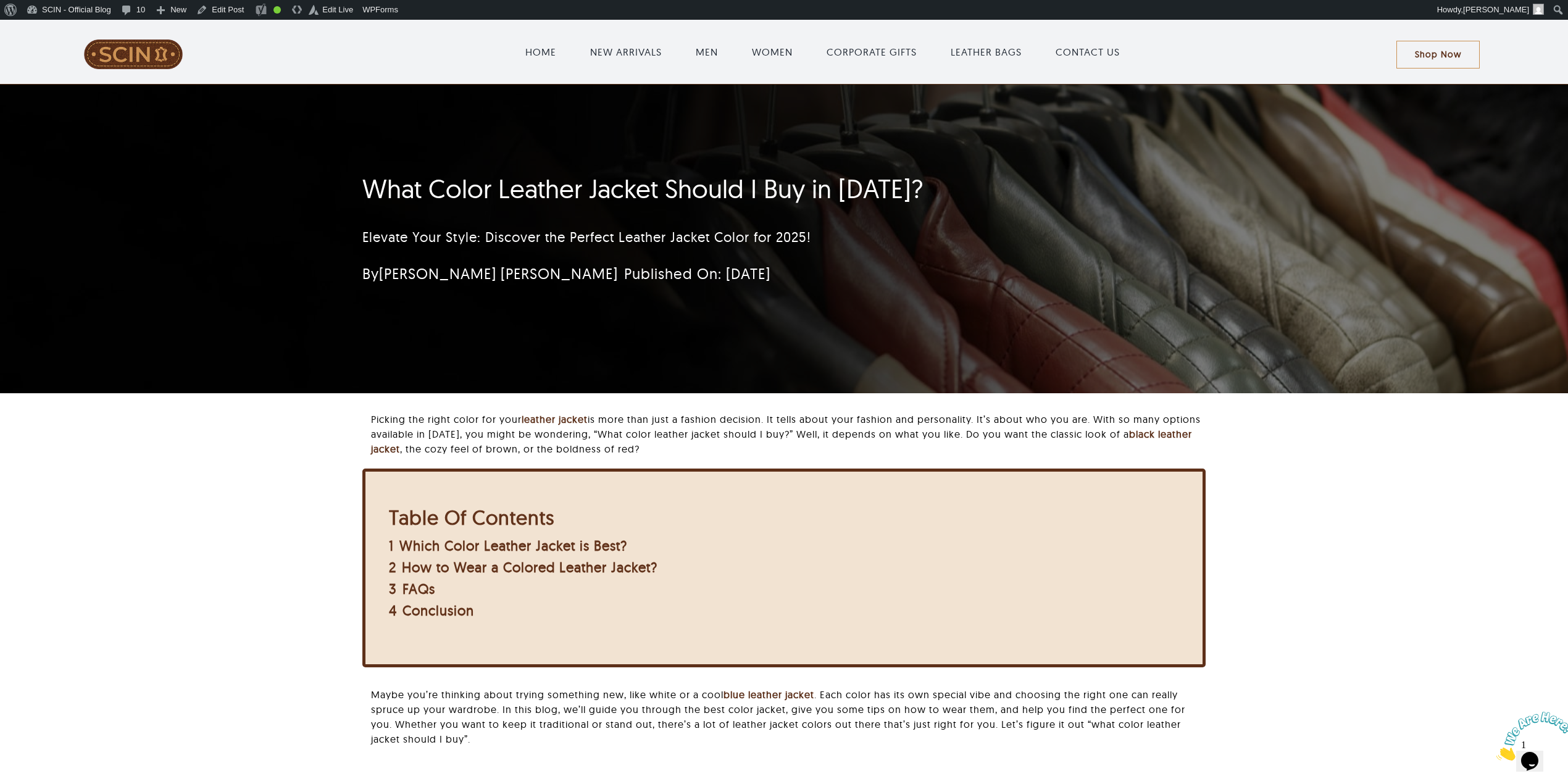
click at [749, 419] on p "Picking the right color for your leather jacket is more than just a fashion dec…" at bounding box center [789, 434] width 835 height 44
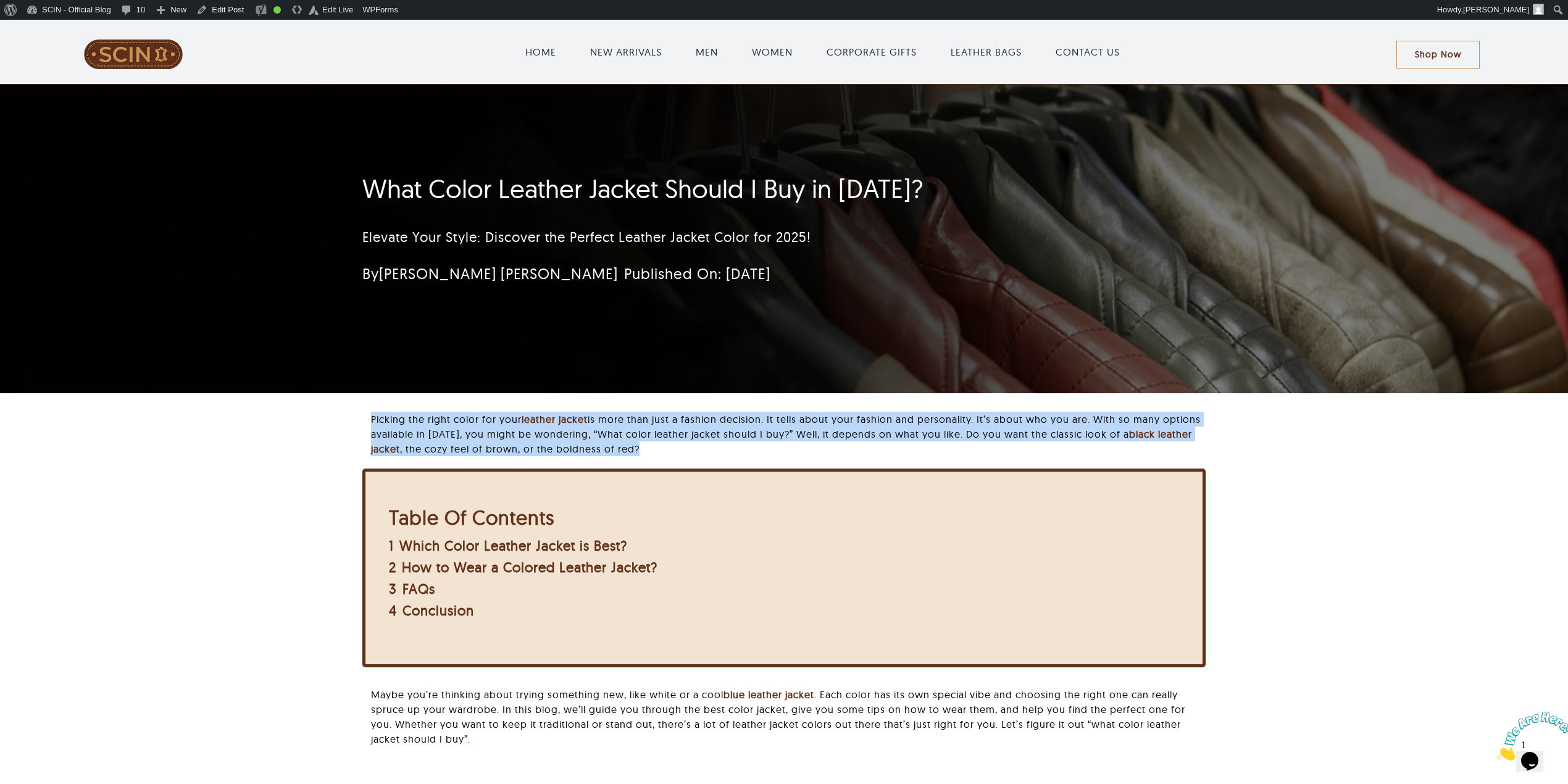
click at [749, 419] on p "Picking the right color for your leather jacket is more than just a fashion dec…" at bounding box center [789, 434] width 835 height 44
copy div "Picking the right color for your leather jacket is more than just a fashion dec…"
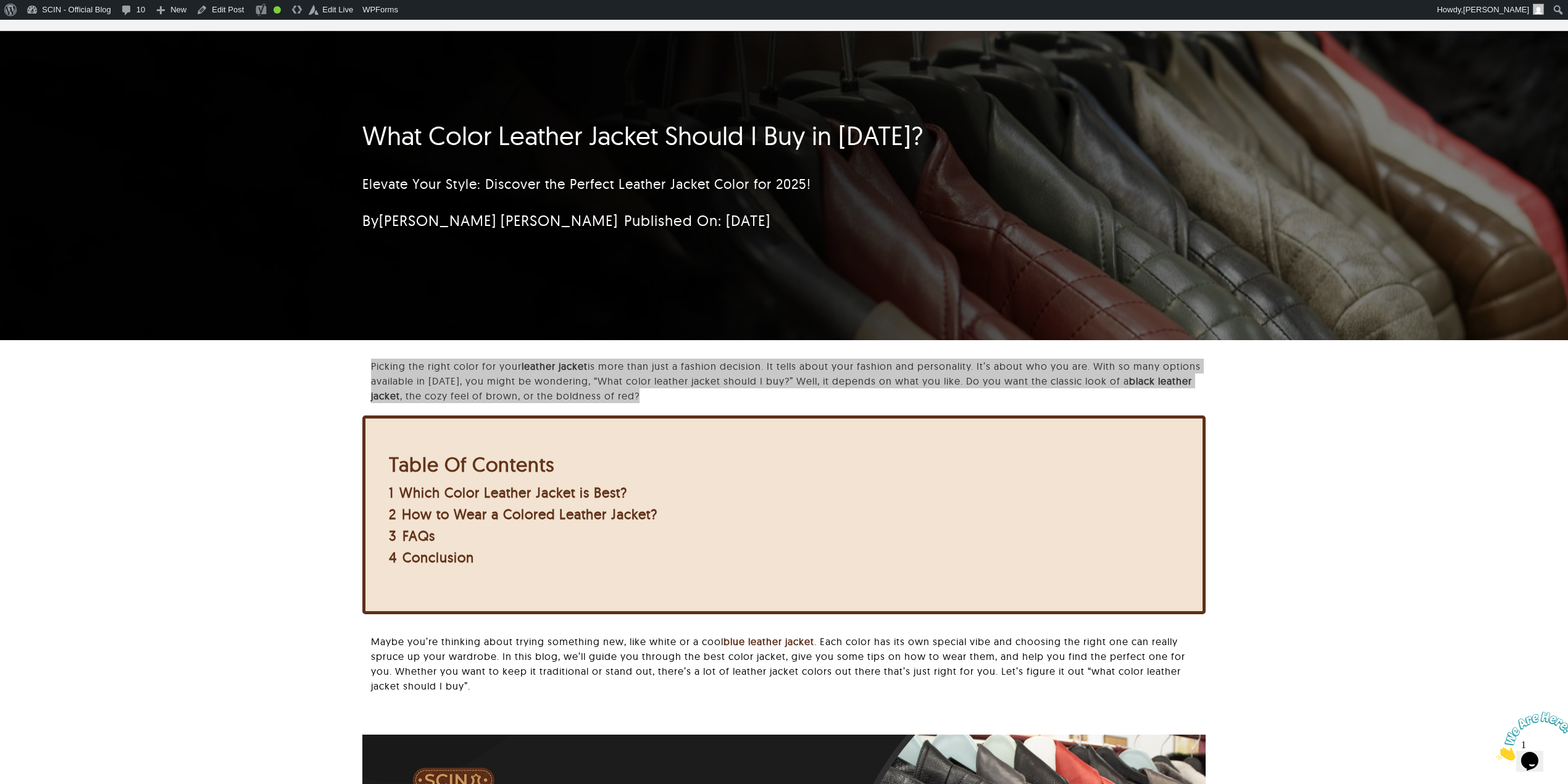
scroll to position [82, 0]
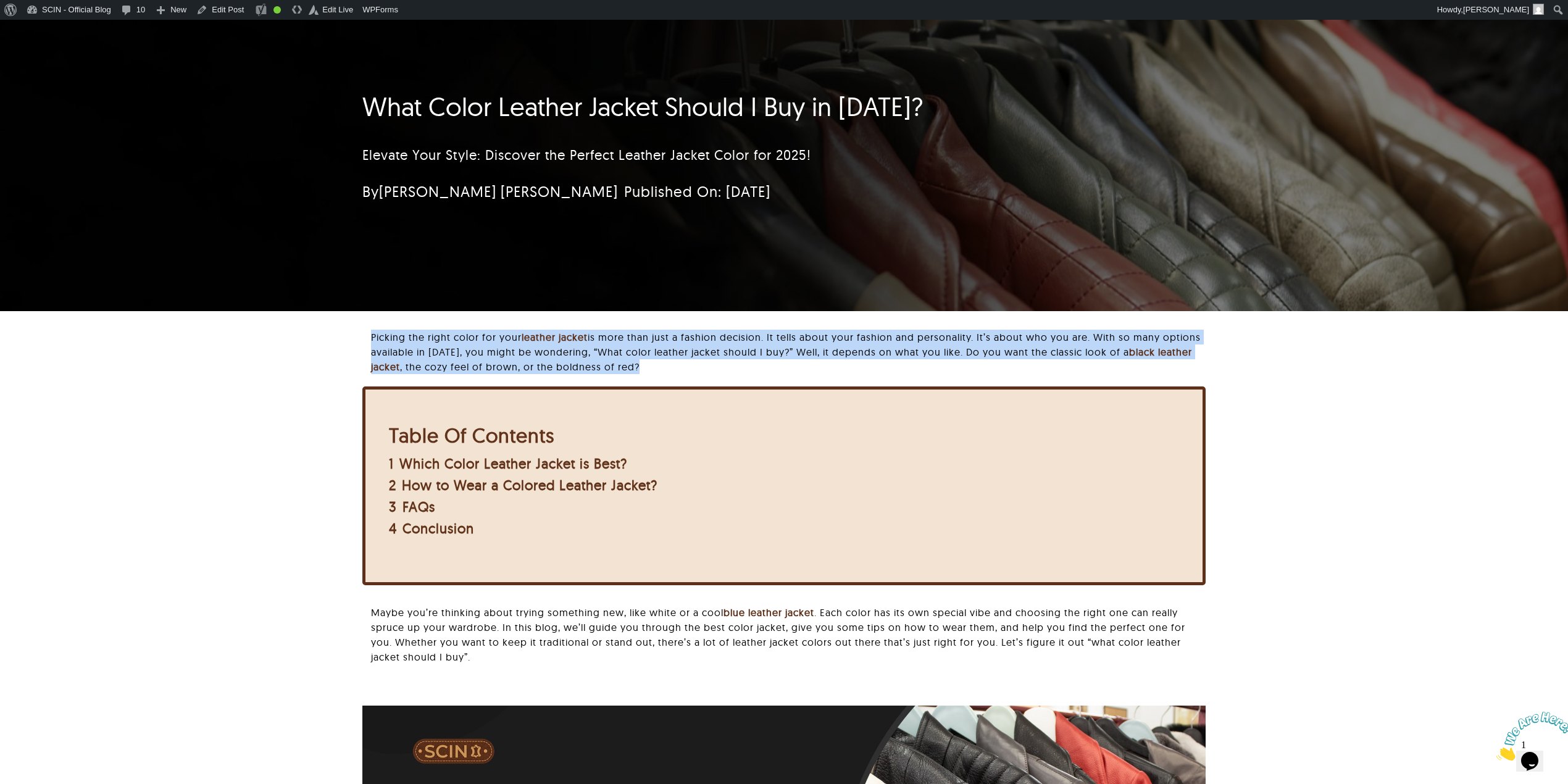
click at [669, 341] on p "Picking the right color for your leather jacket is more than just a fashion dec…" at bounding box center [789, 352] width 835 height 44
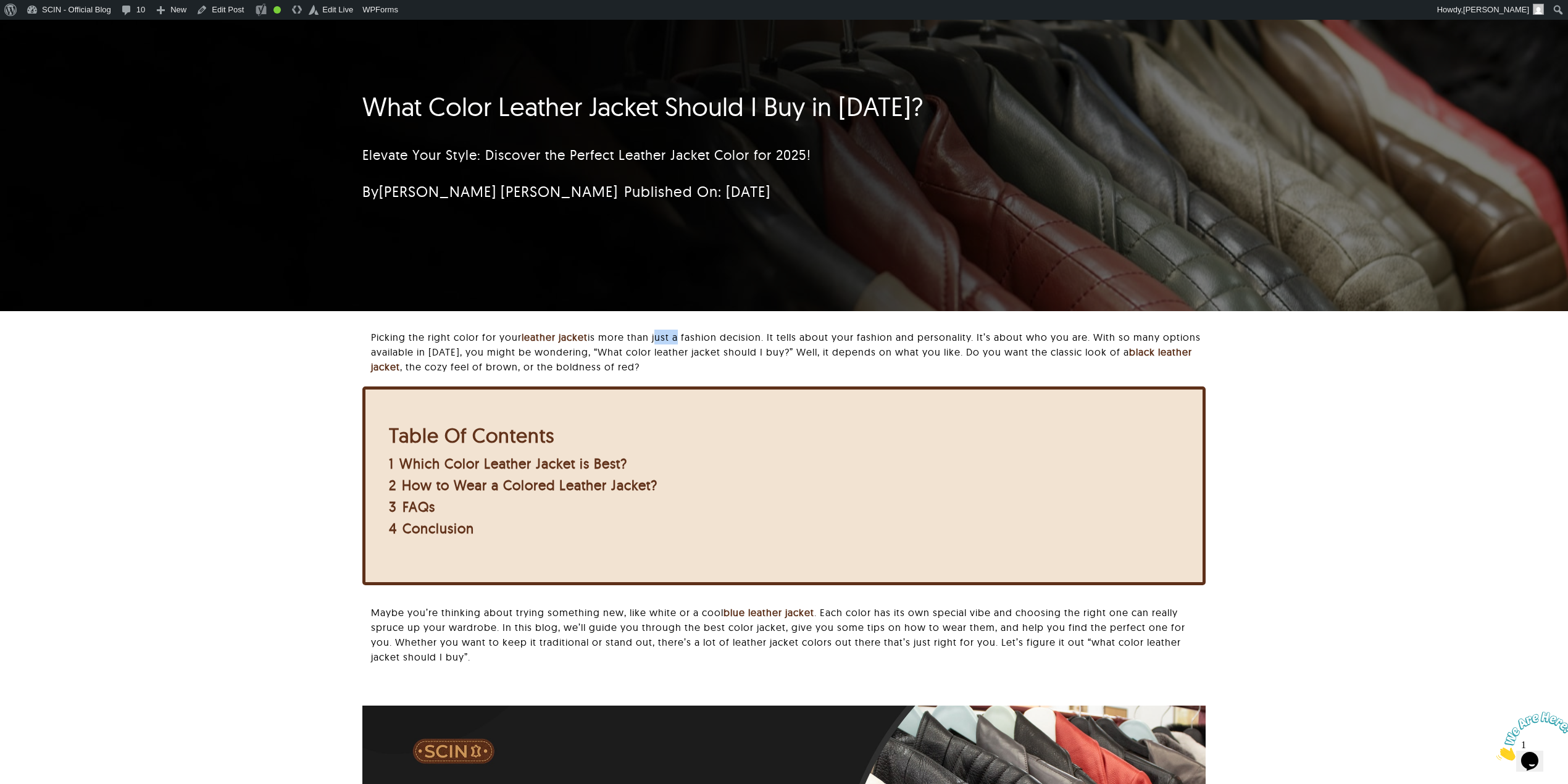
click at [669, 341] on p "Picking the right color for your leather jacket is more than just a fashion dec…" at bounding box center [789, 352] width 835 height 44
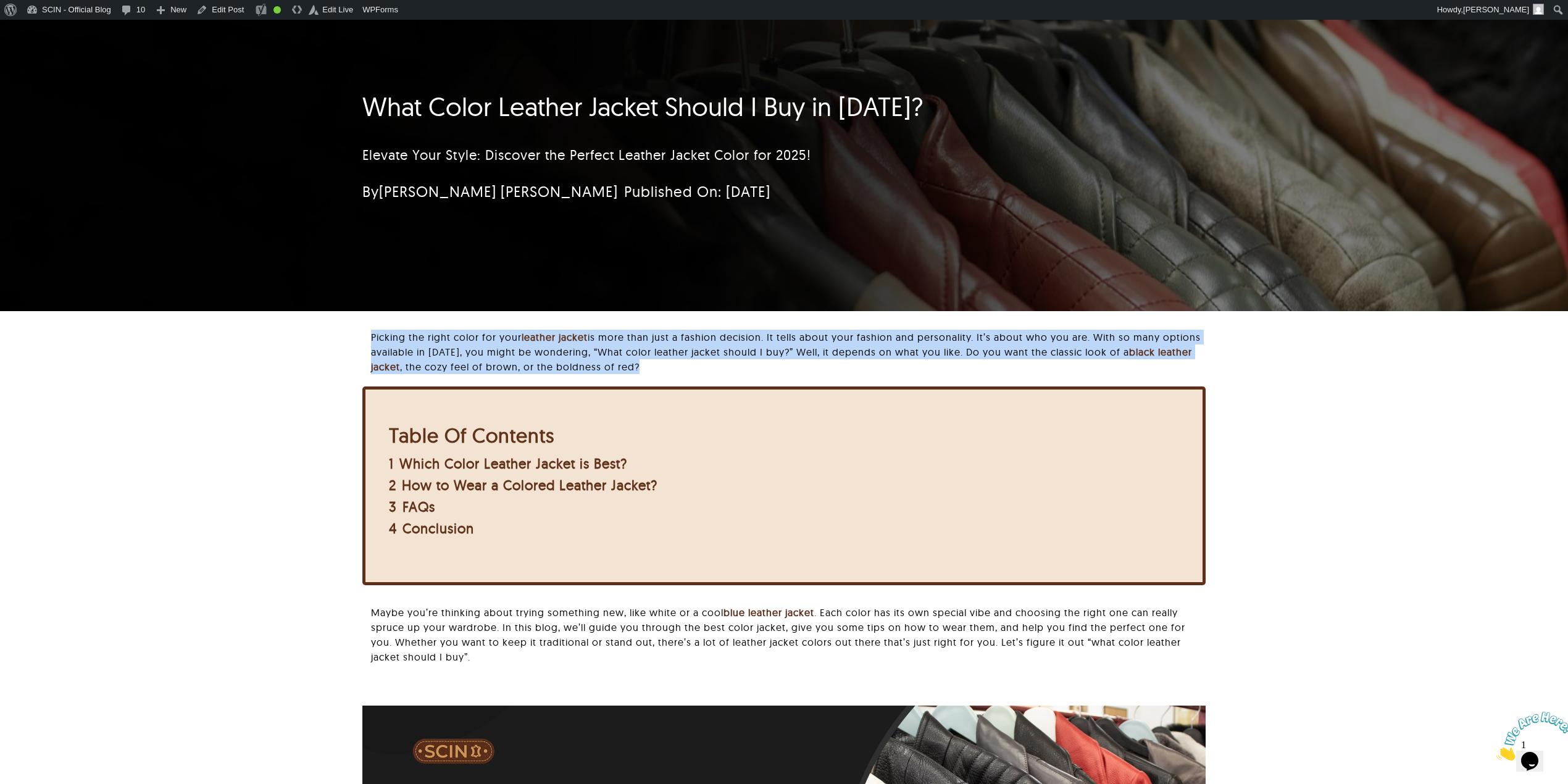
click at [669, 341] on p "Picking the right color for your leather jacket is more than just a fashion dec…" at bounding box center [789, 352] width 835 height 44
click at [507, 354] on p "Picking the right color for your leather jacket is more than just a fashion dec…" at bounding box center [789, 352] width 835 height 44
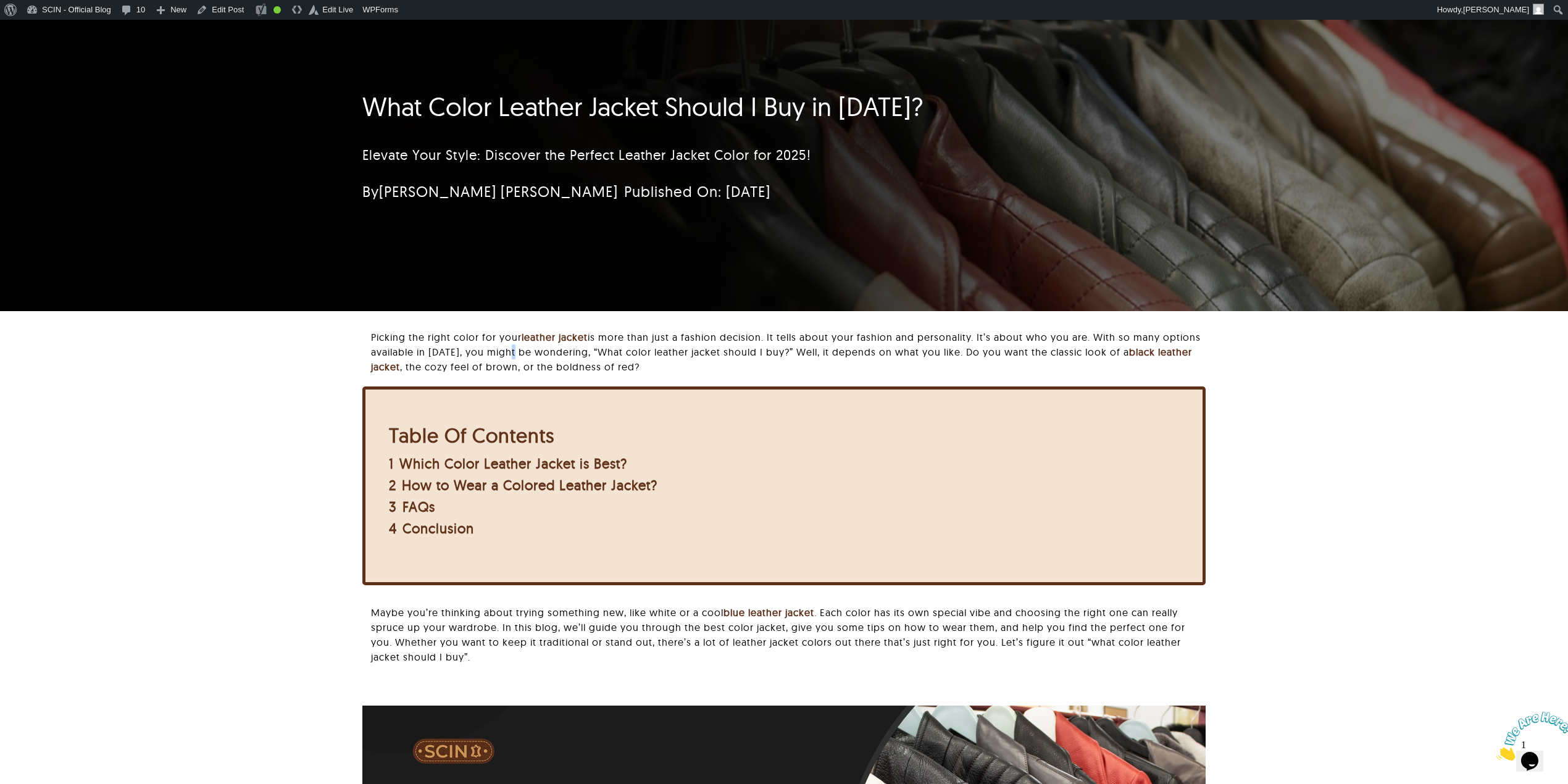
click at [507, 354] on p "Picking the right color for your leather jacket is more than just a fashion dec…" at bounding box center [789, 352] width 835 height 44
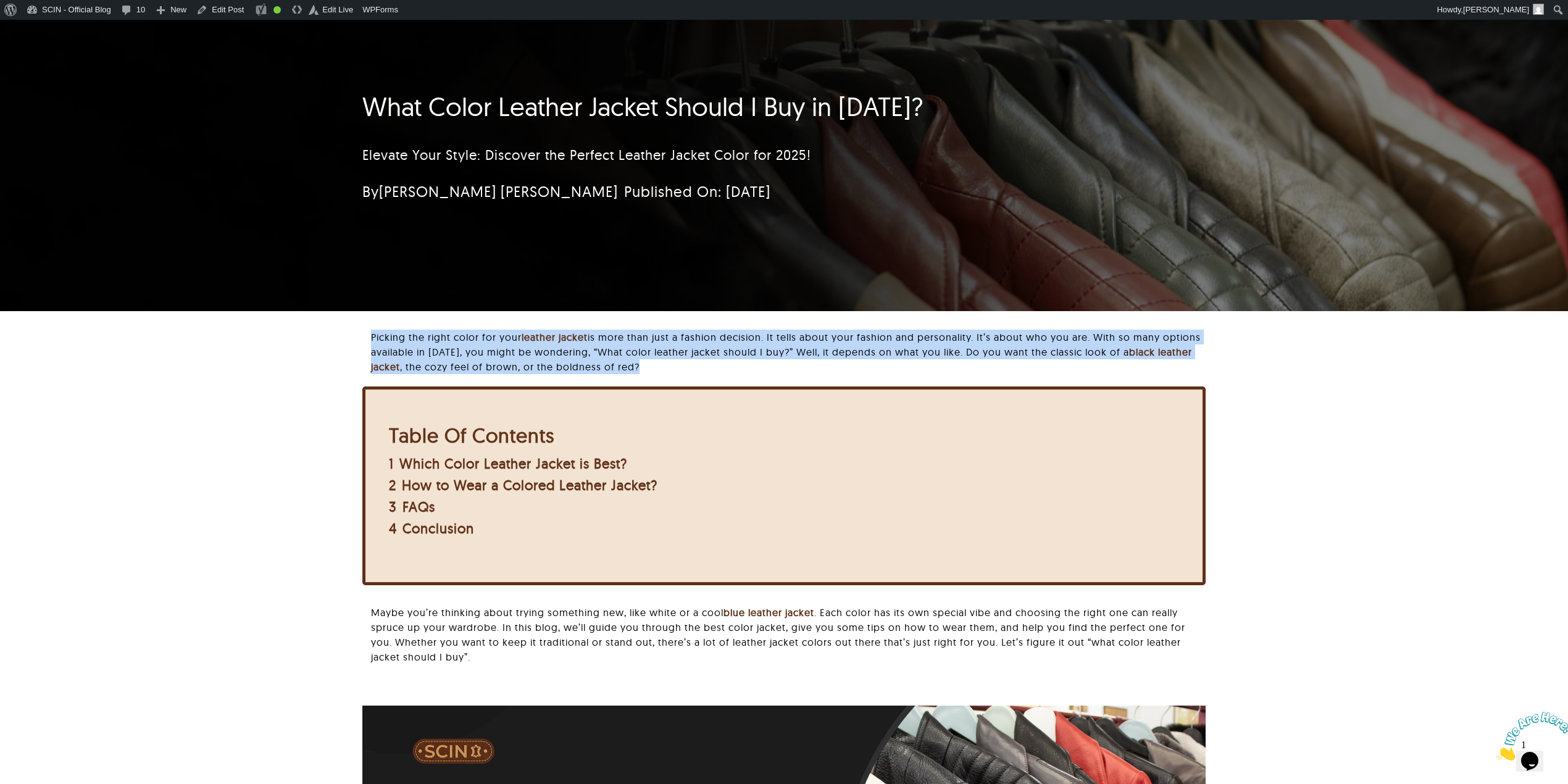
click at [507, 354] on p "Picking the right color for your leather jacket is more than just a fashion dec…" at bounding box center [789, 352] width 835 height 44
click at [722, 346] on p "Picking the right color for your leather jacket is more than just a fashion dec…" at bounding box center [789, 352] width 835 height 44
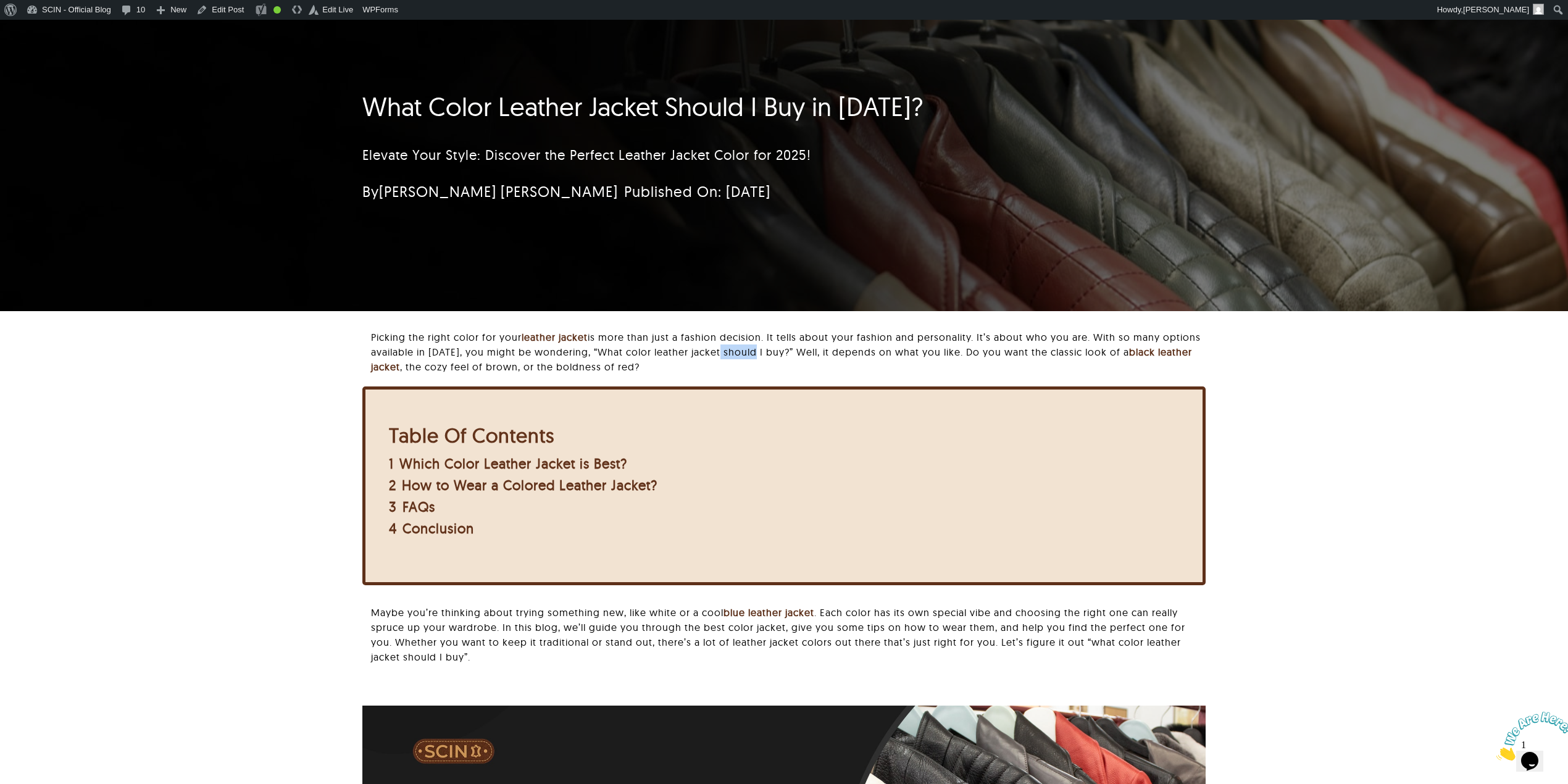
click at [722, 346] on p "Picking the right color for your leather jacket is more than just a fashion dec…" at bounding box center [789, 352] width 835 height 44
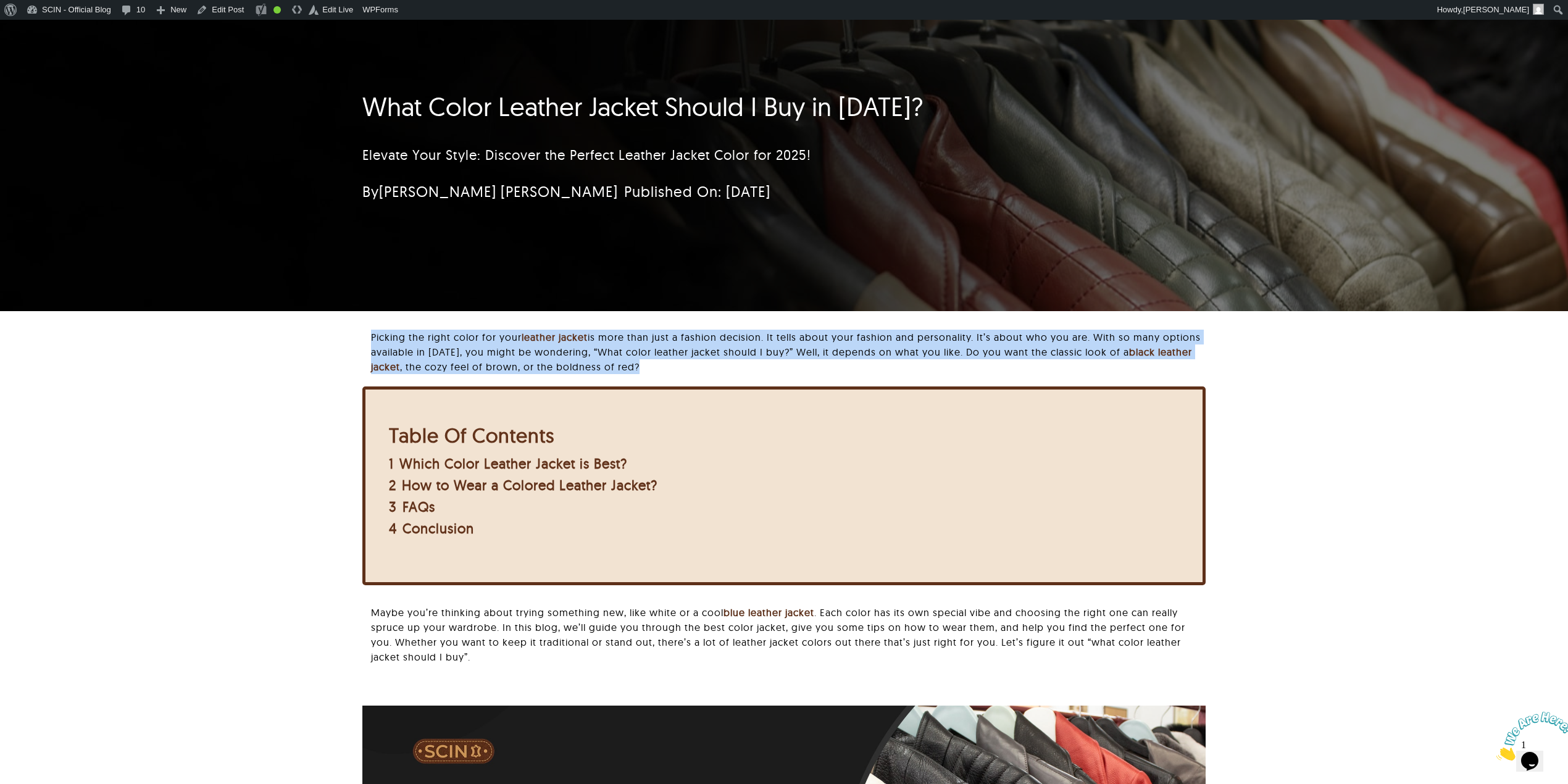
click at [722, 346] on p "Picking the right color for your leather jacket is more than just a fashion dec…" at bounding box center [789, 352] width 835 height 44
click at [536, 362] on p "Picking the right color for your leather jacket is more than just a fashion dec…" at bounding box center [789, 352] width 835 height 44
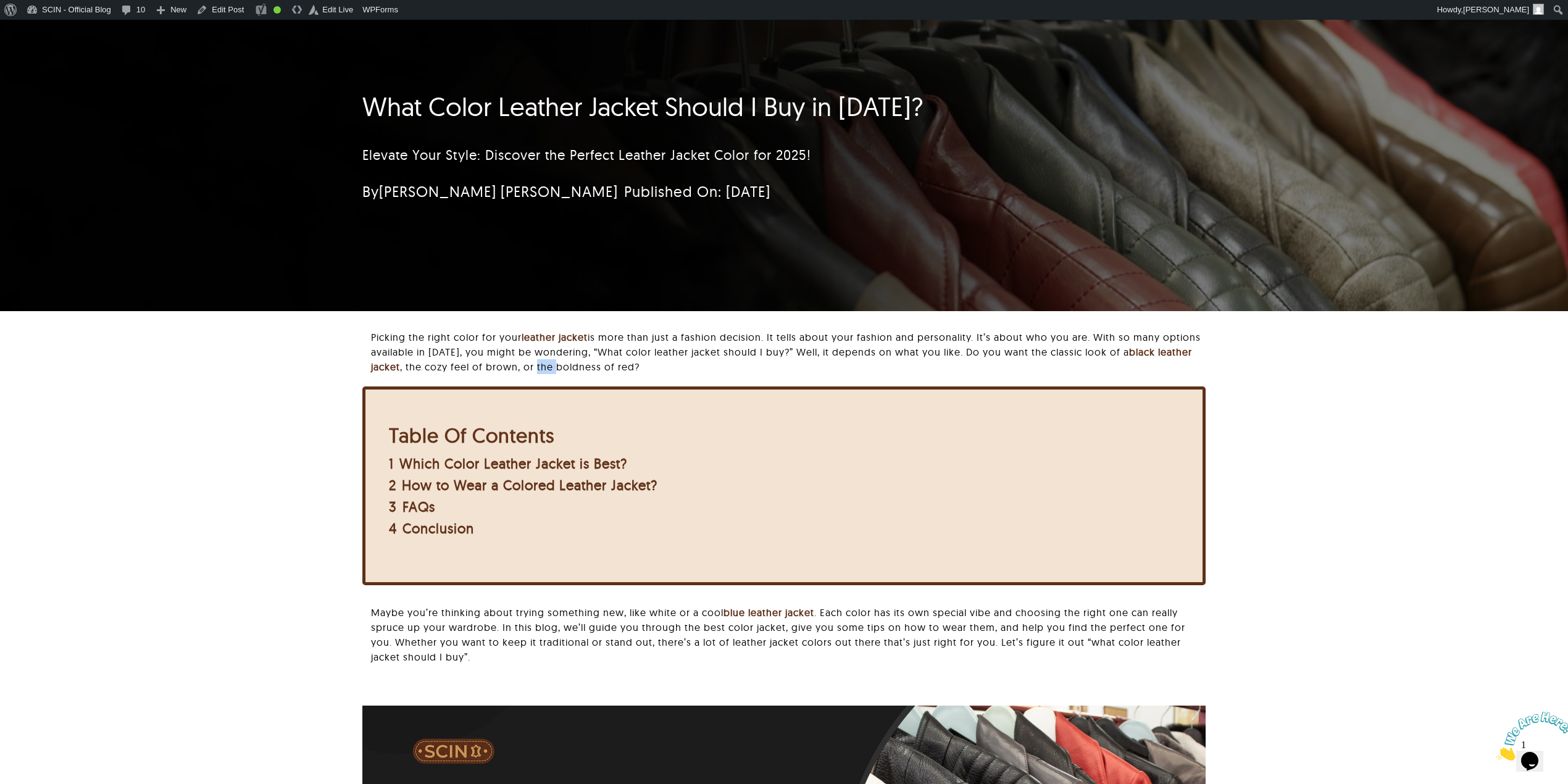
click at [536, 362] on p "Picking the right color for your leather jacket is more than just a fashion dec…" at bounding box center [789, 352] width 835 height 44
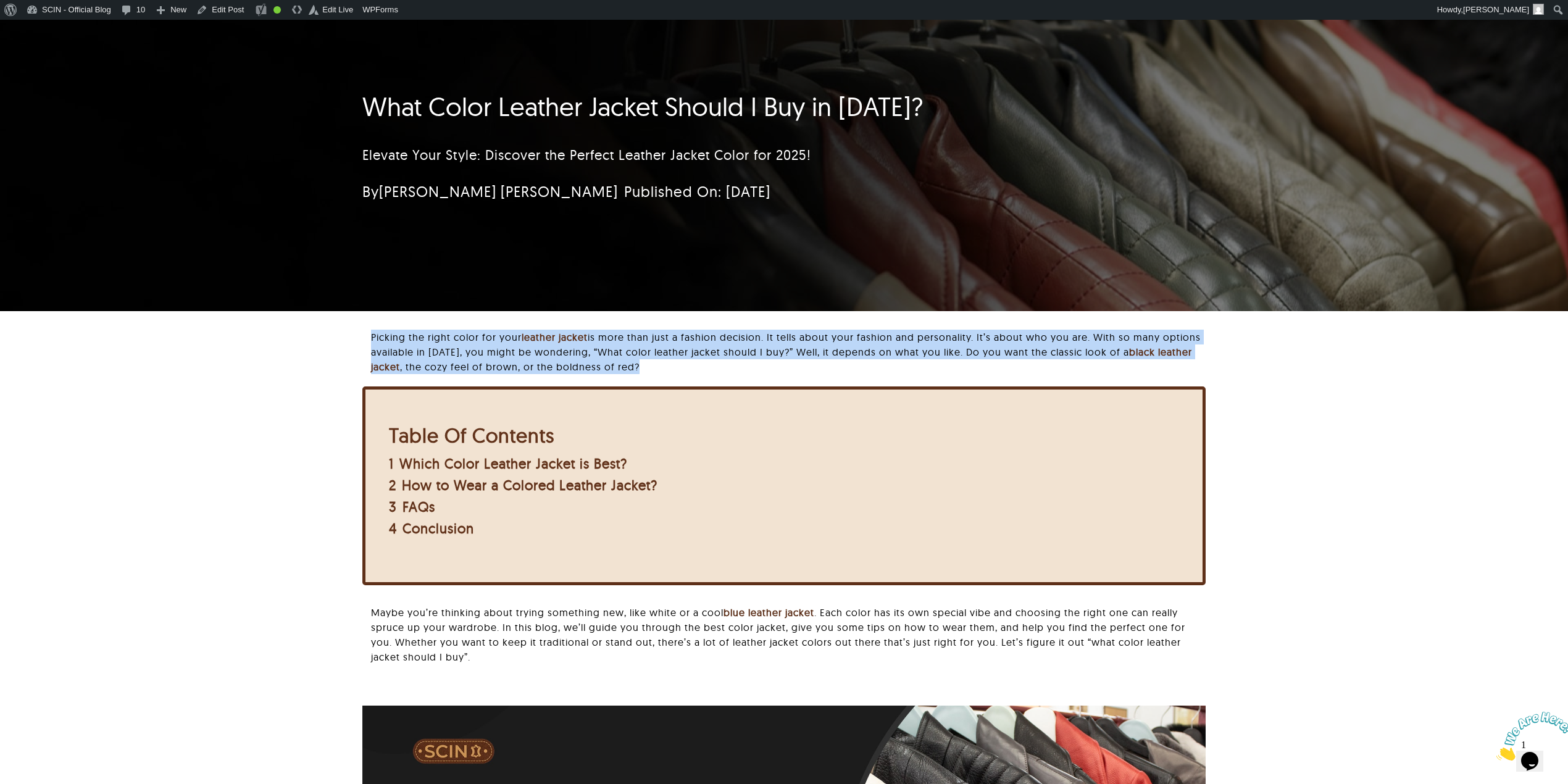
click at [536, 362] on p "Picking the right color for your leather jacket is more than just a fashion dec…" at bounding box center [789, 352] width 835 height 44
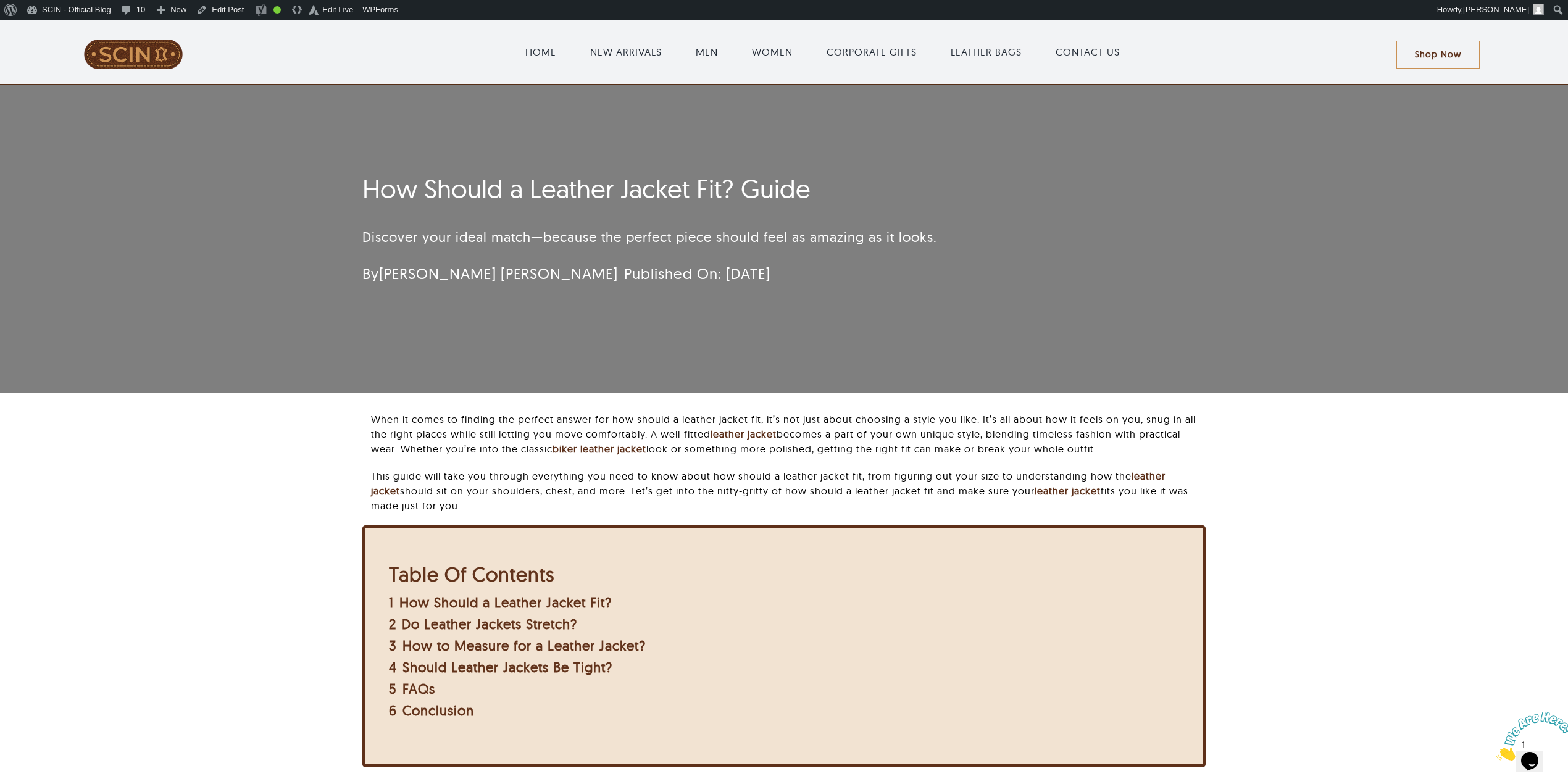
click at [712, 440] on p "When it comes to finding the perfect answer for how should a leather jacket fit…" at bounding box center [789, 434] width 835 height 44
click at [712, 441] on p "When it comes to finding the perfect answer for how should a leather jacket fit…" at bounding box center [789, 434] width 835 height 44
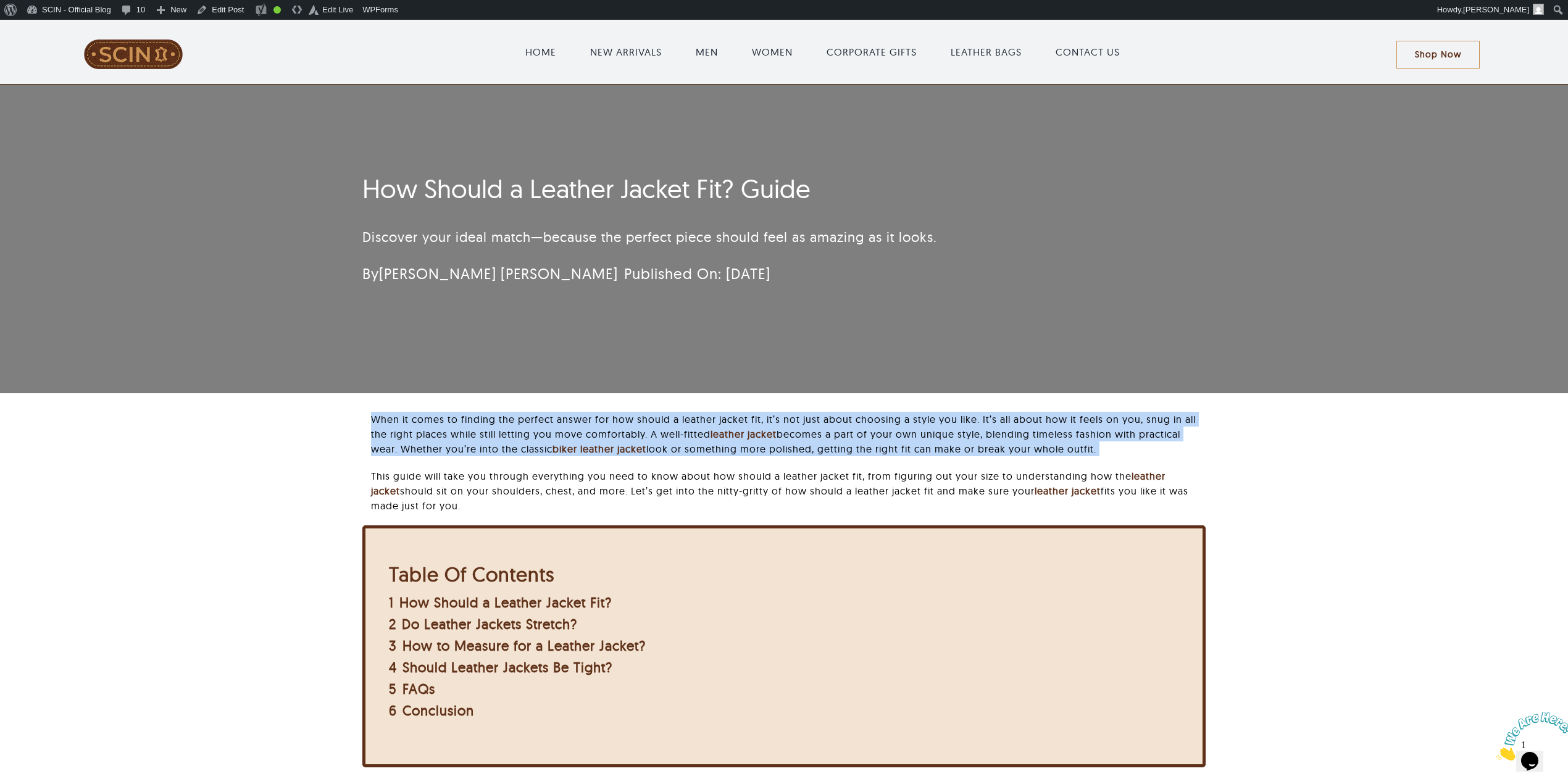
click at [712, 441] on p "When it comes to finding the perfect answer for how should a leather jacket fit…" at bounding box center [789, 434] width 835 height 44
copy div "When it comes to finding the perfect answer for how should a leather jacket fit…"
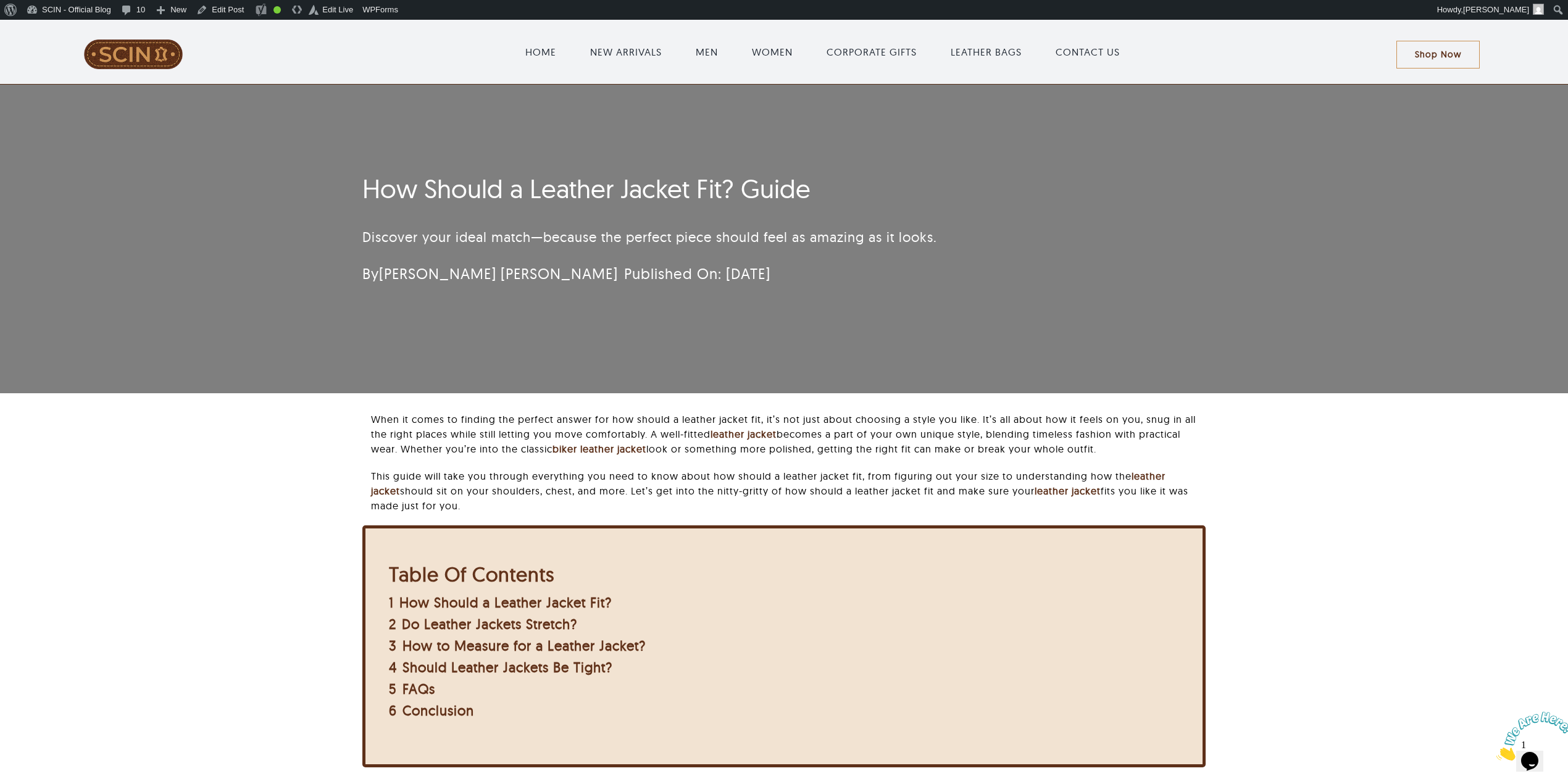
click at [631, 459] on div "When it comes to finding the perfect answer for how should a leather jacket fit…" at bounding box center [789, 468] width 835 height 113
drag, startPoint x: 361, startPoint y: 419, endPoint x: 490, endPoint y: 509, distance: 157.3
click at [490, 509] on div "When it comes to finding the perfect answer for how should a leather jacket fit…" at bounding box center [784, 606] width 1438 height 389
copy div "When it comes to finding the perfect answer for how should a leather jacket fit…"
click at [371, 412] on p "When it comes to finding the perfect answer for how should a leather jacket fit…" at bounding box center [789, 434] width 835 height 44
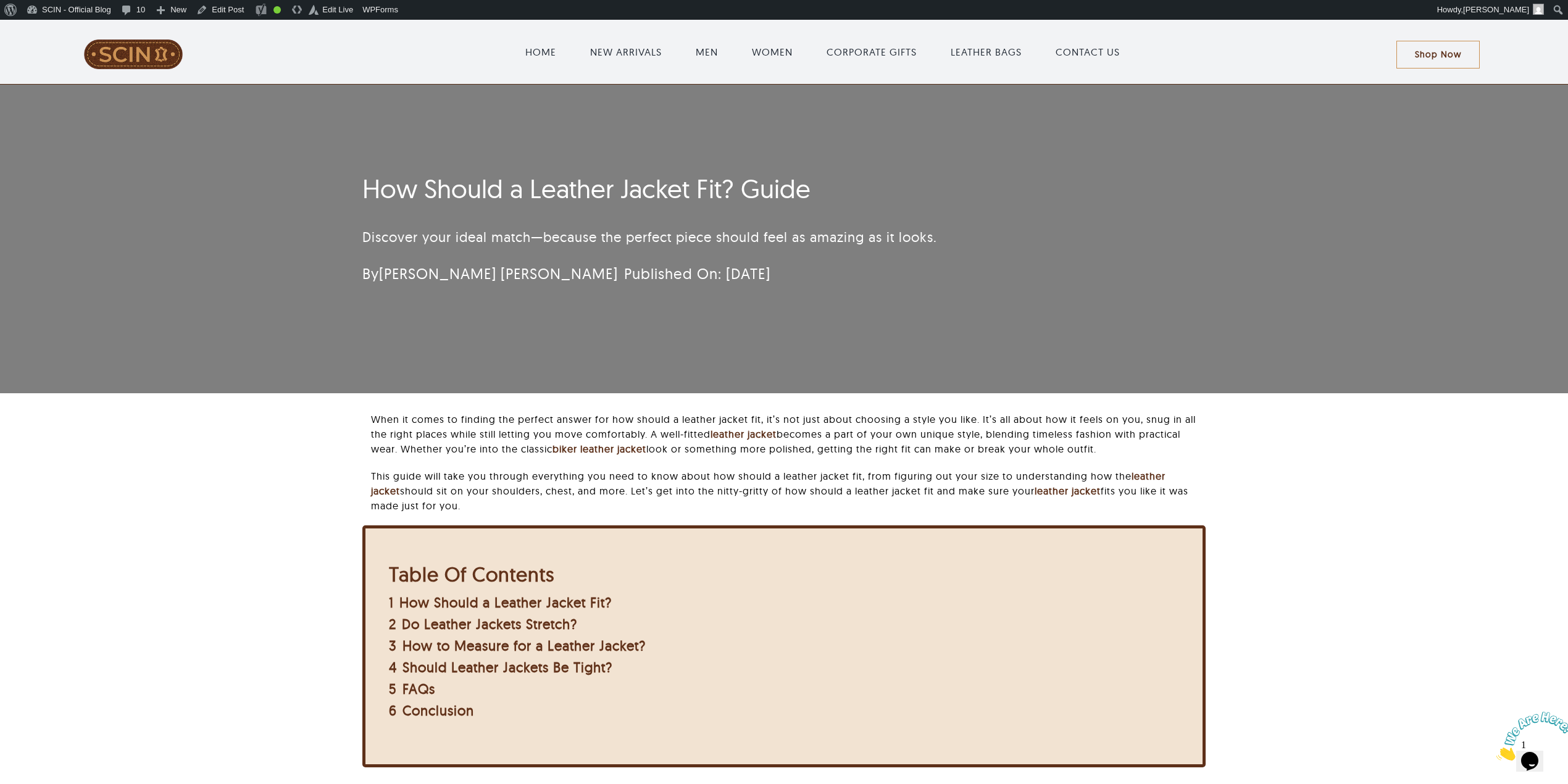
drag, startPoint x: 358, startPoint y: 409, endPoint x: 513, endPoint y: 506, distance: 182.8
copy div "When it comes to finding the perfect answer for how should a leather jacket fit…"
click at [326, 422] on div "When it comes to finding the perfect answer for how should a leather jacket fit…" at bounding box center [784, 606] width 1438 height 389
drag, startPoint x: 435, startPoint y: 437, endPoint x: 510, endPoint y: 500, distance: 97.9
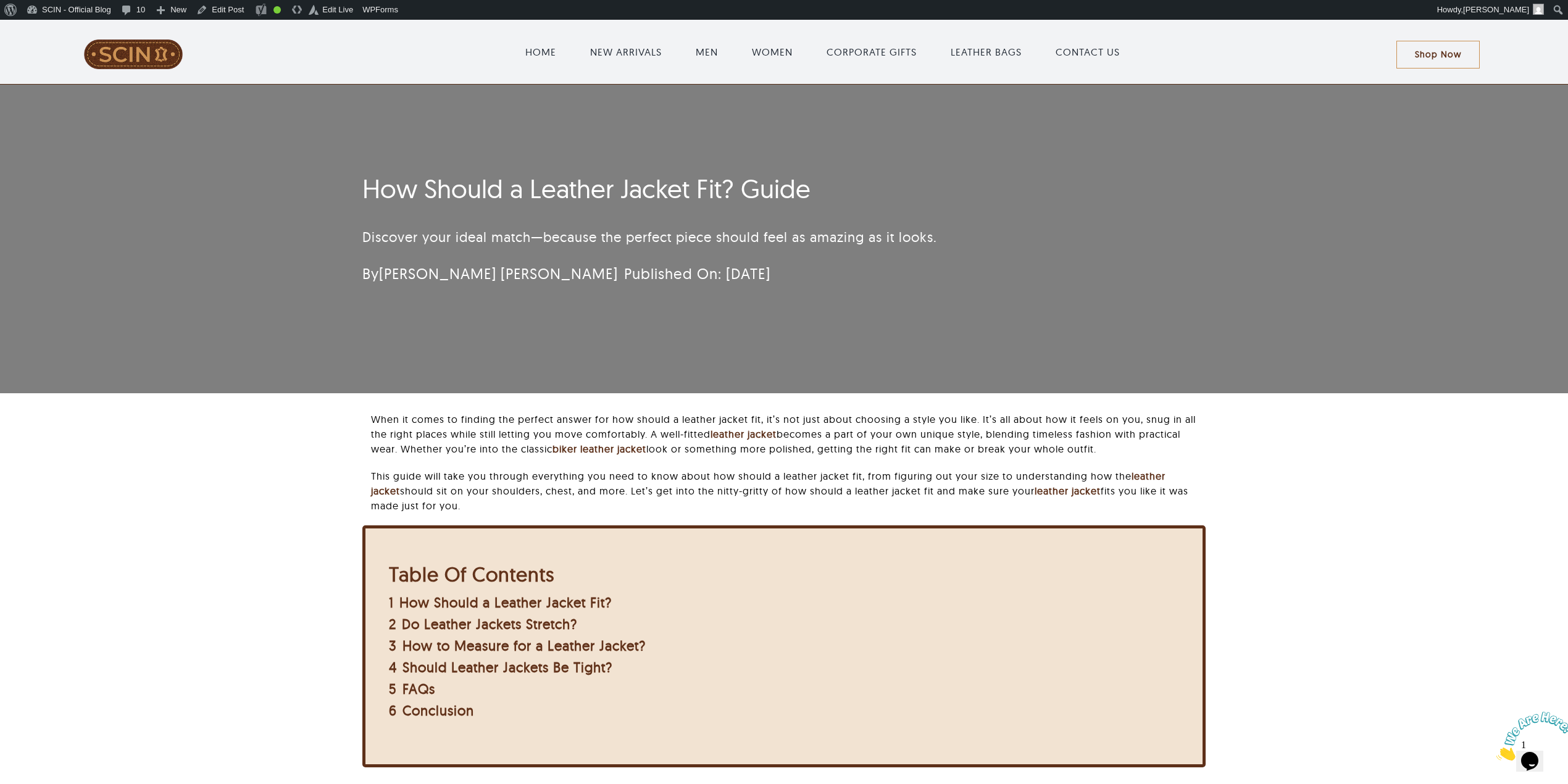
click at [510, 500] on div "When it comes to finding the perfect answer for how should a leather jacket fit…" at bounding box center [784, 606] width 1438 height 389
copy div "When it comes to finding the perfect answer for how should a leather jacket fit…"
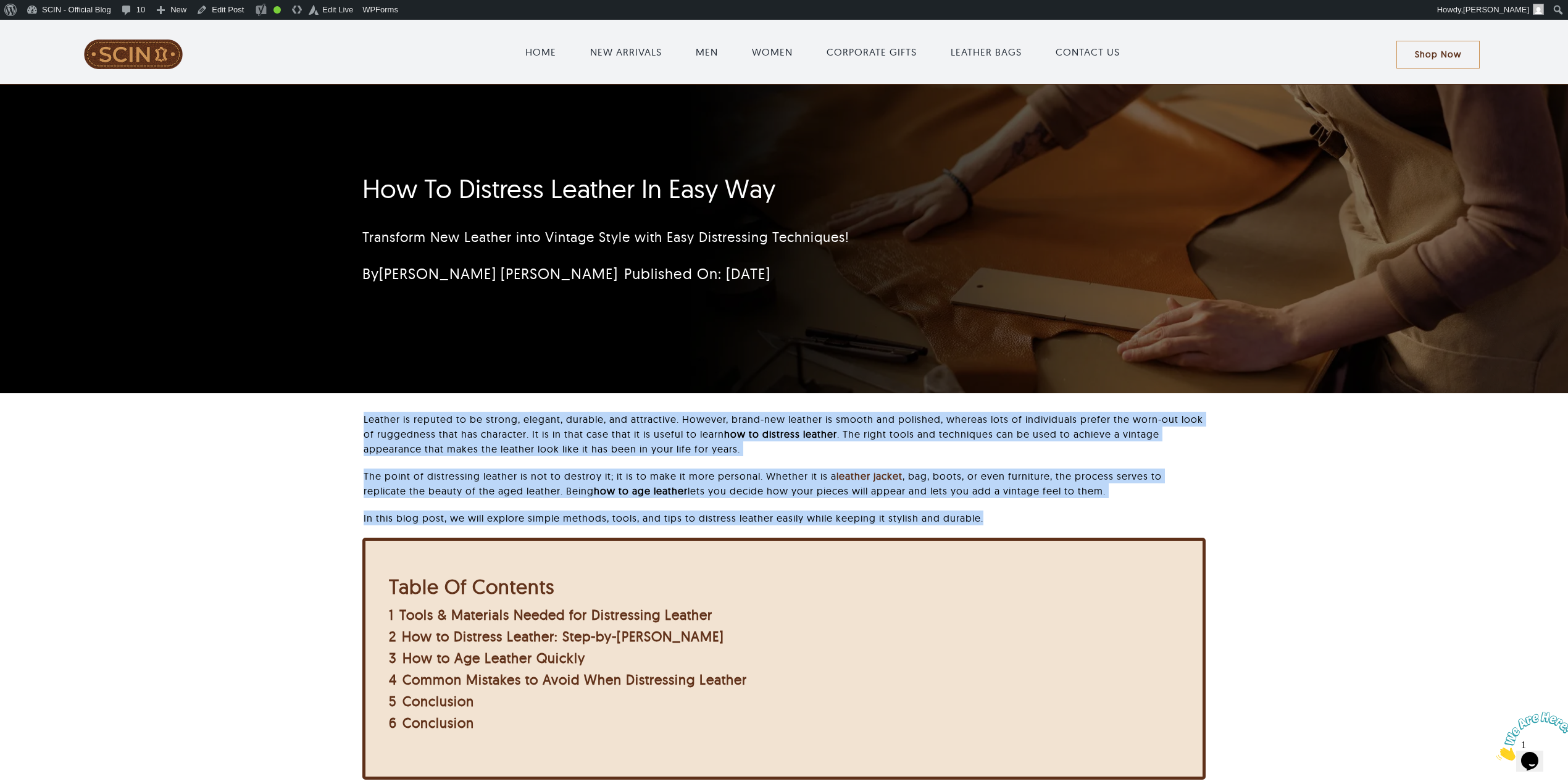
drag, startPoint x: 356, startPoint y: 408, endPoint x: 1047, endPoint y: 531, distance: 701.9
copy div "Leather is reputed to be strong, elegant, durable, and attractive. However, bra…"
click at [456, 428] on p "Leather is reputed to be strong, elegant, durable, and attractive. However, bra…" at bounding box center [784, 434] width 842 height 44
drag, startPoint x: 435, startPoint y: 421, endPoint x: 1053, endPoint y: 514, distance: 625.0
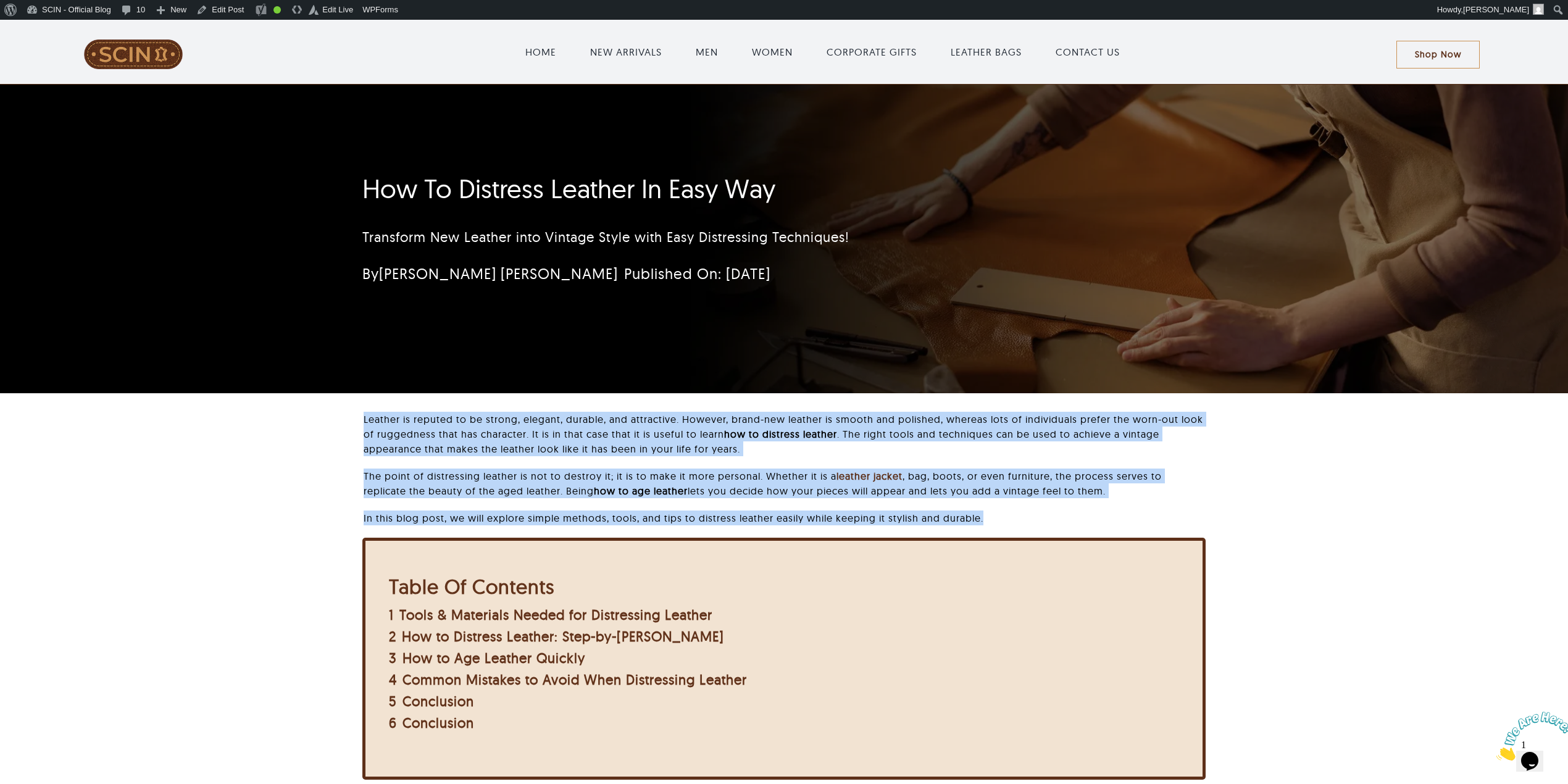
click at [1053, 514] on div "Leather is reputed to be strong, elegant, durable, and attractive. However, bra…" at bounding box center [784, 606] width 1438 height 388
copy div "Leather is reputed to be strong, elegant, durable, and attractive. However, bra…"
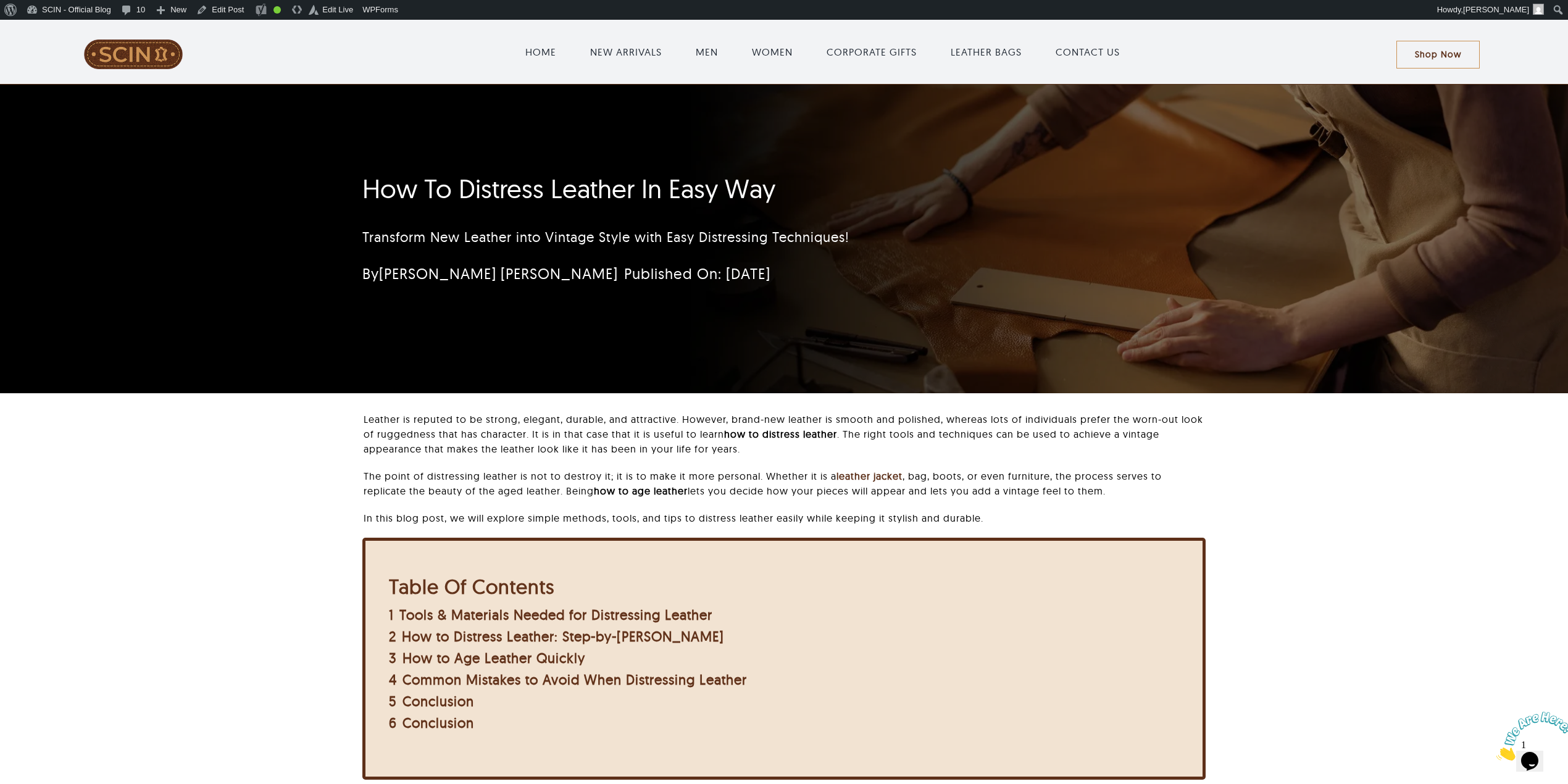
click at [591, 206] on div "How To Distress Leather In Easy Way Transform New Leather into Vintage Style wi…" at bounding box center [710, 233] width 697 height 131
click at [604, 199] on h1 "How To Distress Leather In Easy Way" at bounding box center [710, 189] width 697 height 31
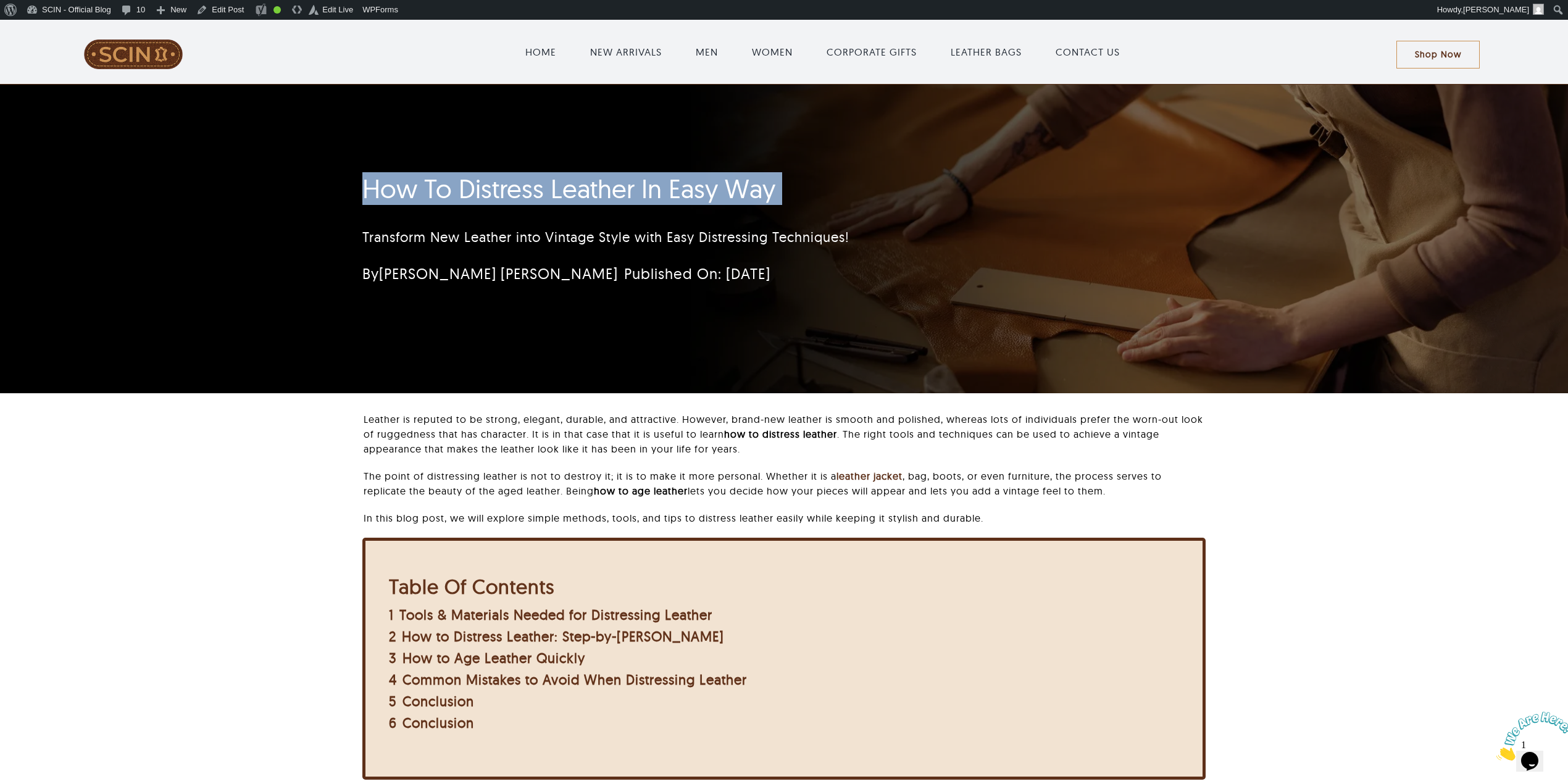
click at [604, 199] on h1 "How To Distress Leather In Easy Way" at bounding box center [710, 189] width 697 height 31
copy h1 "How To Distress Leather In Easy Way"
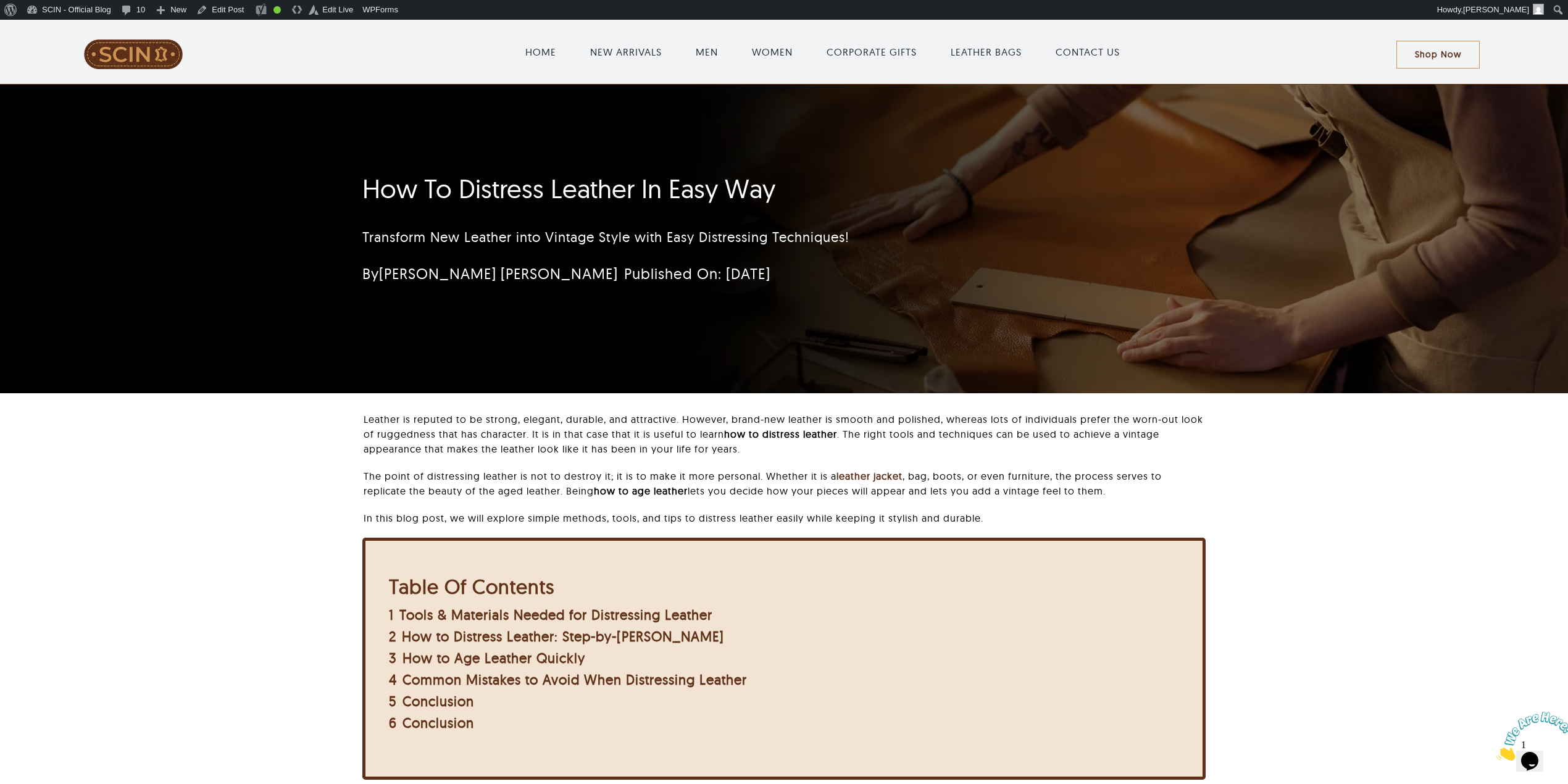
click at [401, 439] on p "Leather is reputed to be strong, elegant, durable, and attractive. However, bra…" at bounding box center [784, 434] width 842 height 44
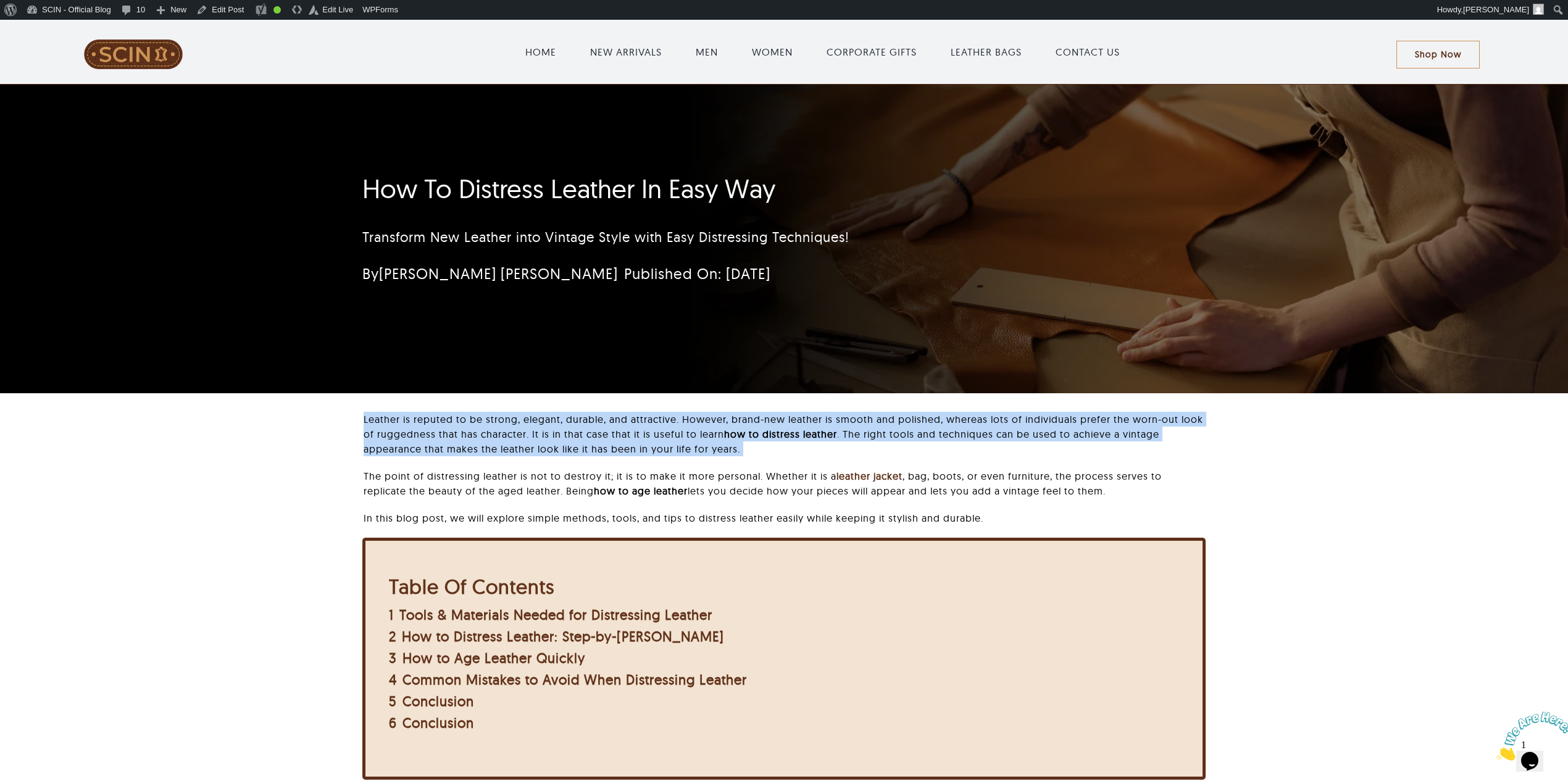
click at [401, 439] on p "Leather is reputed to be strong, elegant, durable, and attractive. However, bra…" at bounding box center [784, 434] width 842 height 44
copy div "Leather is reputed to be strong, elegant, durable, and attractive. However, bra…"
click at [536, 429] on p "Leather is reputed to be strong, elegant, durable, and attractive. However, bra…" at bounding box center [784, 434] width 842 height 44
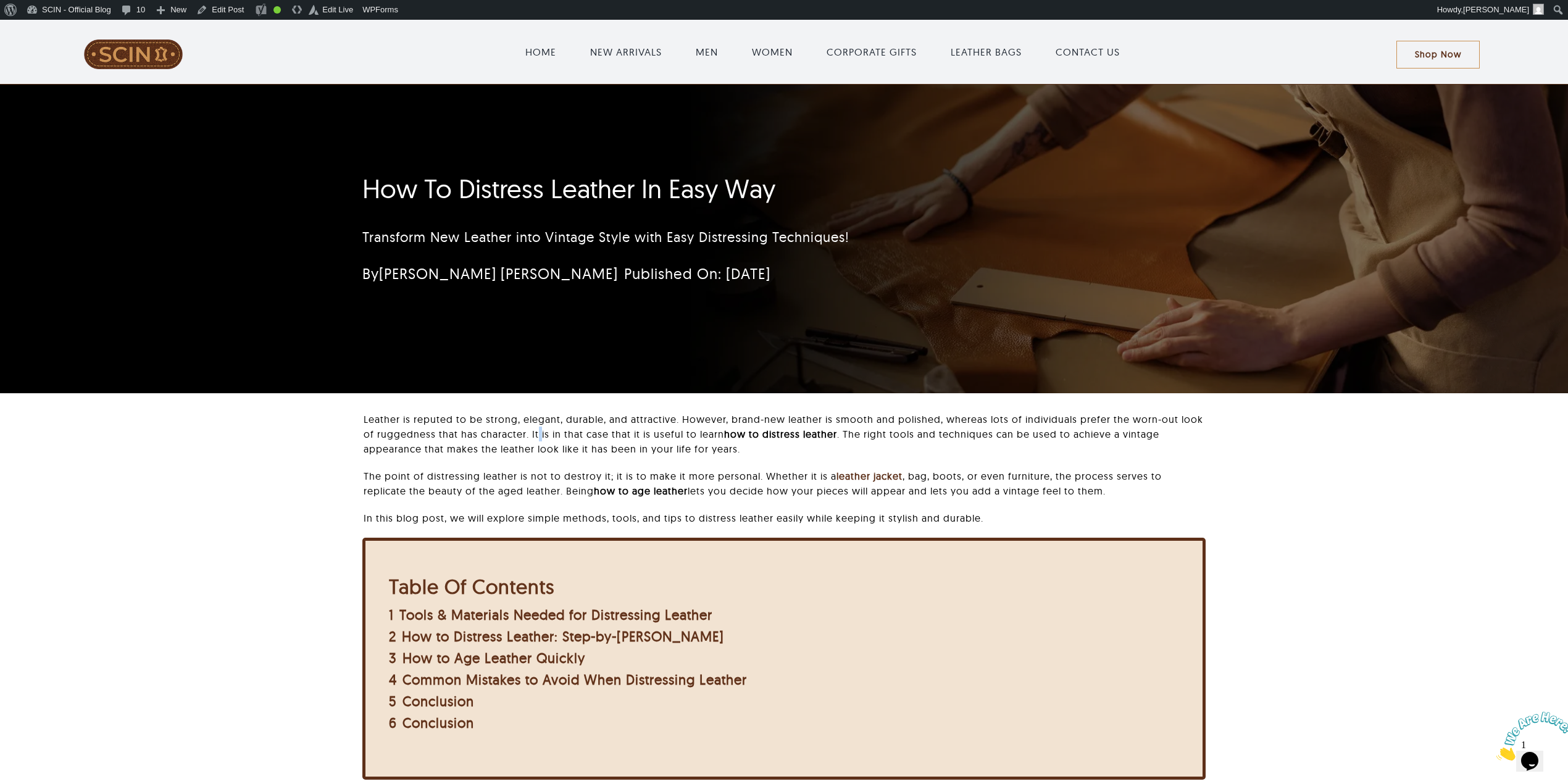
click at [536, 429] on p "Leather is reputed to be strong, elegant, durable, and attractive. However, bra…" at bounding box center [784, 434] width 842 height 44
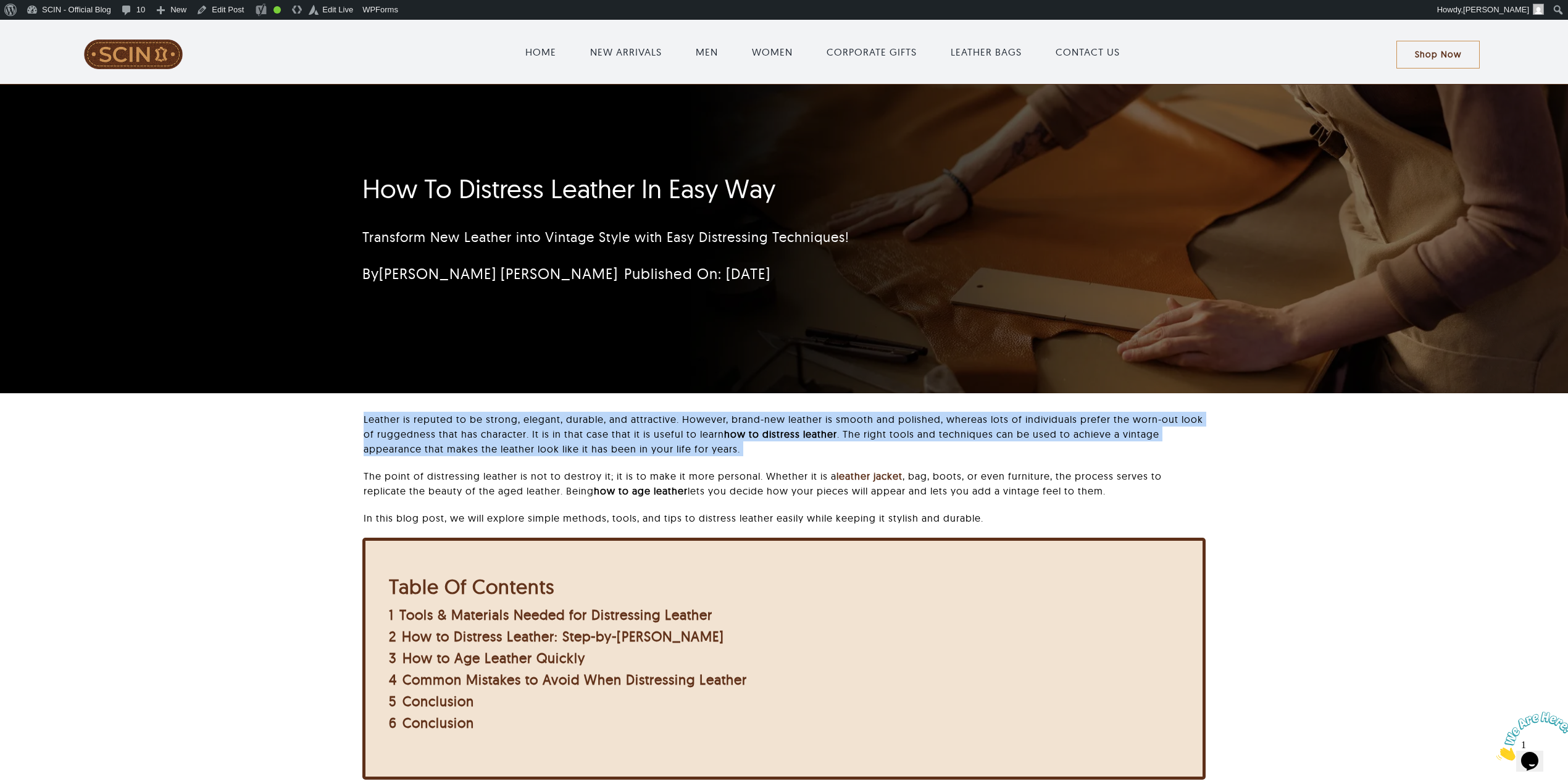
click at [536, 429] on p "Leather is reputed to be strong, elegant, durable, and attractive. However, bra…" at bounding box center [784, 434] width 842 height 44
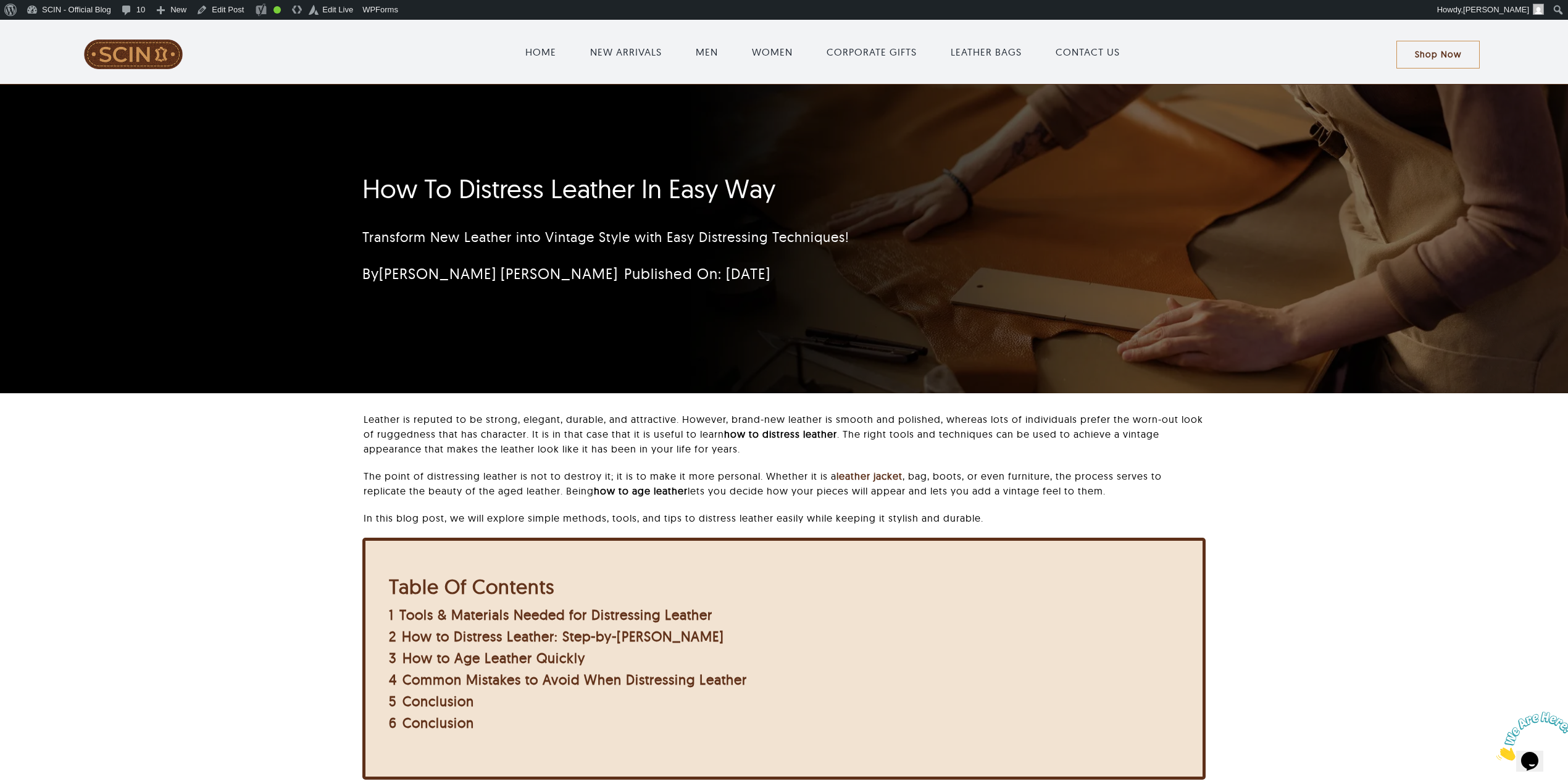
click at [364, 417] on p "Leather is reputed to be strong, elegant, durable, and attractive. However, bra…" at bounding box center [784, 434] width 842 height 44
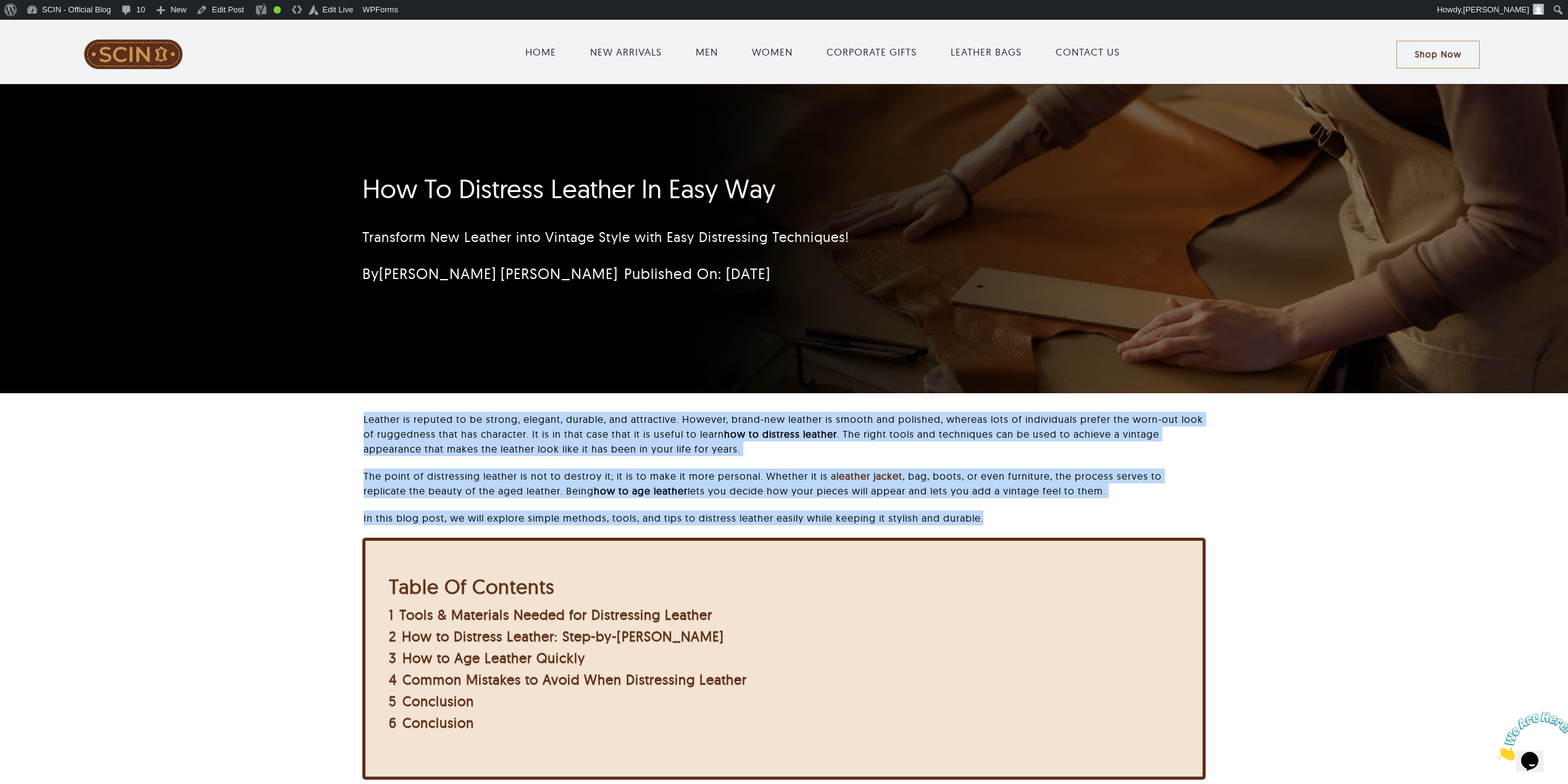
drag, startPoint x: 359, startPoint y: 417, endPoint x: 1149, endPoint y: 523, distance: 797.1
click at [770, 523] on div "Leather is reputed to be strong, elegant, durable, and attractive. However, bra…" at bounding box center [784, 606] width 1438 height 388
copy div "Leather is reputed to be strong, elegant, durable, and attractive. However, bra…"
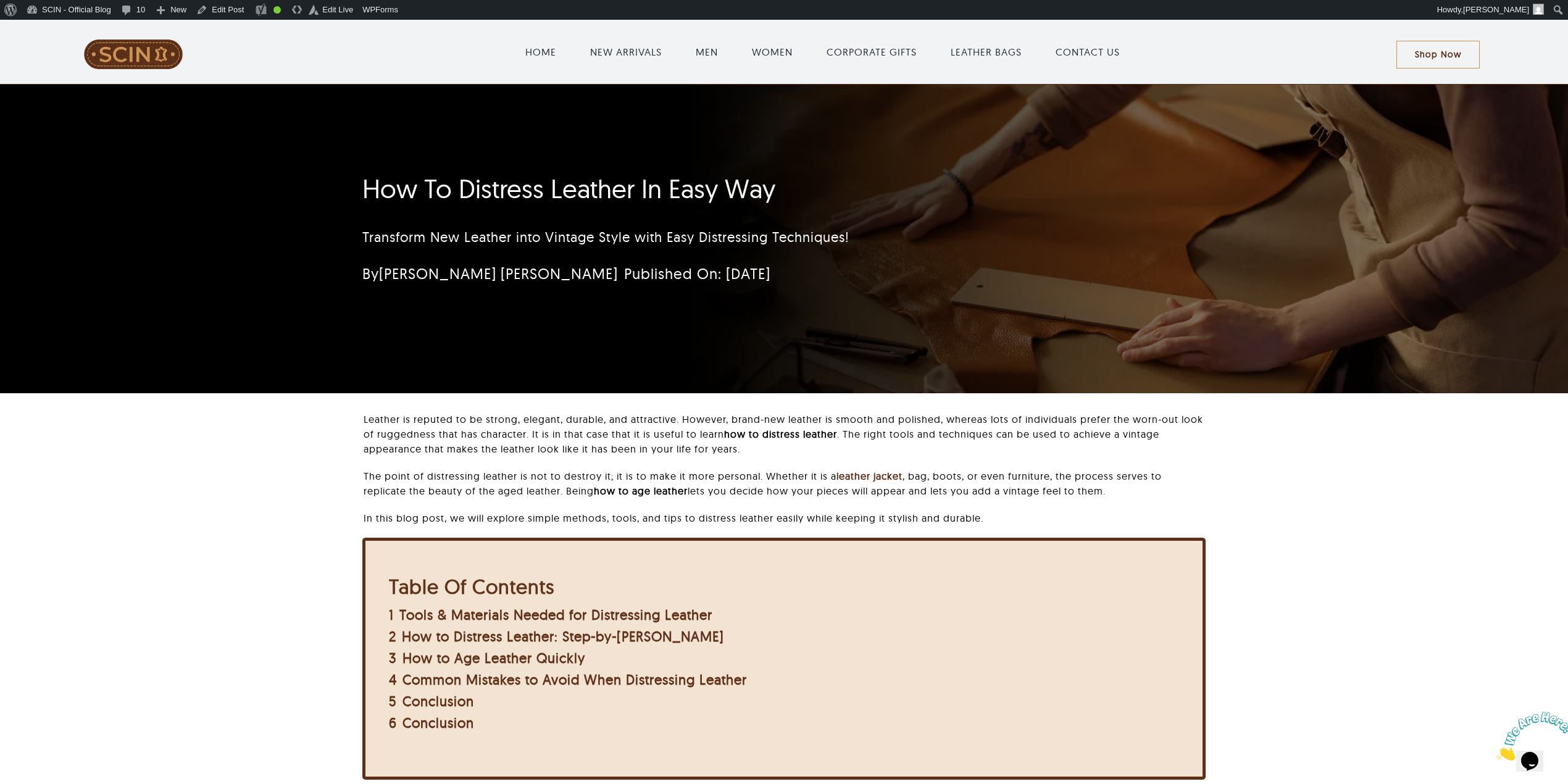
click at [667, 214] on div "Transform New Leather into Vintage Style with Easy Distressing Techniques!" at bounding box center [710, 238] width 697 height 48
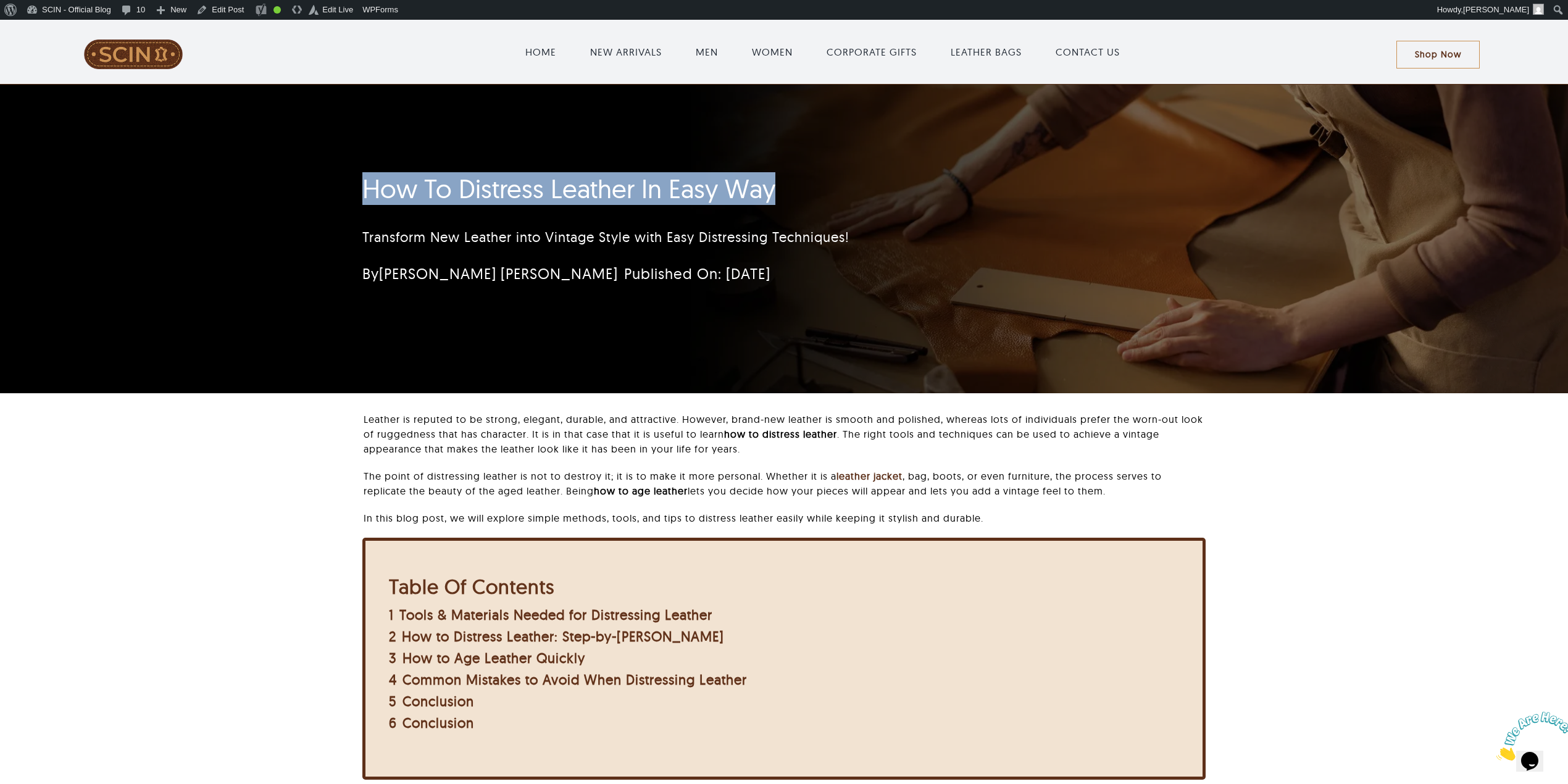
drag, startPoint x: 758, startPoint y: 178, endPoint x: 999, endPoint y: 180, distance: 241.0
click at [770, 179] on div "How To Distress Leather In Easy Way Transform New Leather into Vintage Style wi…" at bounding box center [784, 239] width 1568 height 309
click at [770, 180] on h1 "How To Distress Leather In Easy Way" at bounding box center [710, 189] width 697 height 31
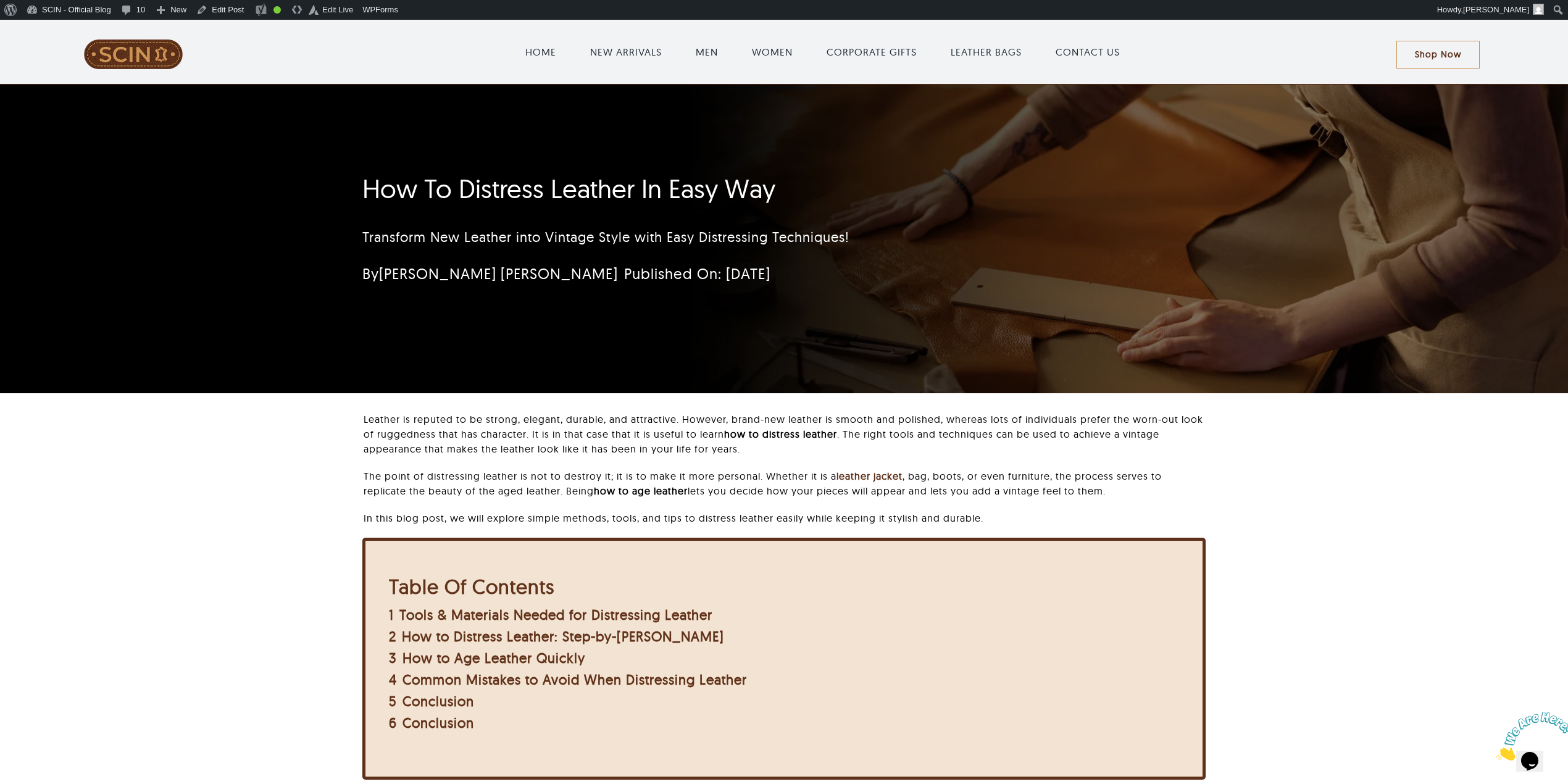
click at [553, 0] on div "About WordPress About WordPress Get Involved [DOMAIN_NAME] Documentation Learn …" at bounding box center [784, 10] width 1568 height 20
click at [513, 436] on p "Leather is reputed to be strong, elegant, durable, and attractive. However, bra…" at bounding box center [784, 434] width 842 height 44
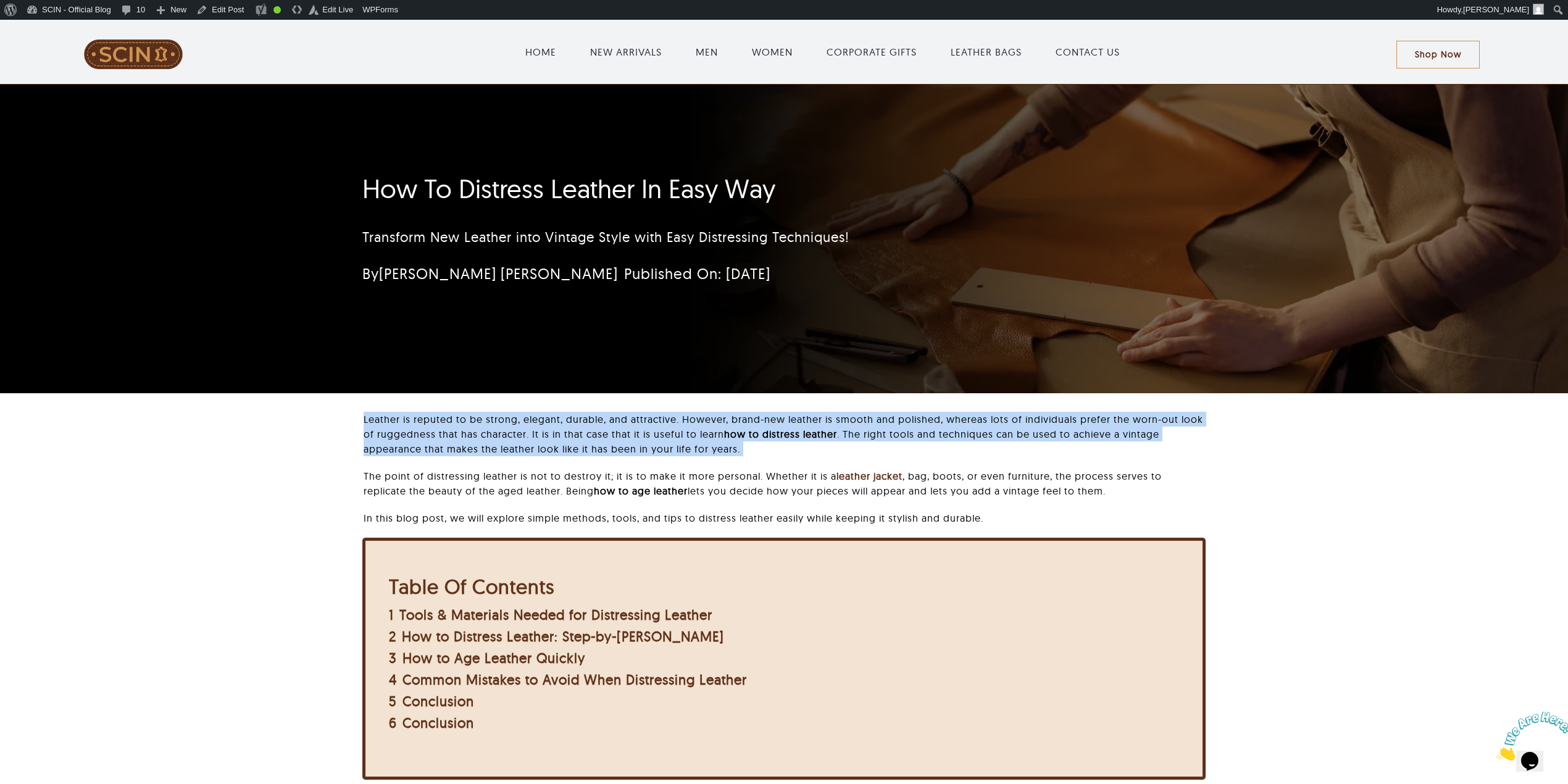
click at [513, 436] on p "Leather is reputed to be strong, elegant, durable, and attractive. However, bra…" at bounding box center [784, 434] width 842 height 44
click at [366, 424] on p "Leather is reputed to be strong, elegant, durable, and attractive. However, bra…" at bounding box center [784, 434] width 842 height 44
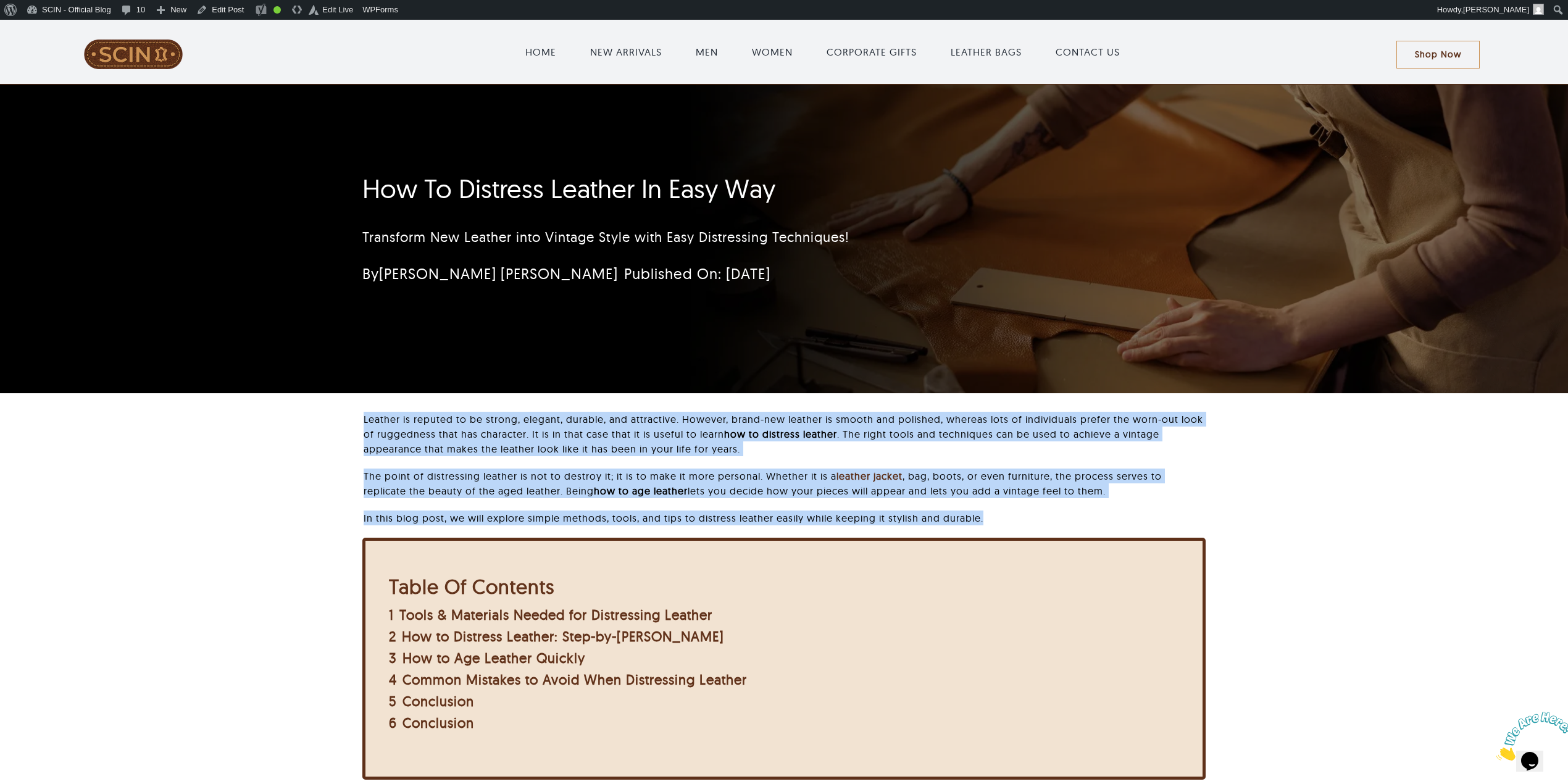
drag, startPoint x: 356, startPoint y: 415, endPoint x: 1106, endPoint y: 521, distance: 757.5
click at [770, 521] on div "Leather is reputed to be strong, elegant, durable, and attractive. However, bra…" at bounding box center [784, 606] width 1438 height 388
copy div "Leather is reputed to be strong, elegant, durable, and attractive. However, bra…"
